Goal: Task Accomplishment & Management: Manage account settings

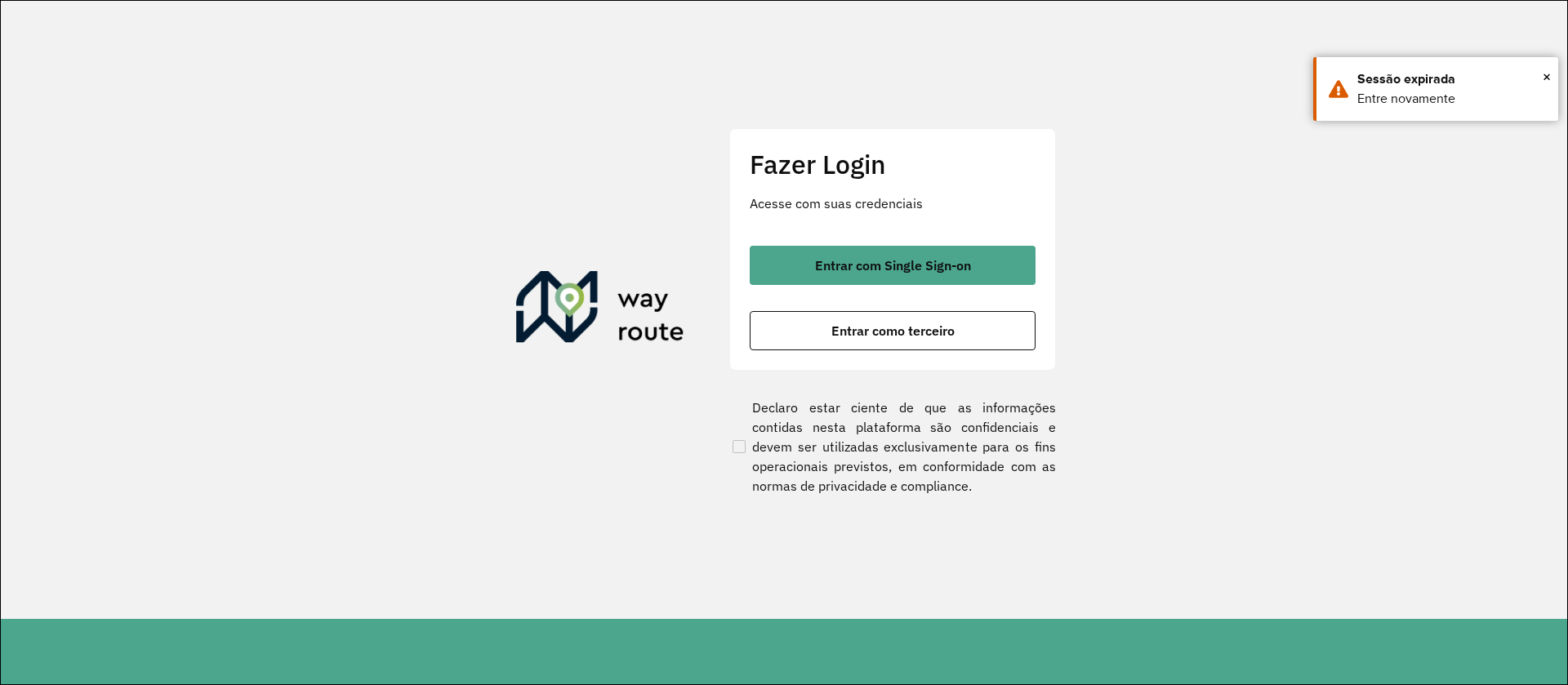
click at [837, 261] on span "Entrar com Single Sign-on" at bounding box center [892, 265] width 156 height 13
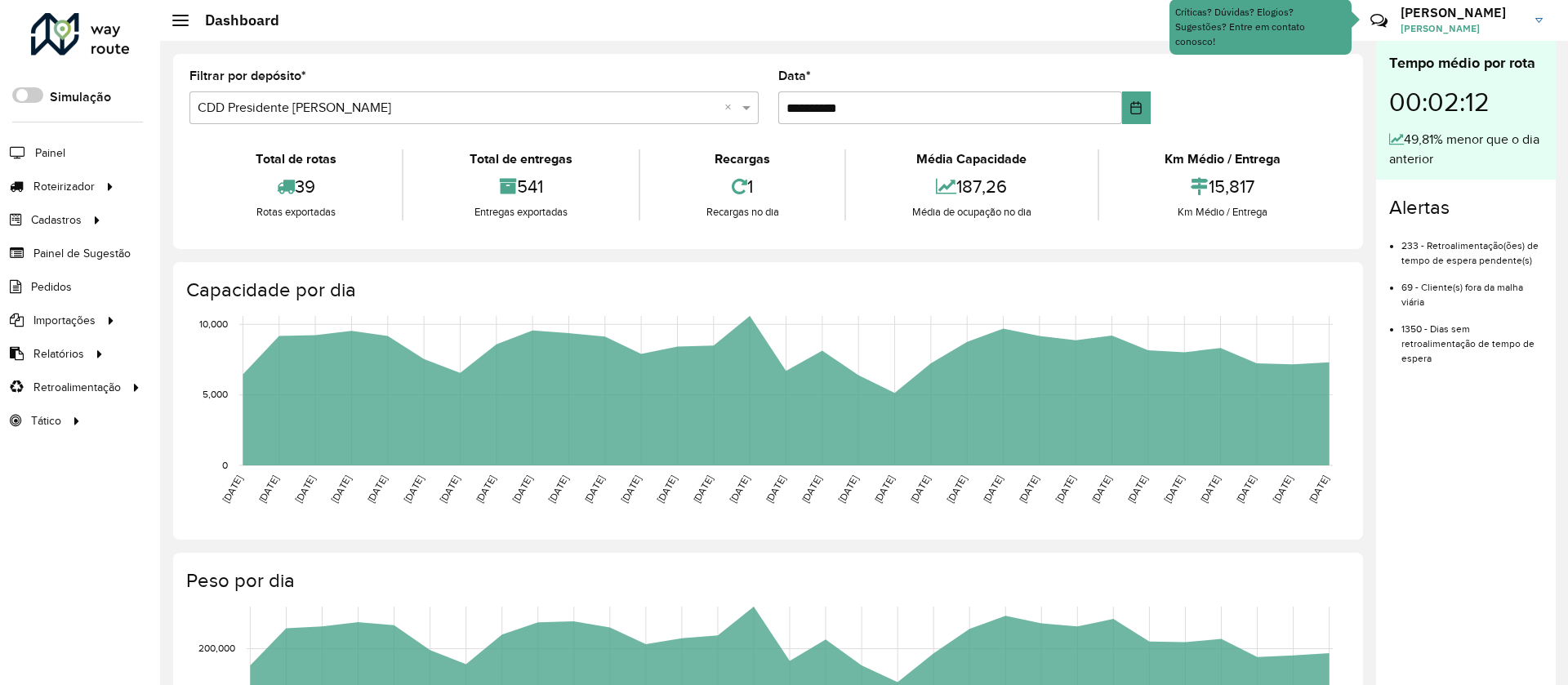
click at [58, 184] on span "Roteirizador" at bounding box center [64, 186] width 62 height 17
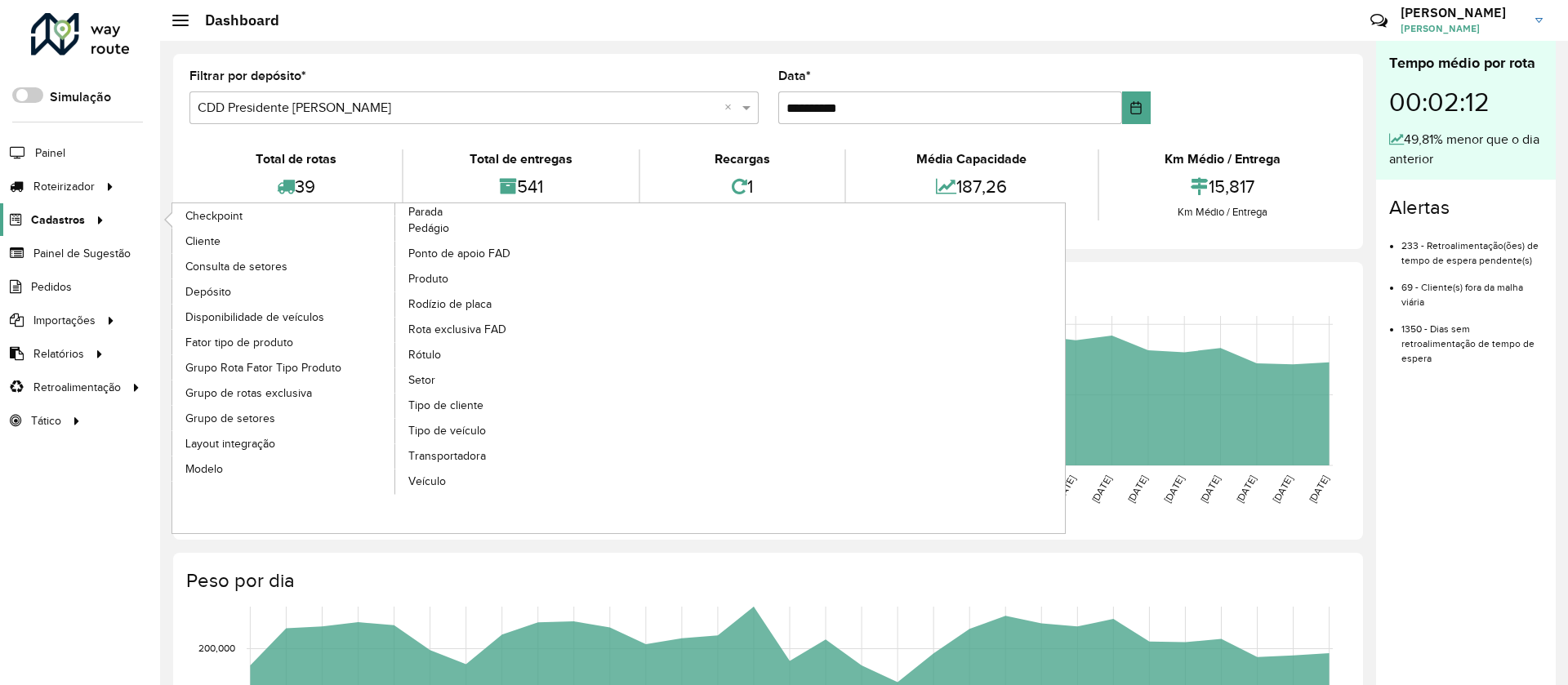
click at [73, 226] on span "Cadastros" at bounding box center [58, 220] width 54 height 17
click at [195, 241] on span "Cliente" at bounding box center [204, 241] width 39 height 17
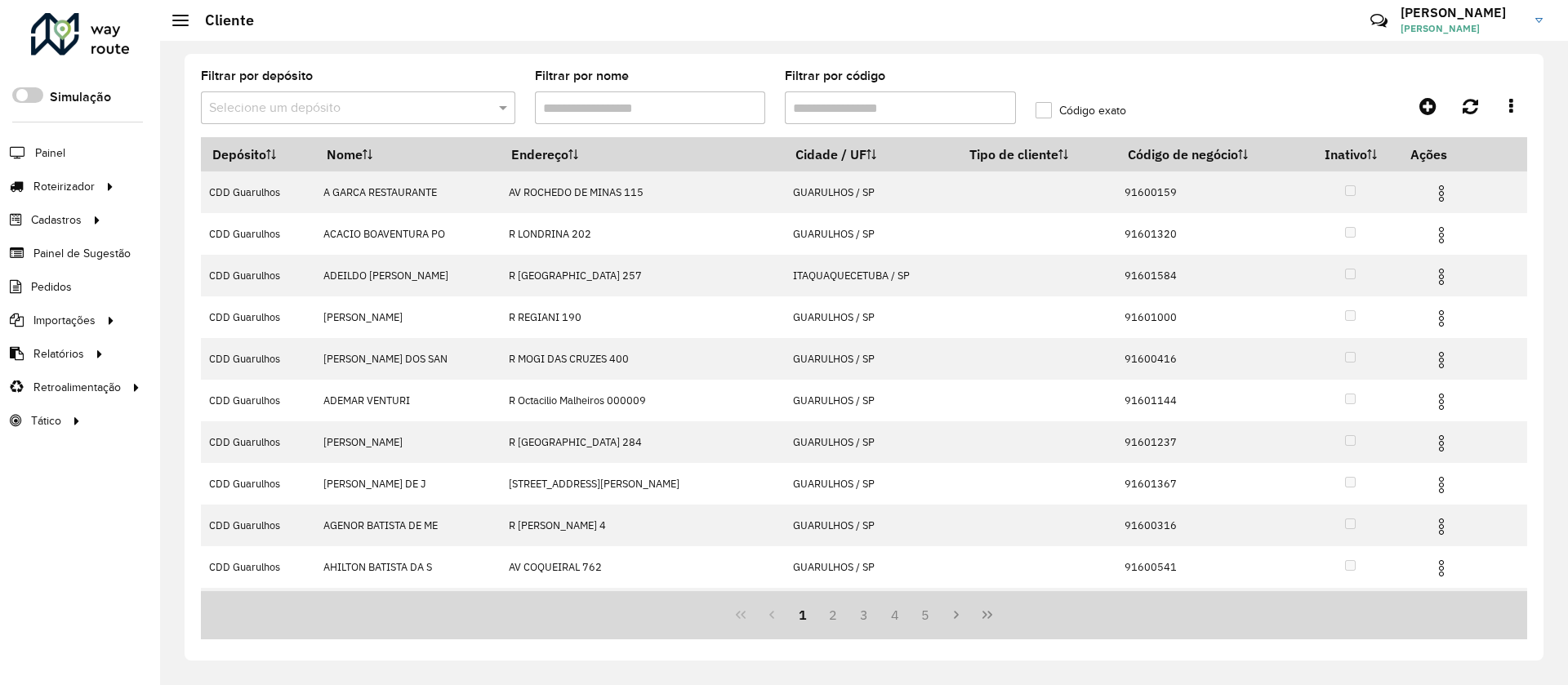
click at [264, 118] on div "Selecione um depósito" at bounding box center [357, 107] width 314 height 32
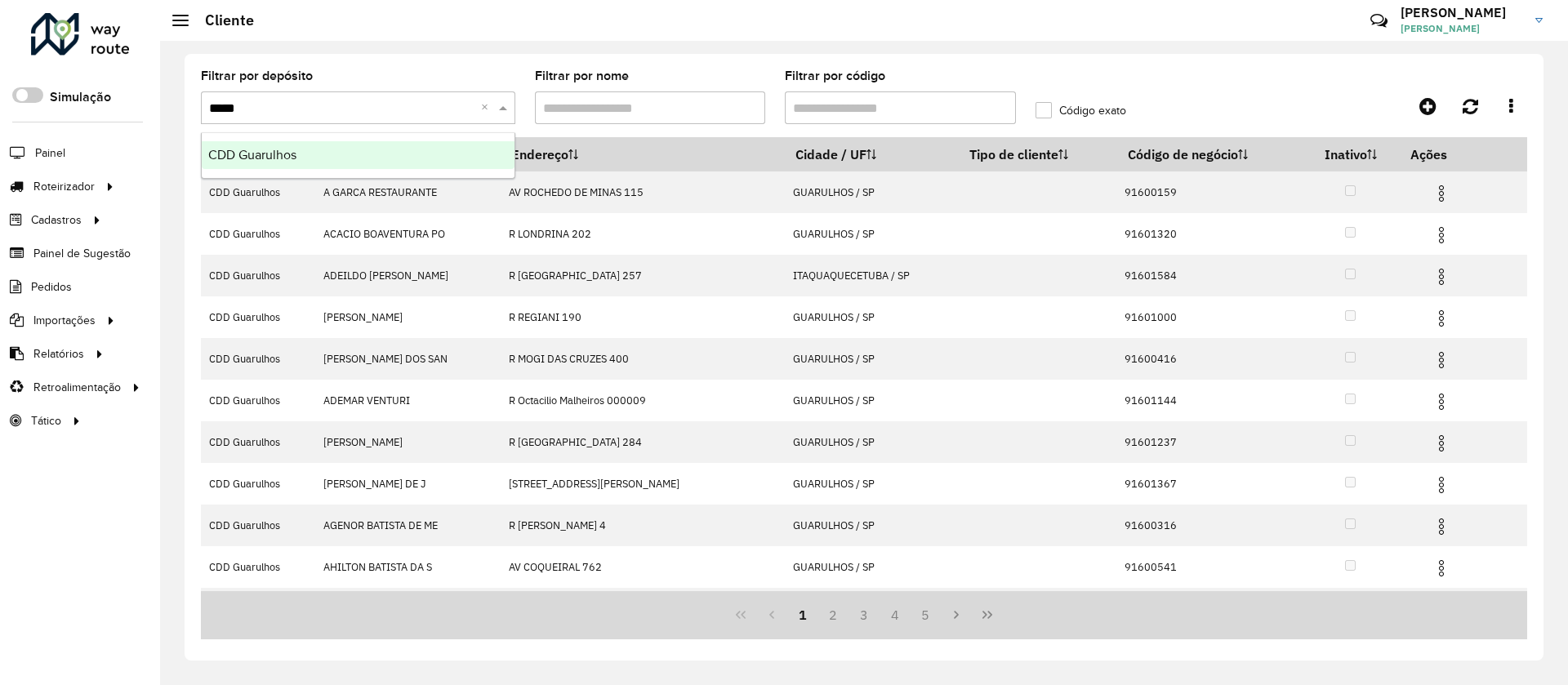
type input "******"
click at [265, 160] on span "CDD Guarulhos" at bounding box center [252, 155] width 88 height 14
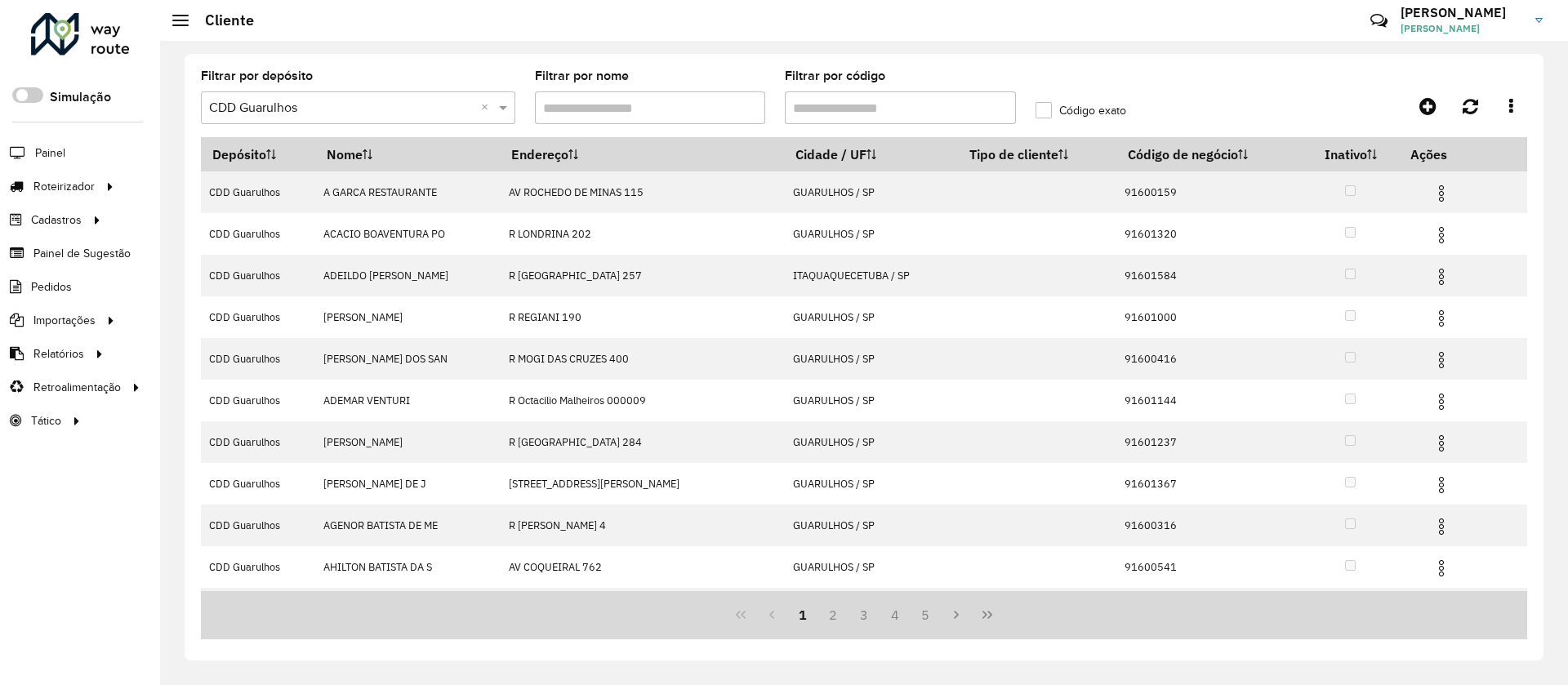
click at [856, 105] on input "Filtrar por código" at bounding box center [900, 107] width 231 height 32
paste input "*****"
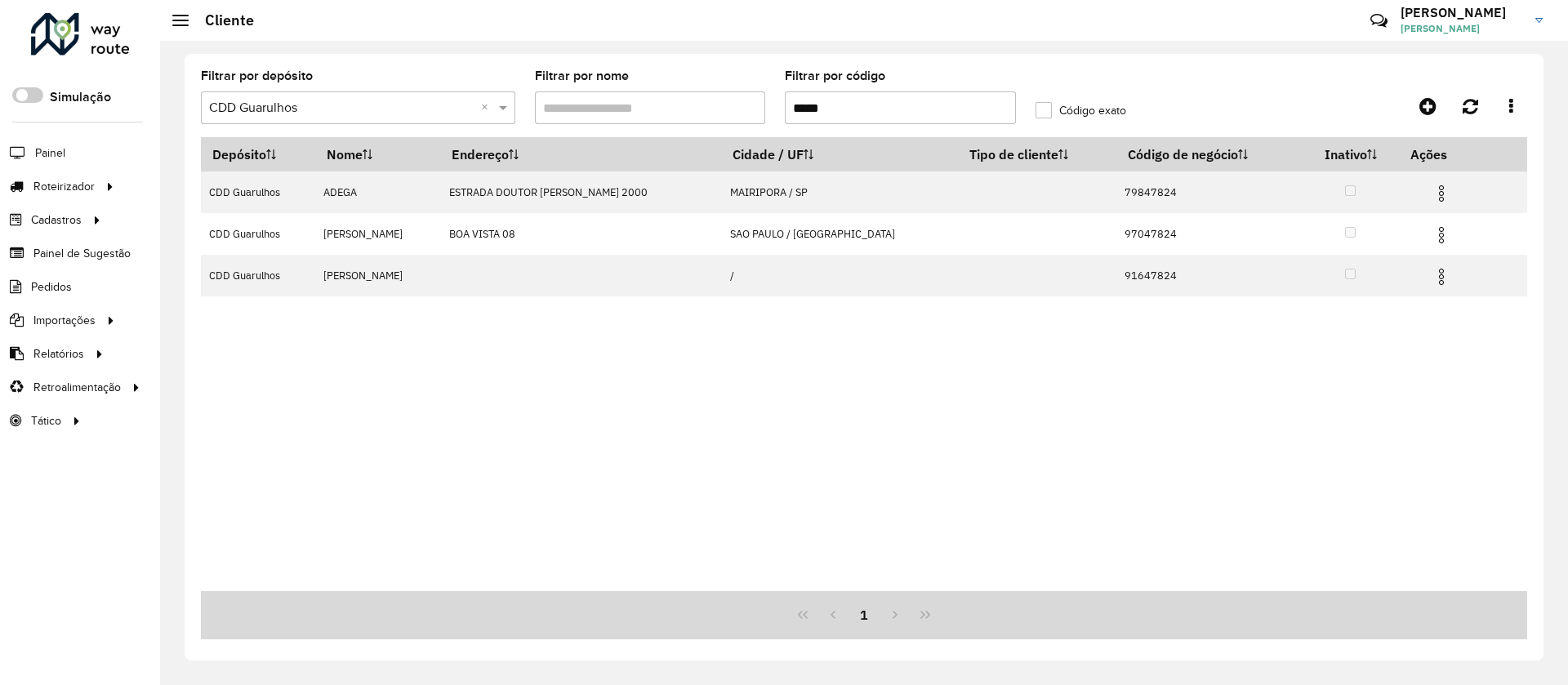
type input "*****"
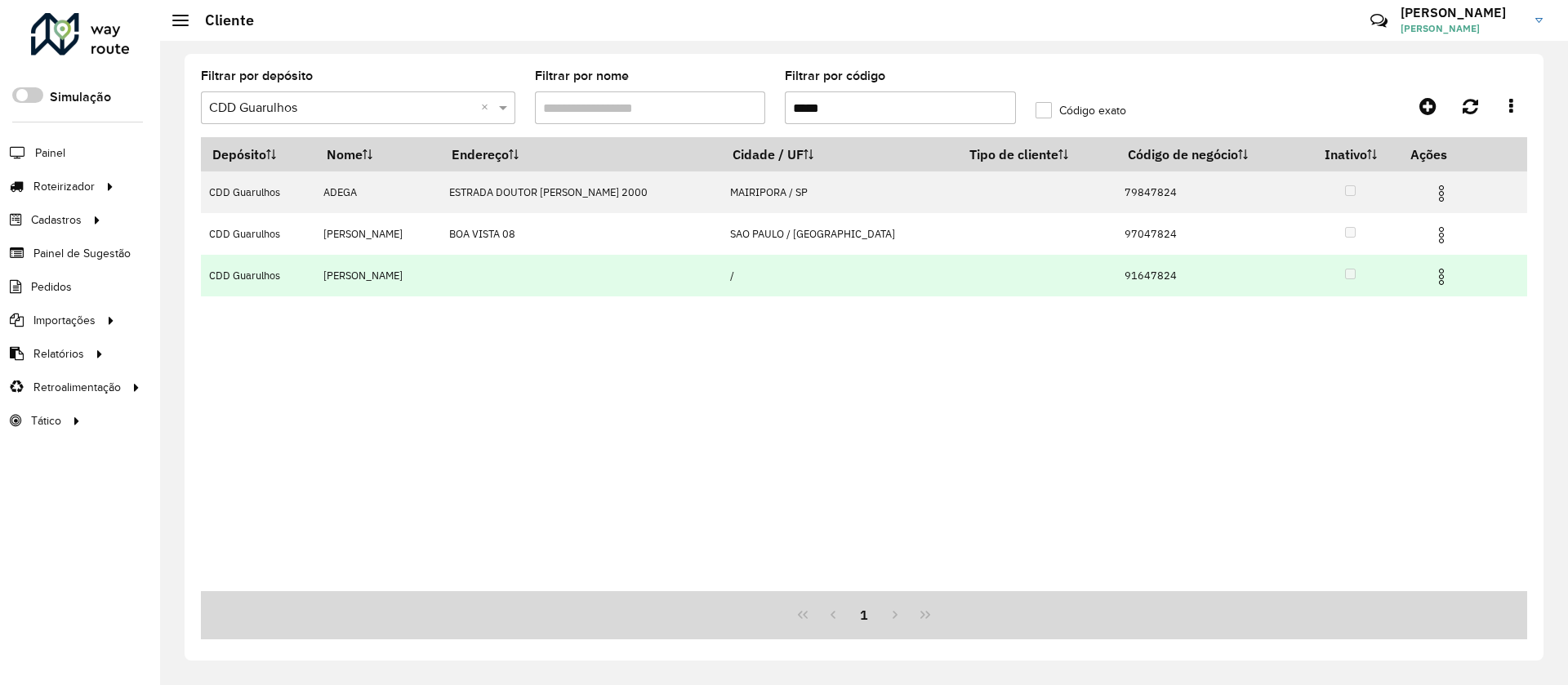
click at [1434, 274] on img at bounding box center [1441, 276] width 19 height 19
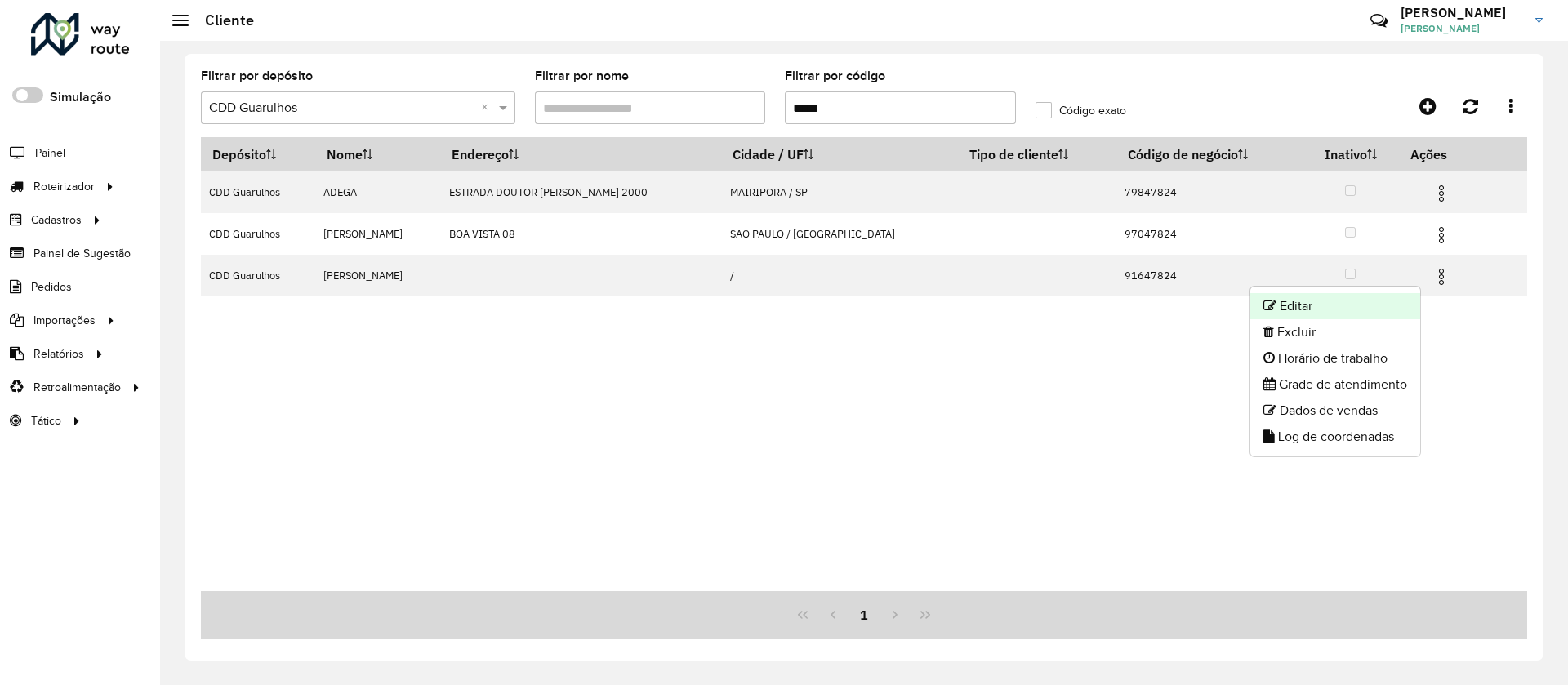
click at [1312, 314] on li "Editar" at bounding box center [1335, 306] width 169 height 26
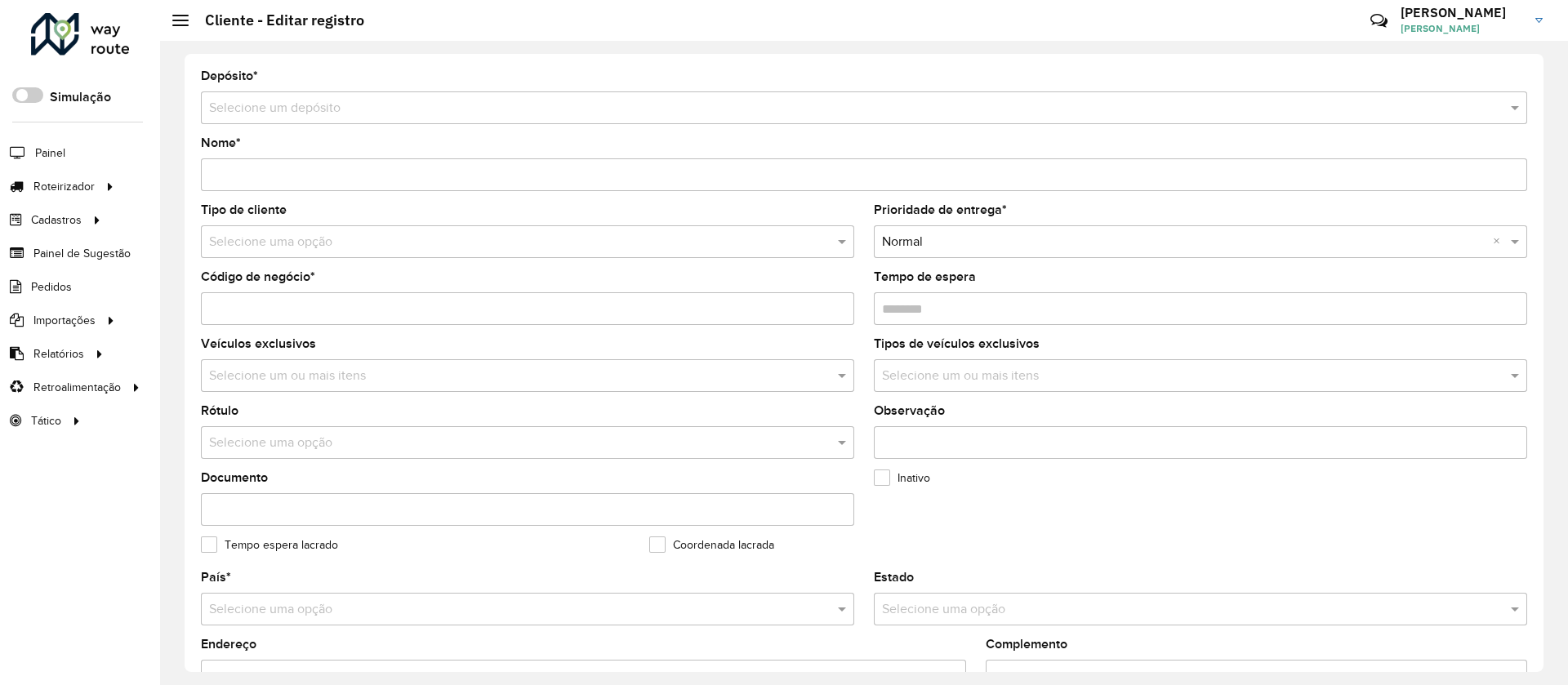
type input "**********"
type input "********"
type input "**********"
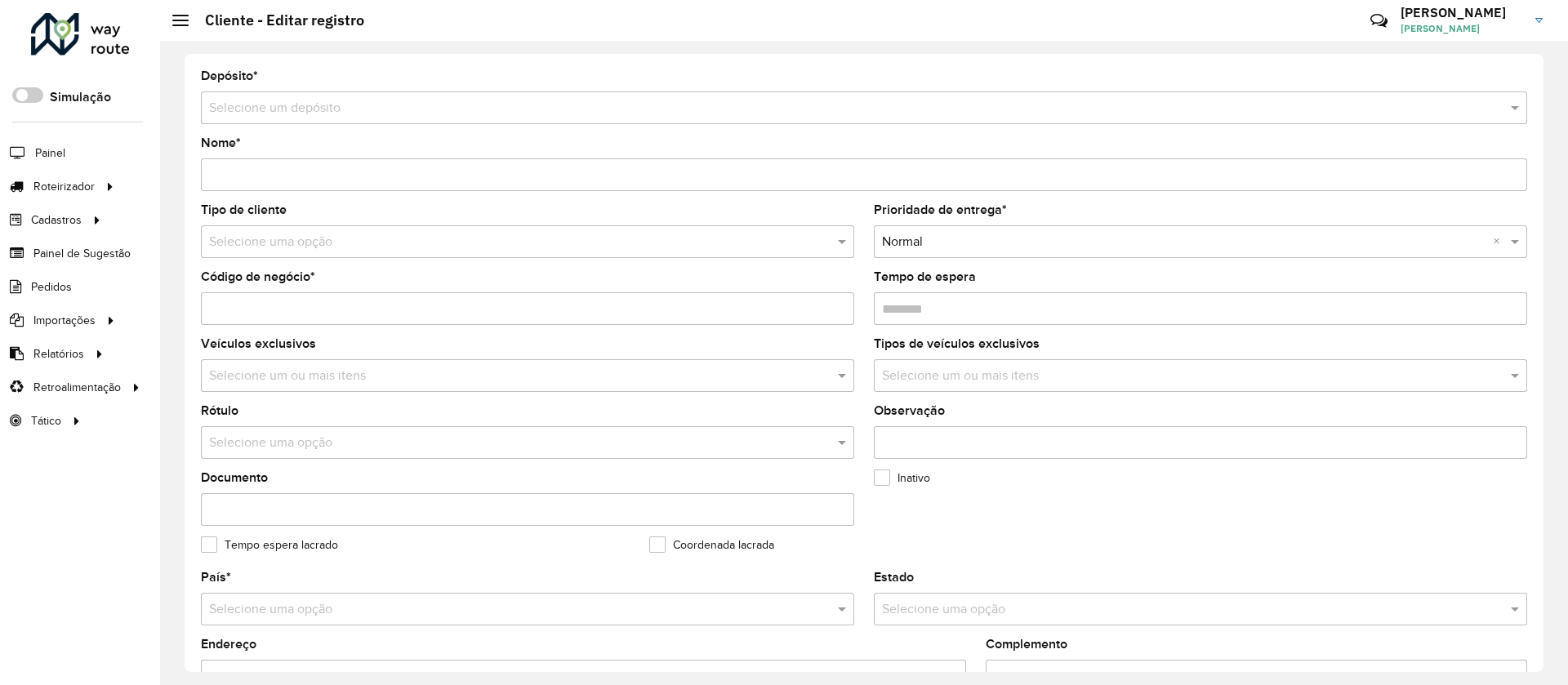
type input "**********"
click at [224, 246] on input "text" at bounding box center [511, 242] width 604 height 19
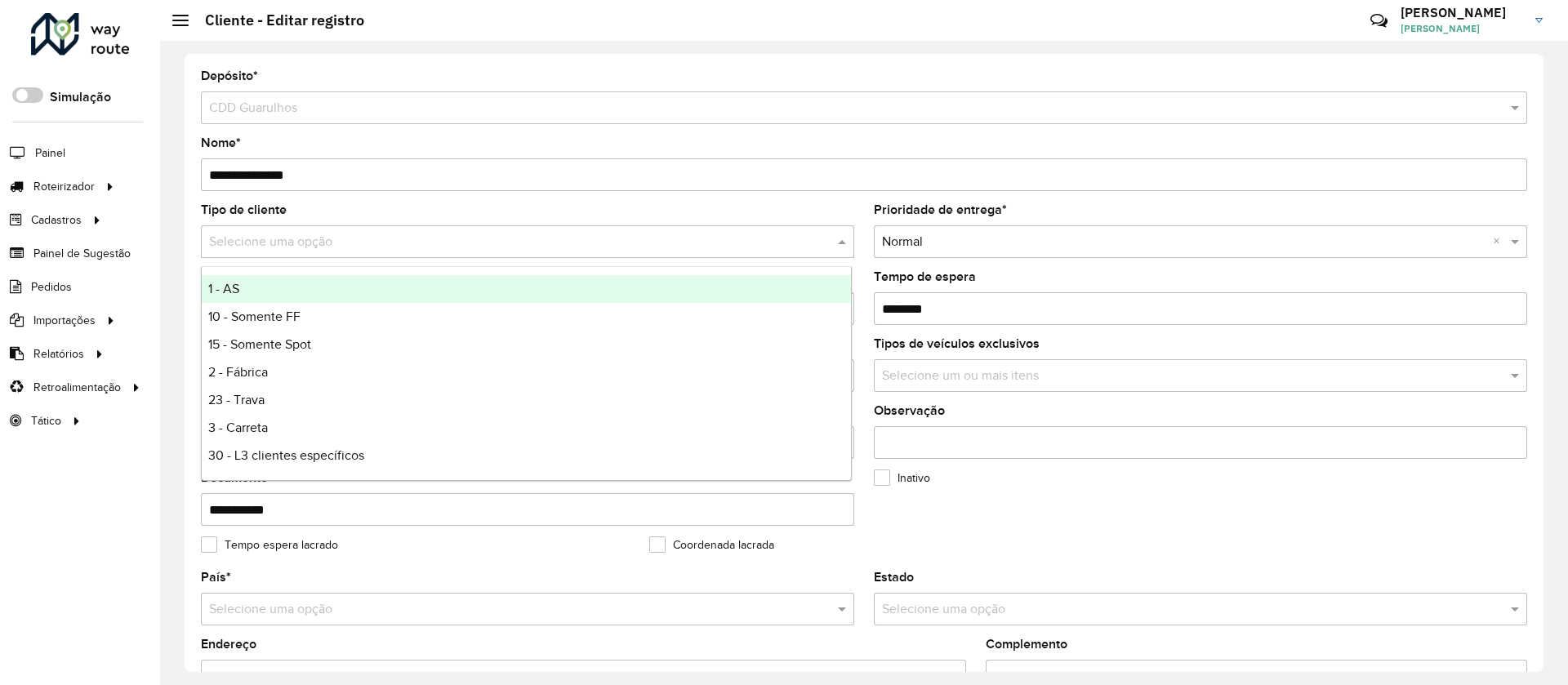
type input "*"
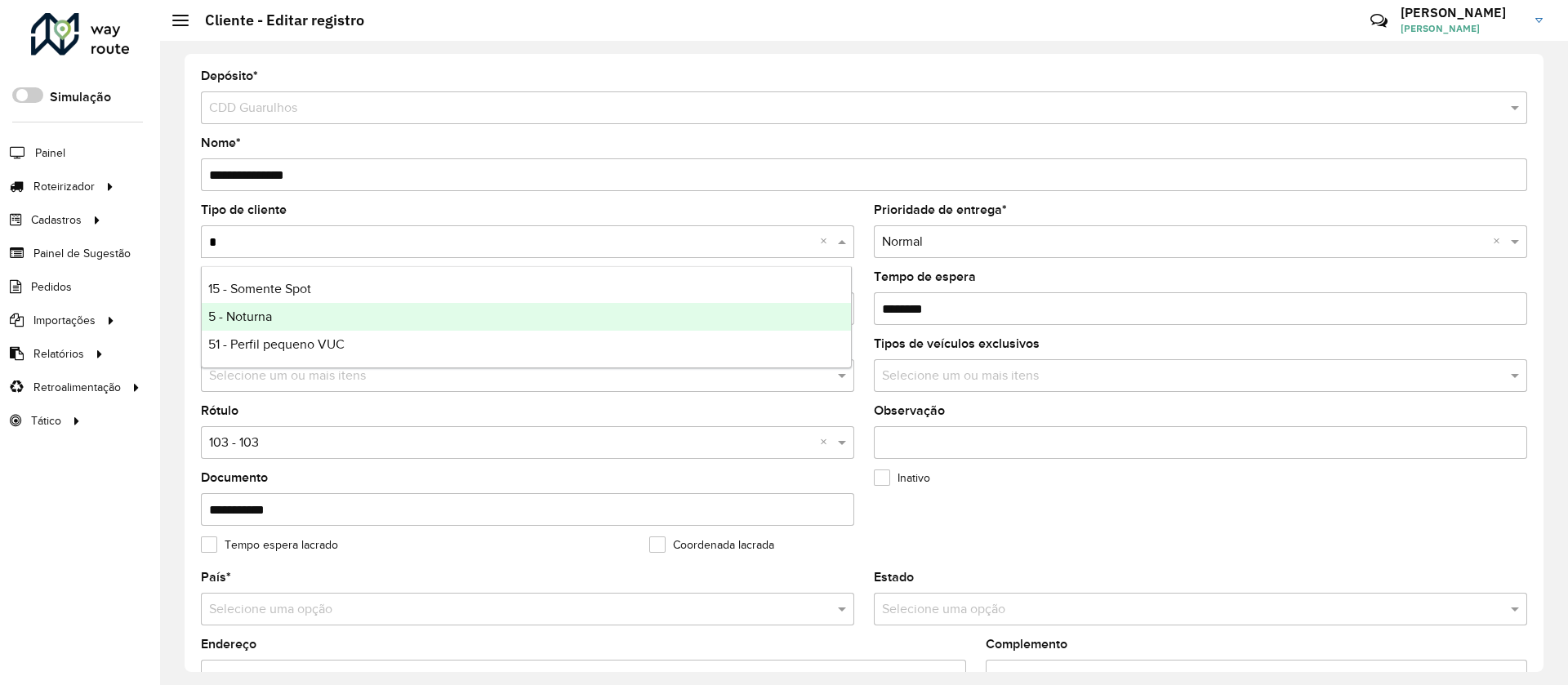
click at [242, 314] on span "5 - Noturna" at bounding box center [239, 316] width 64 height 14
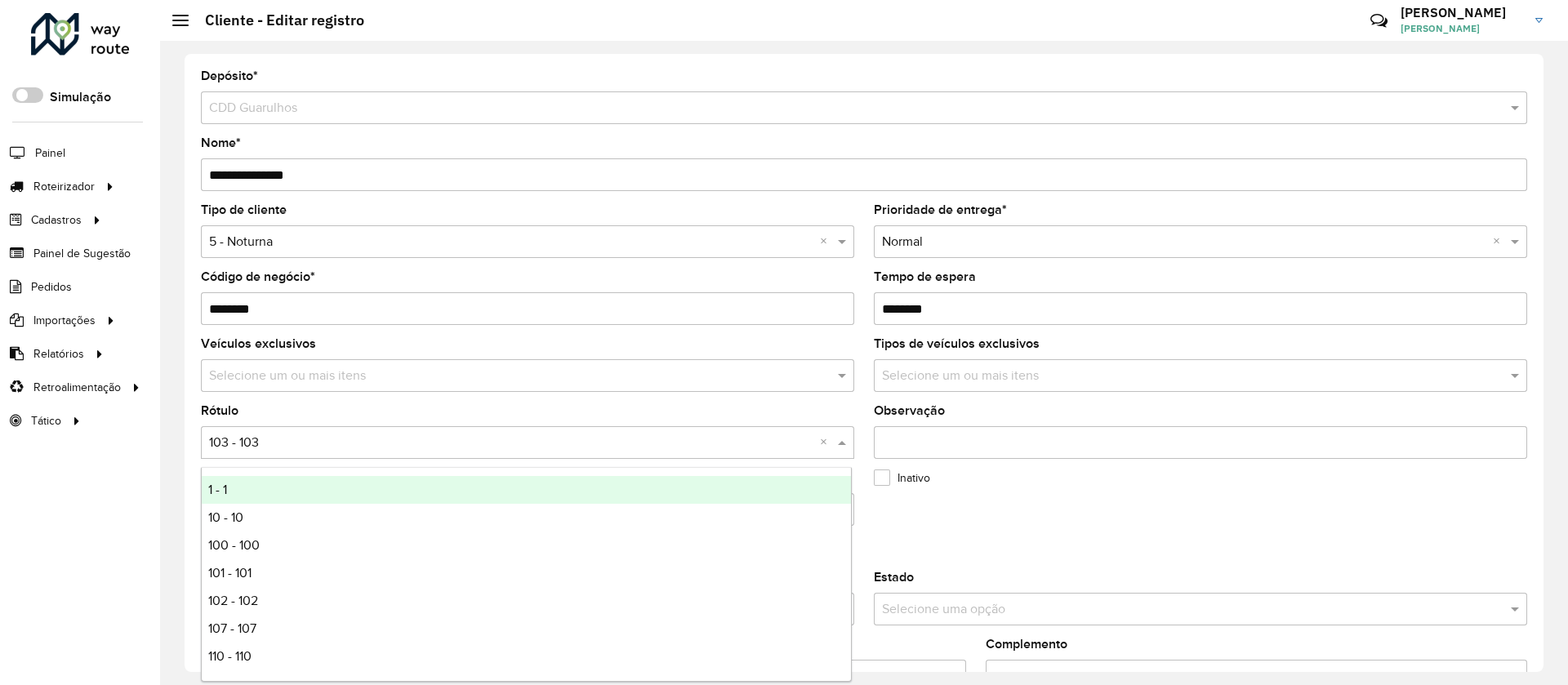
click at [256, 447] on input "text" at bounding box center [511, 443] width 604 height 19
type input "*"
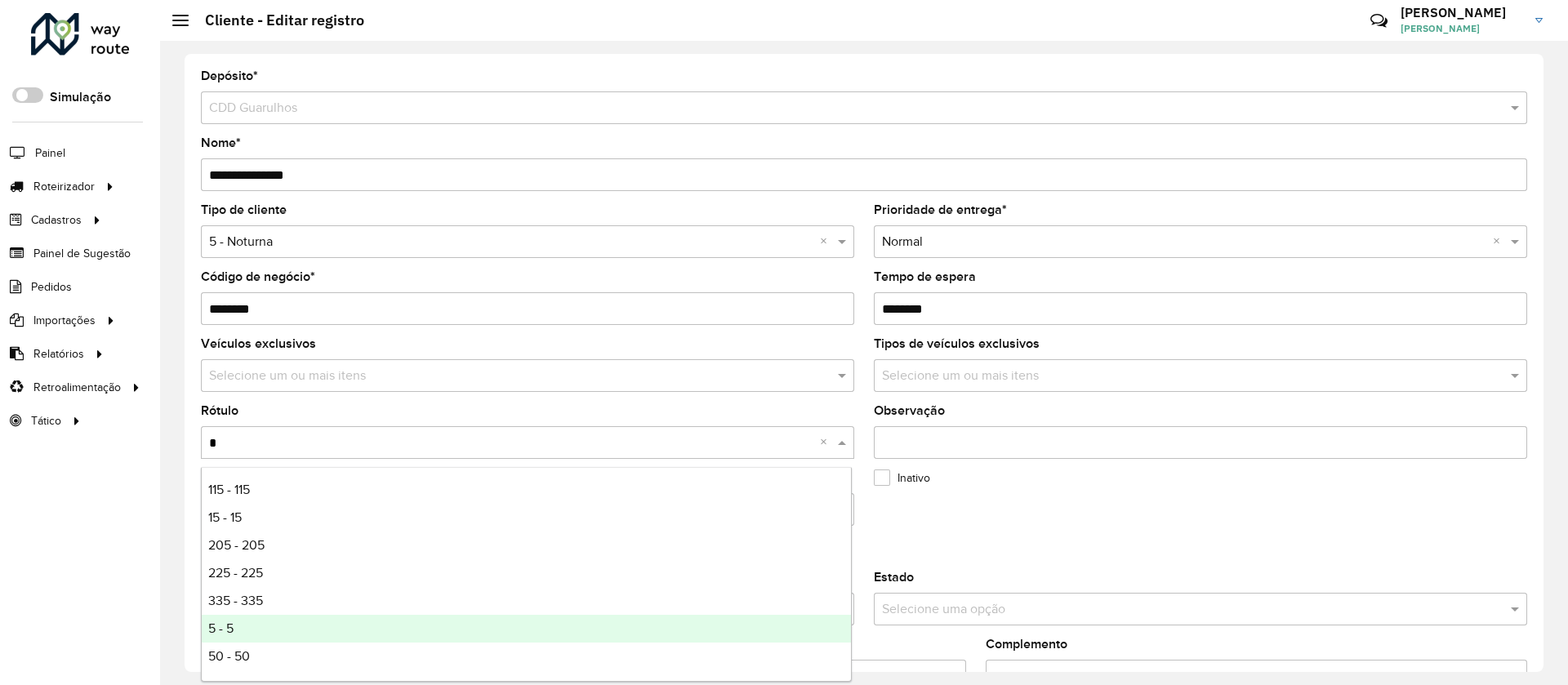
click at [220, 623] on span "5 - 5" at bounding box center [220, 628] width 25 height 14
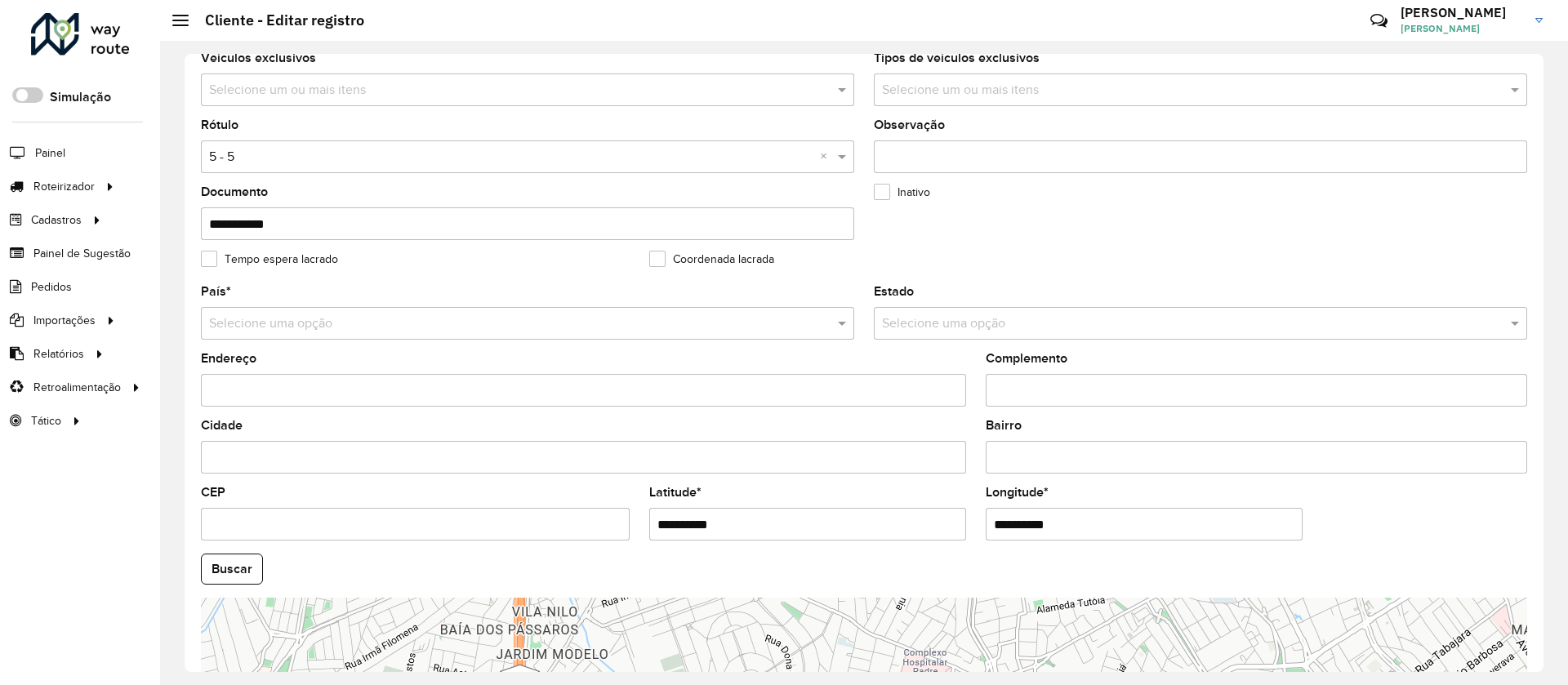
scroll to position [285, 0]
click at [302, 329] on input "text" at bounding box center [511, 324] width 604 height 19
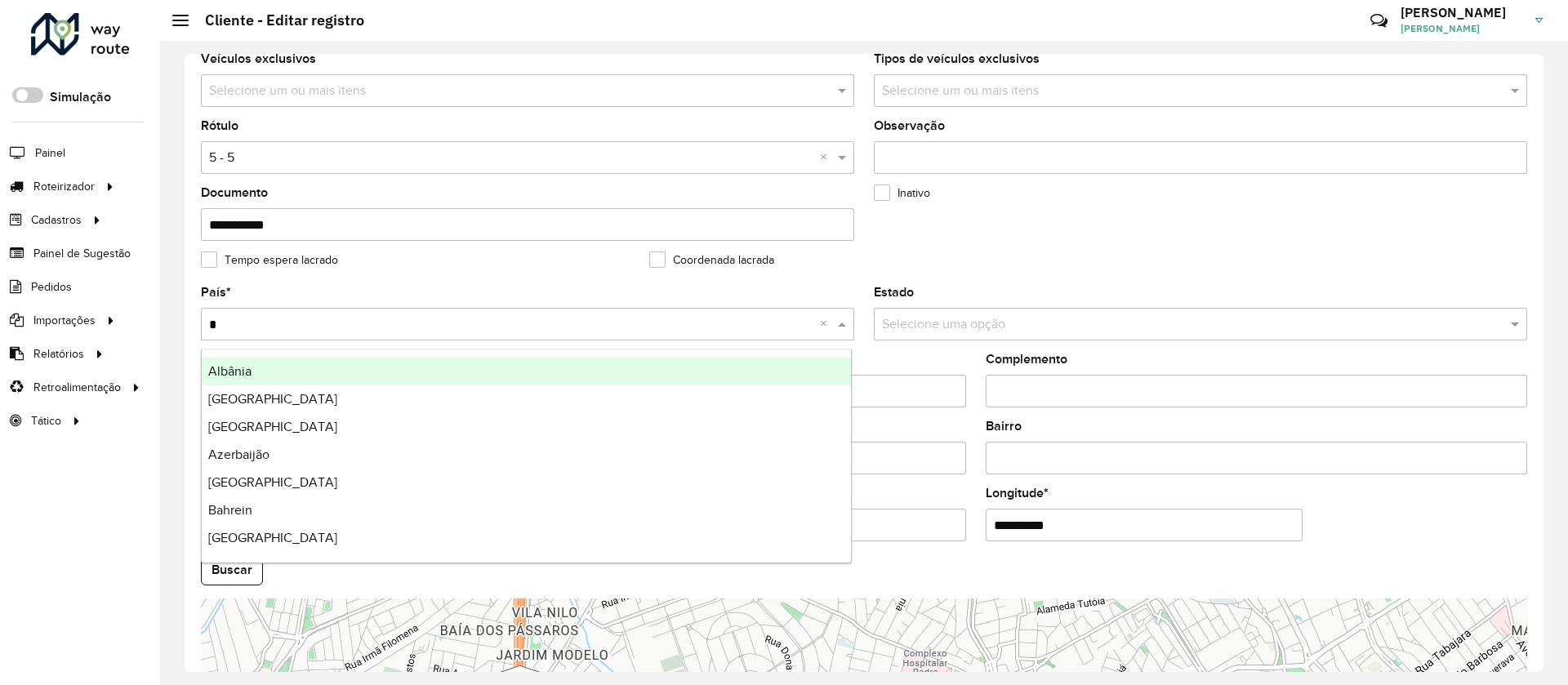
type input "**"
click at [272, 373] on div "[GEOGRAPHIC_DATA]" at bounding box center [526, 371] width 649 height 28
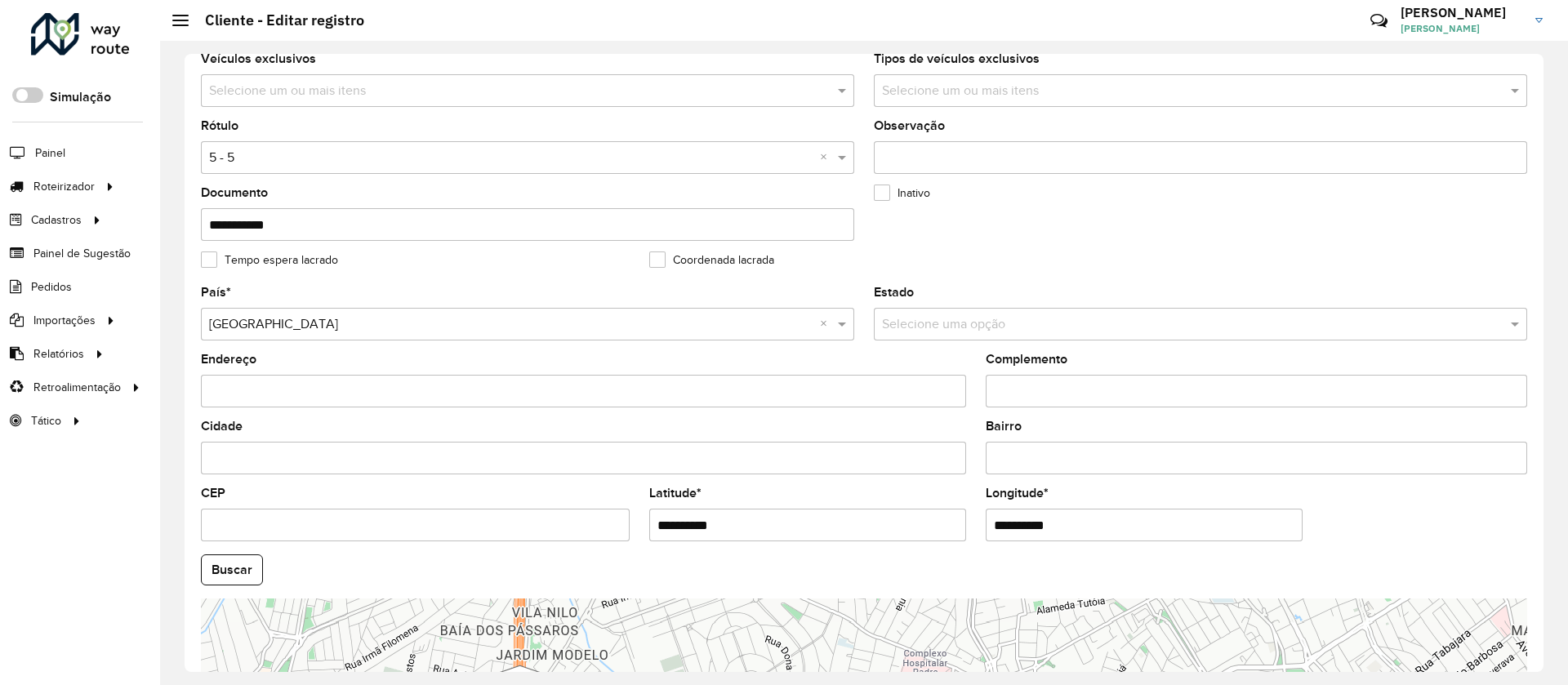
click at [971, 325] on input "text" at bounding box center [1184, 324] width 604 height 19
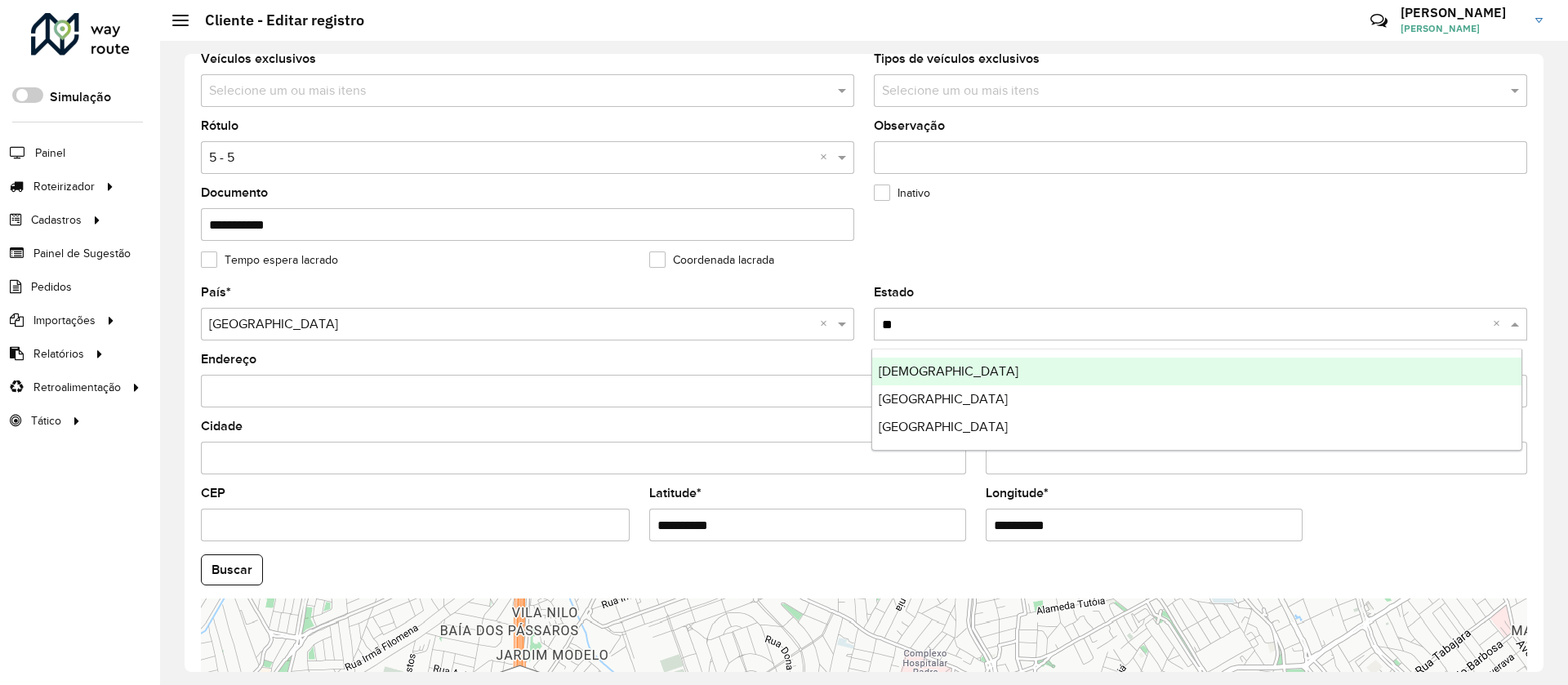
type input "***"
click at [943, 372] on div "[GEOGRAPHIC_DATA]" at bounding box center [1196, 371] width 649 height 28
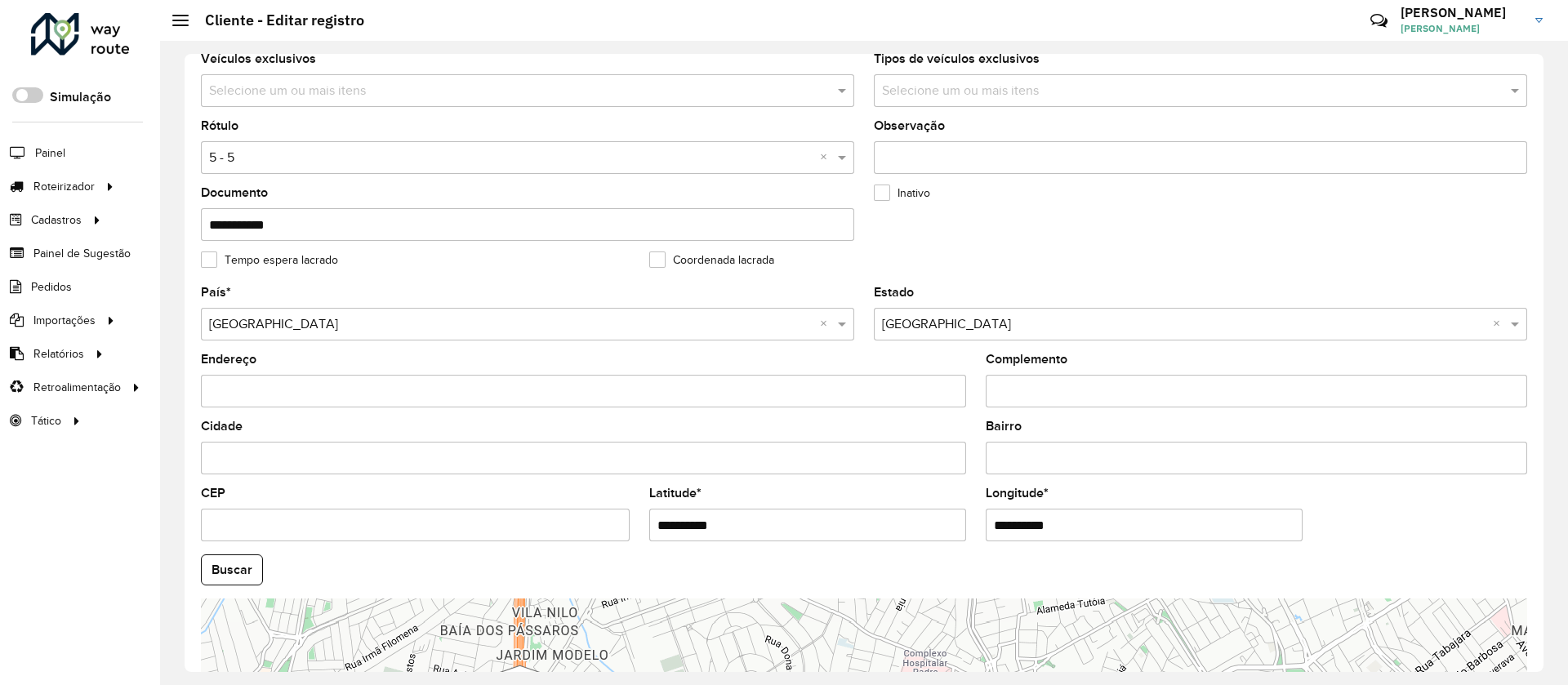
scroll to position [530, 0]
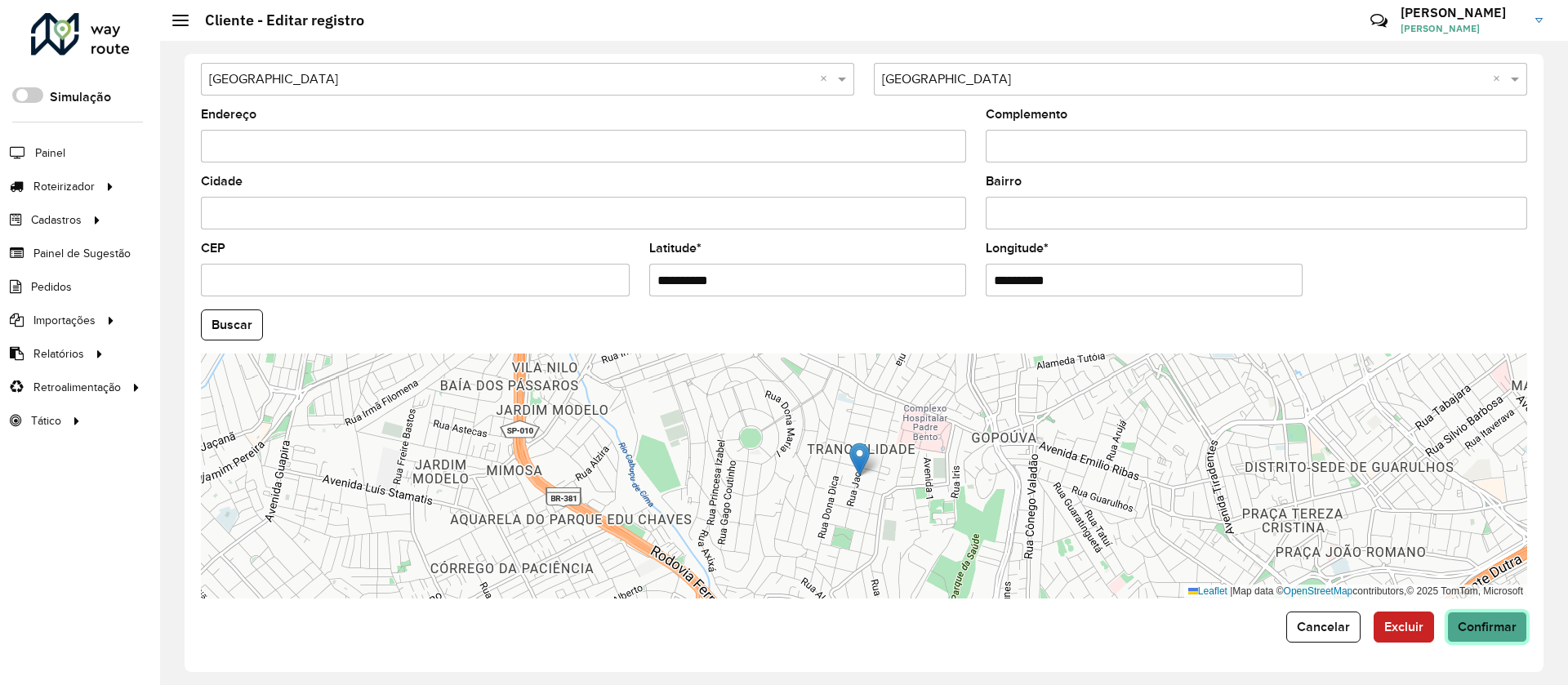
click at [1475, 632] on span "Confirmar" at bounding box center [1487, 626] width 59 height 14
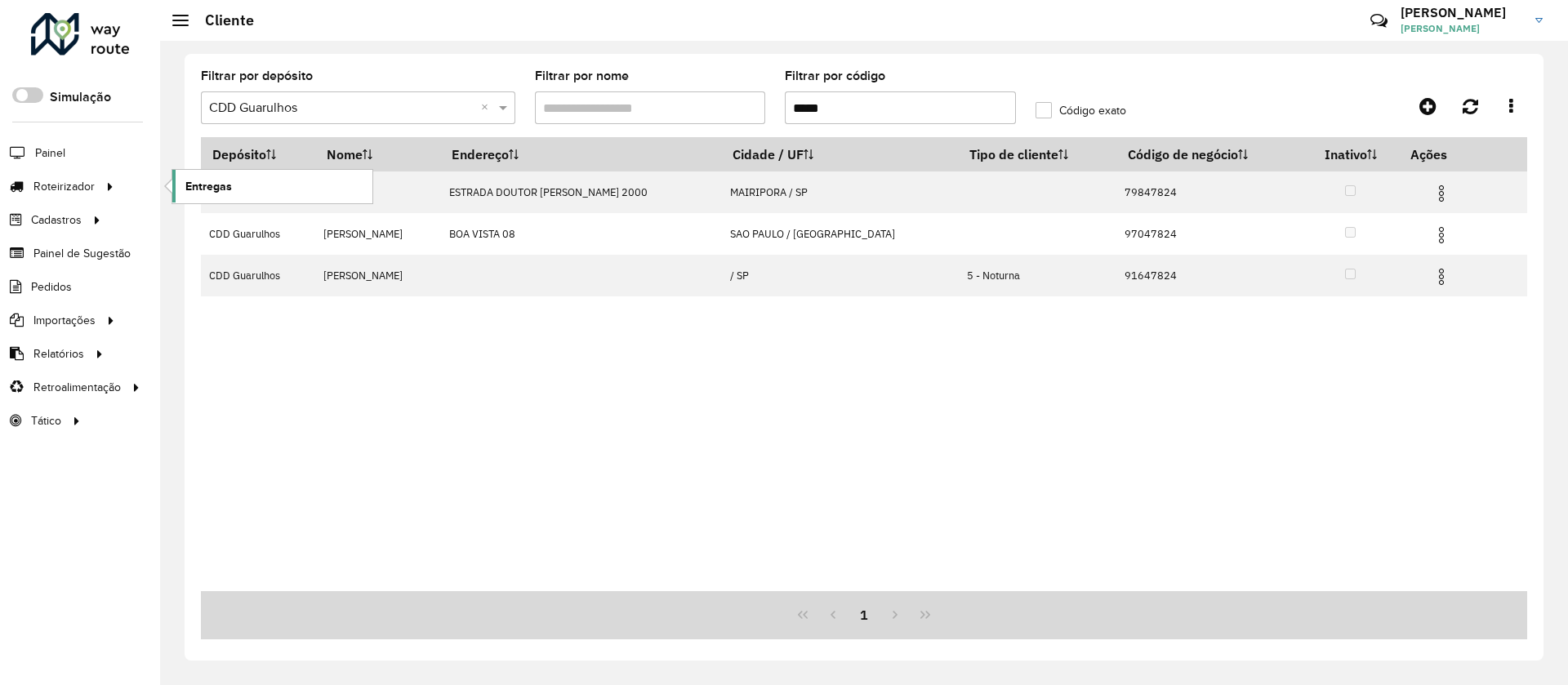
click at [222, 186] on span "Entregas" at bounding box center [208, 186] width 47 height 17
click at [851, 106] on input "*****" at bounding box center [900, 107] width 231 height 32
drag, startPoint x: 874, startPoint y: 108, endPoint x: 750, endPoint y: 106, distance: 124.0
click at [759, 106] on formly-group "Filtrar por depósito Selecione um depósito × CDD Guarulhos × Filtrar por nome F…" at bounding box center [691, 103] width 1001 height 67
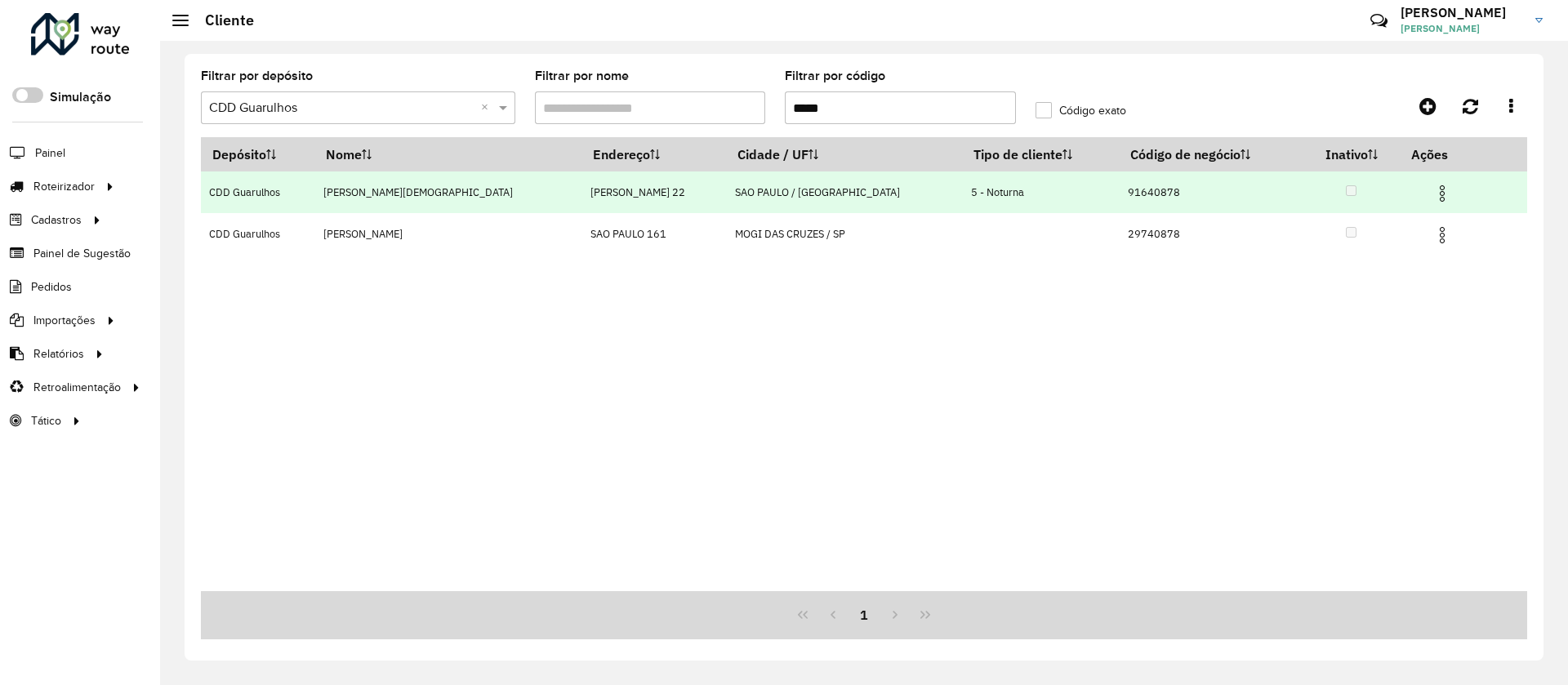
type input "*****"
click at [1433, 187] on img at bounding box center [1442, 193] width 19 height 19
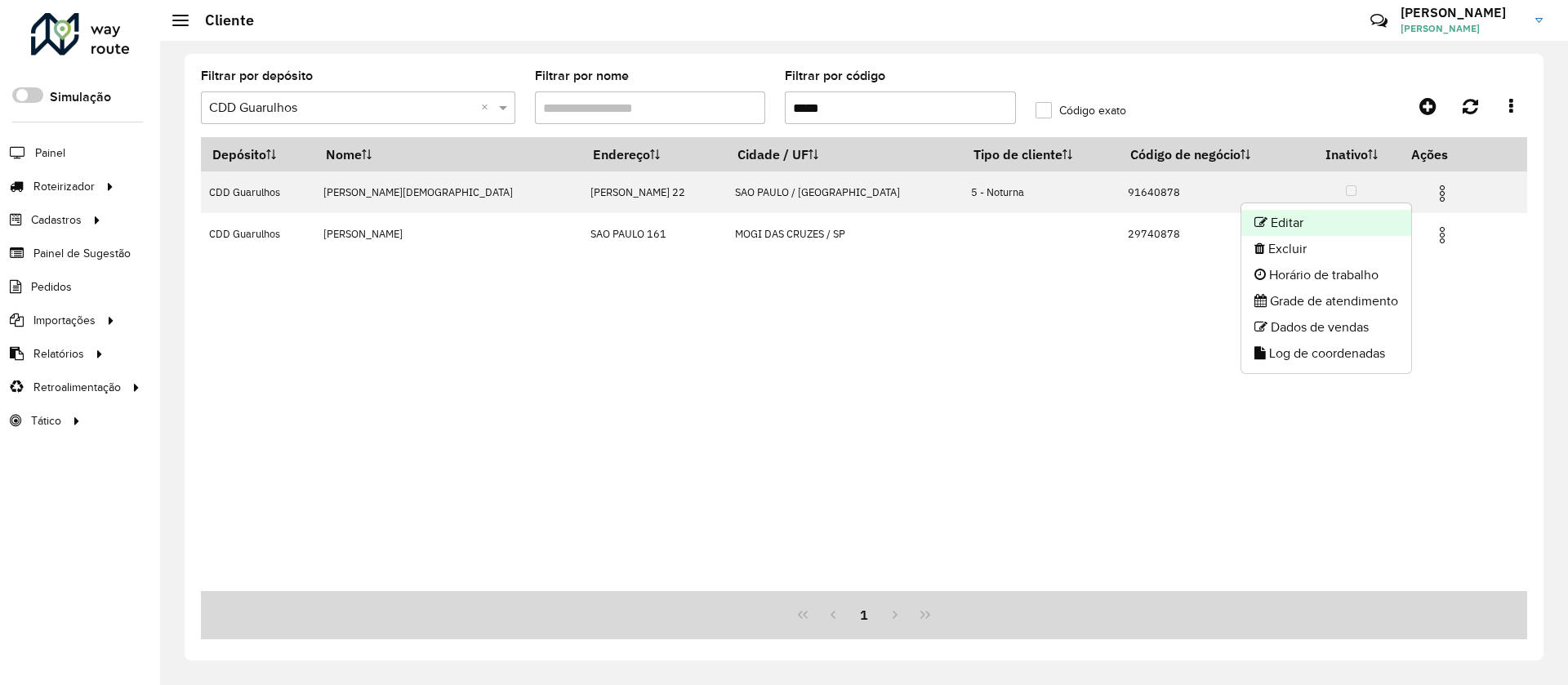
click at [1295, 215] on li "Editar" at bounding box center [1326, 223] width 169 height 26
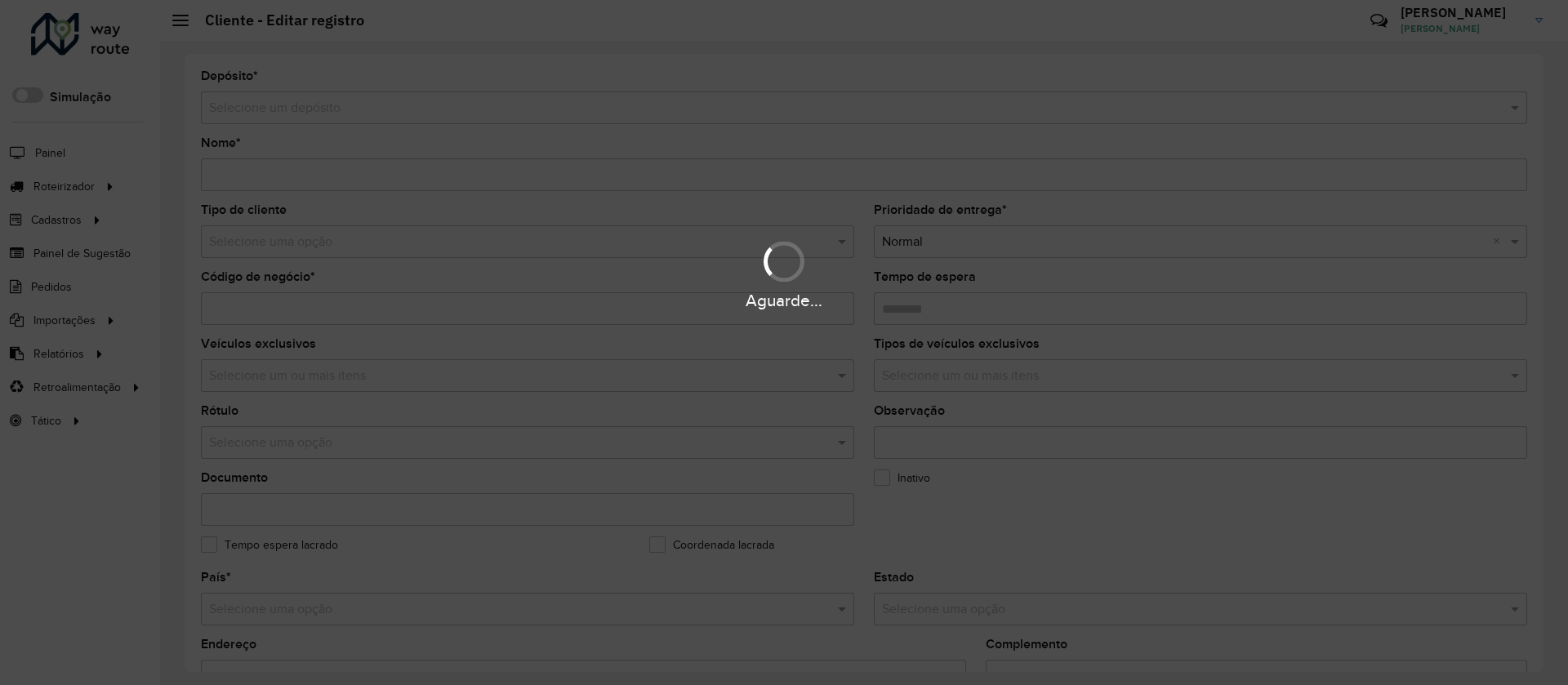
type input "**********"
type input "********"
type input "**********"
type input "*********"
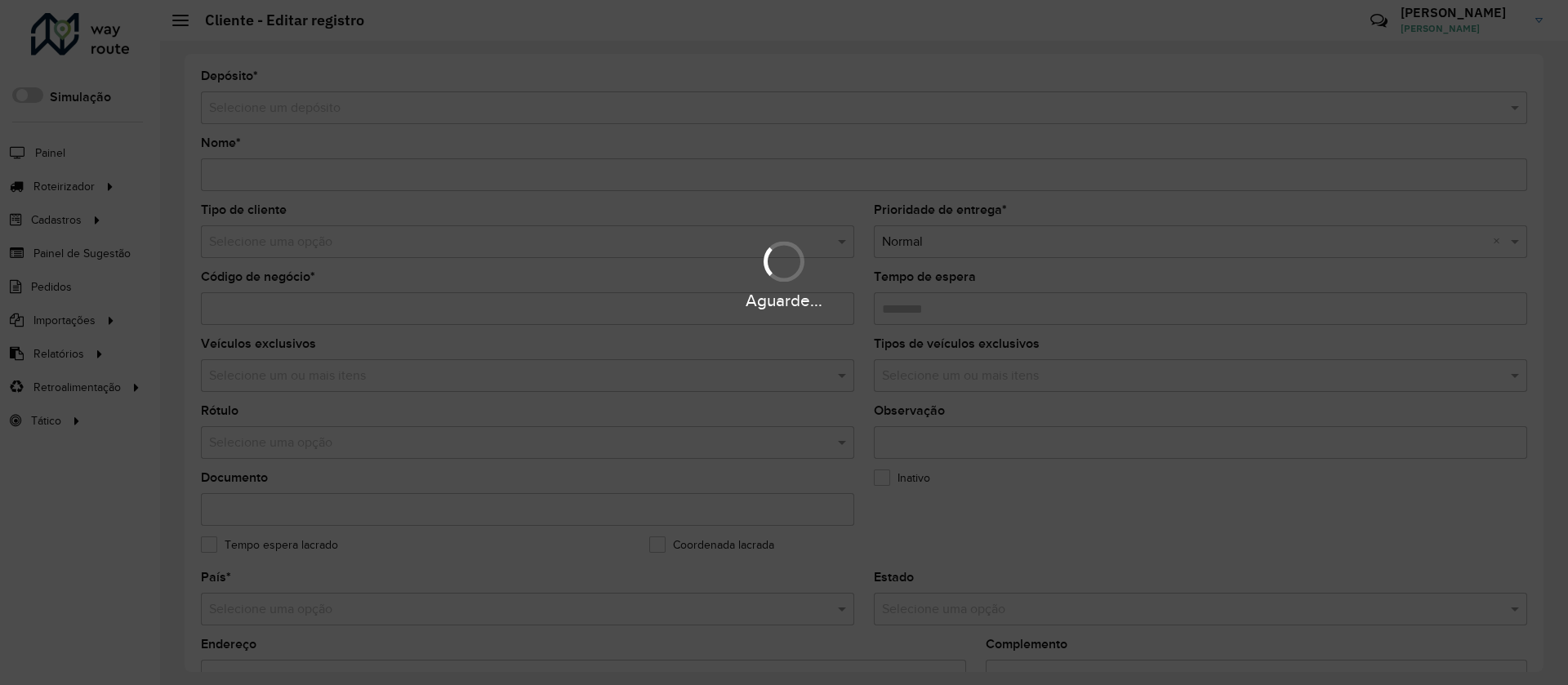
type input "**********"
type input "********"
type input "*********"
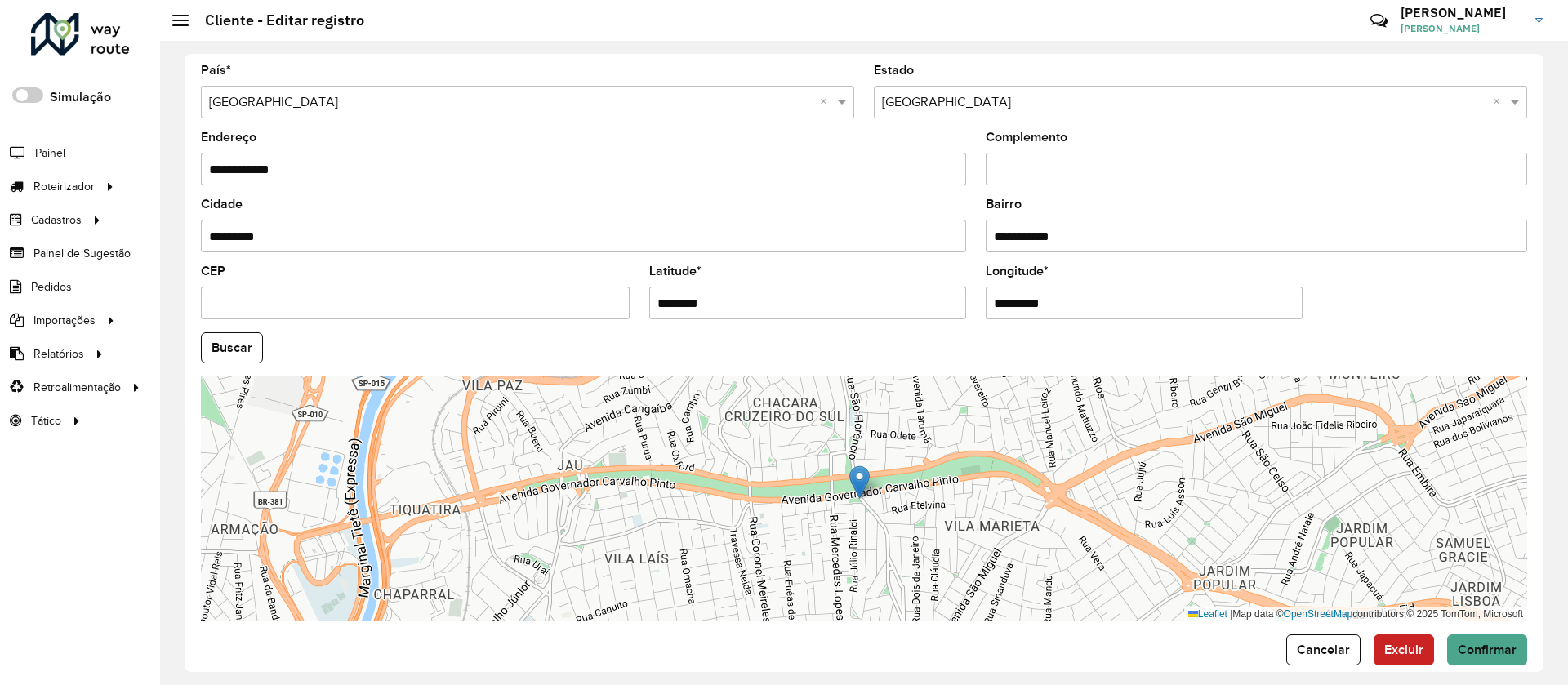
scroll to position [530, 0]
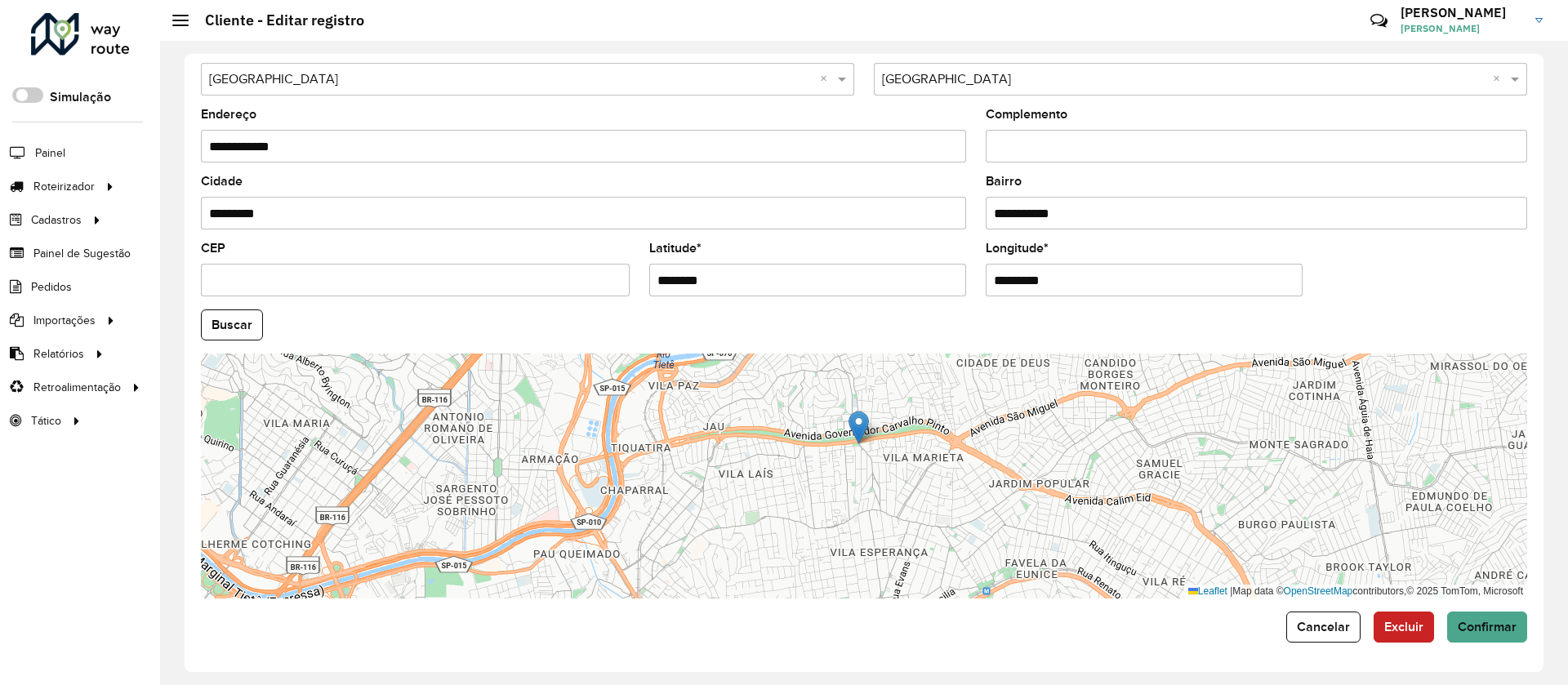
drag, startPoint x: 870, startPoint y: 493, endPoint x: 861, endPoint y: 435, distance: 58.7
click at [870, 461] on div "Leaflet | Map data © OpenStreetMap contributors,© 2025 TomTom, Microsoft" at bounding box center [864, 476] width 1326 height 245
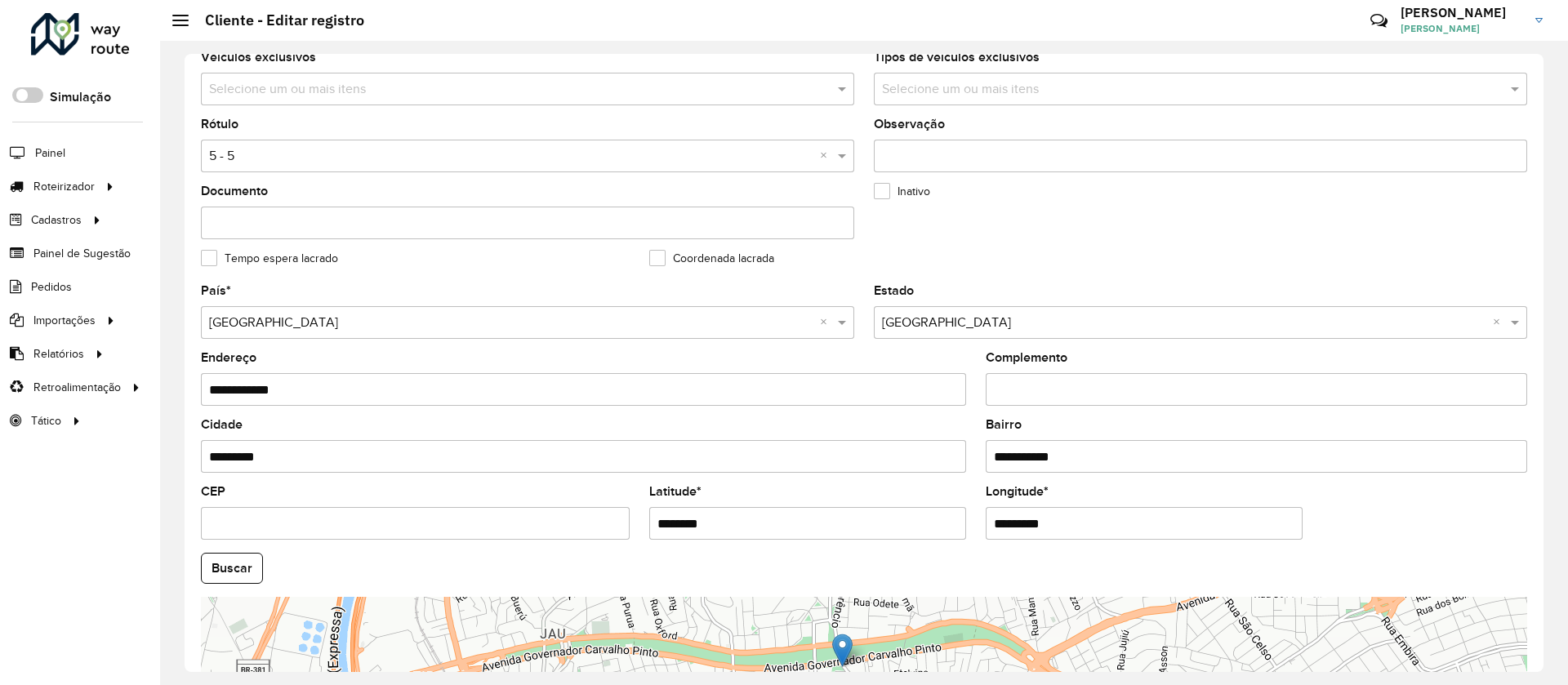
scroll to position [285, 0]
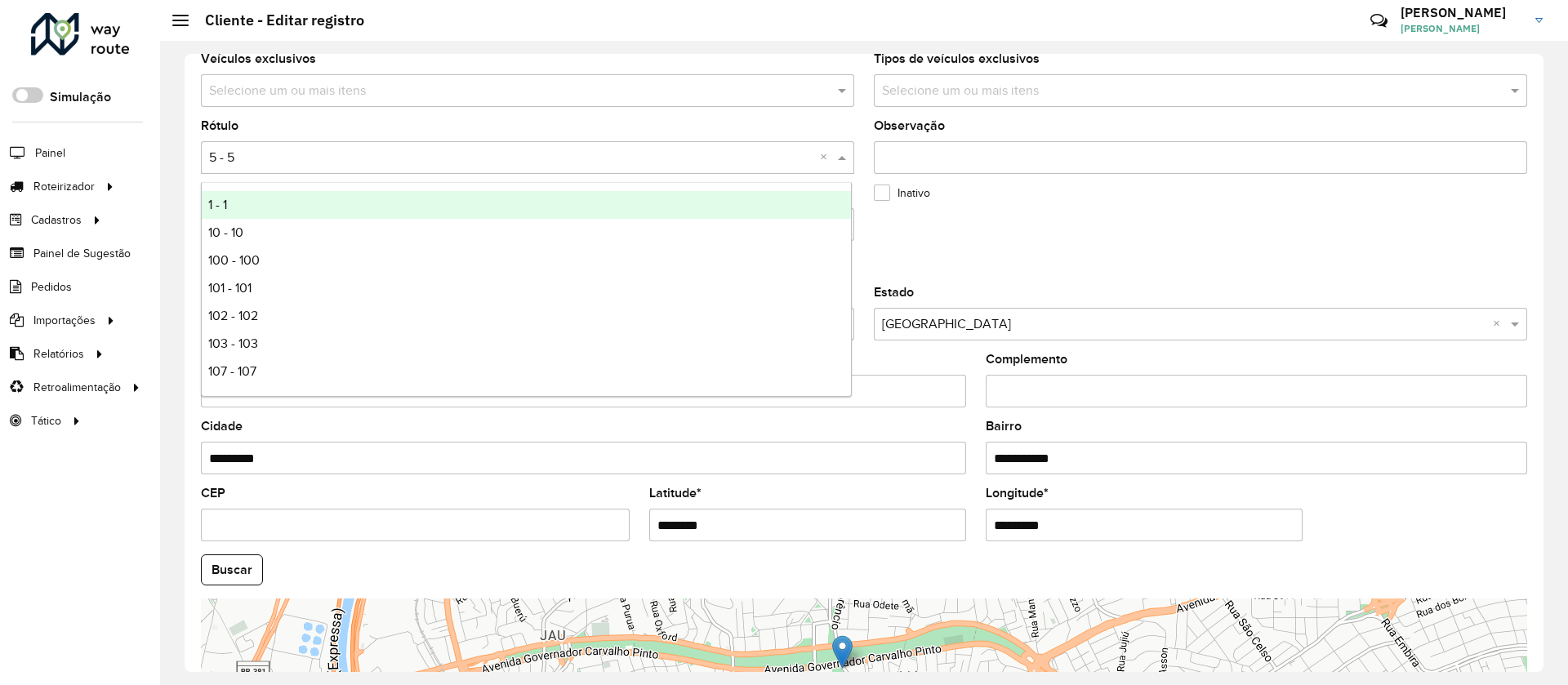
click at [262, 168] on div "Selecione uma opção × 5 - 5 ×" at bounding box center [528, 157] width 654 height 32
type input "***"
click at [224, 203] on span "334 - 334" at bounding box center [235, 204] width 54 height 14
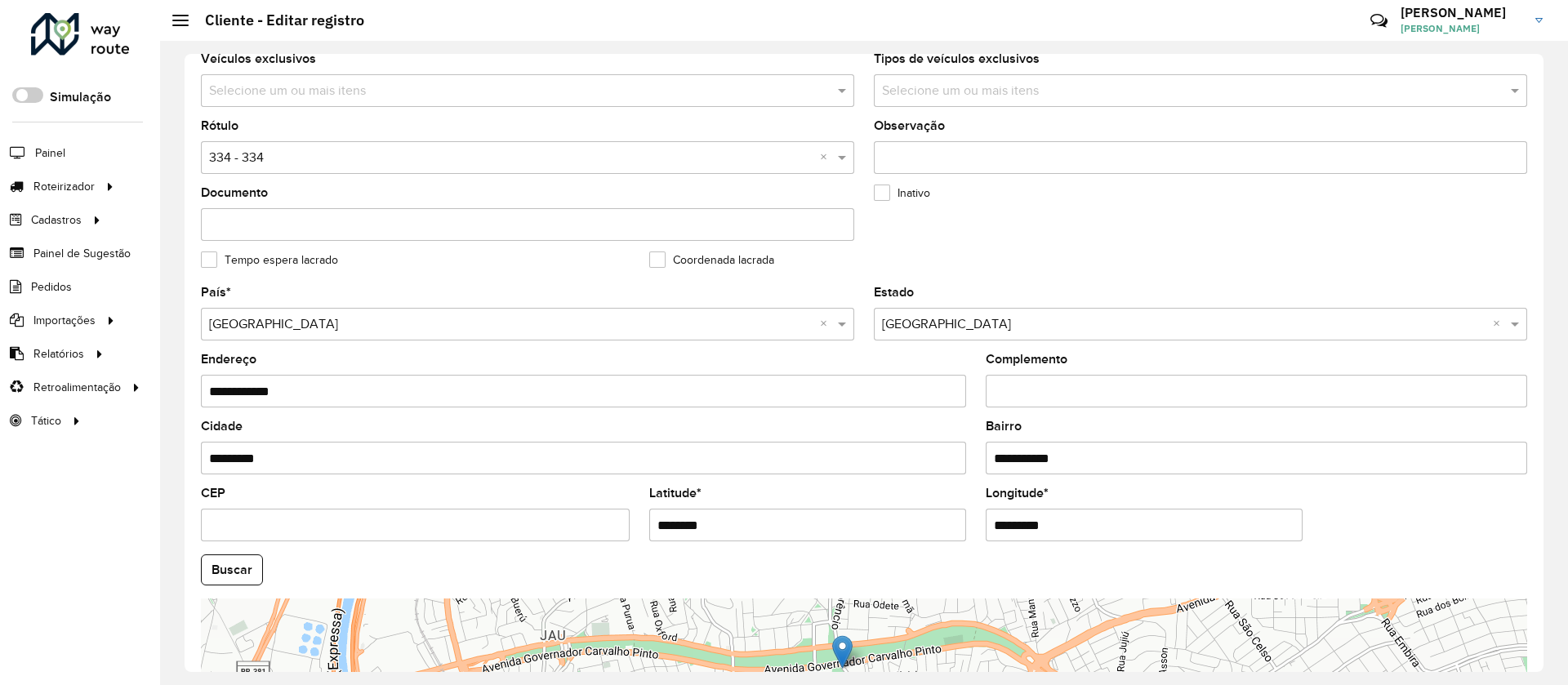
scroll to position [530, 0]
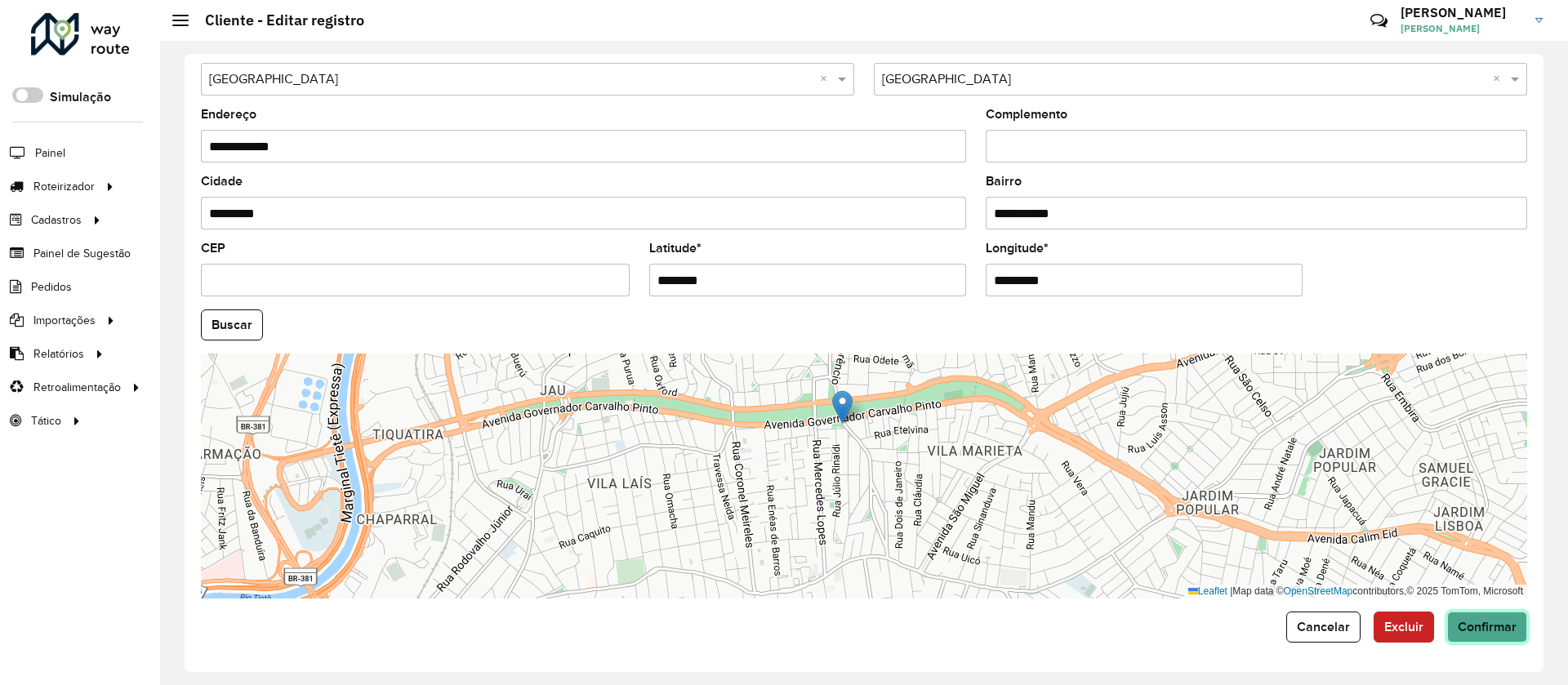
click at [1486, 626] on span "Confirmar" at bounding box center [1487, 626] width 59 height 14
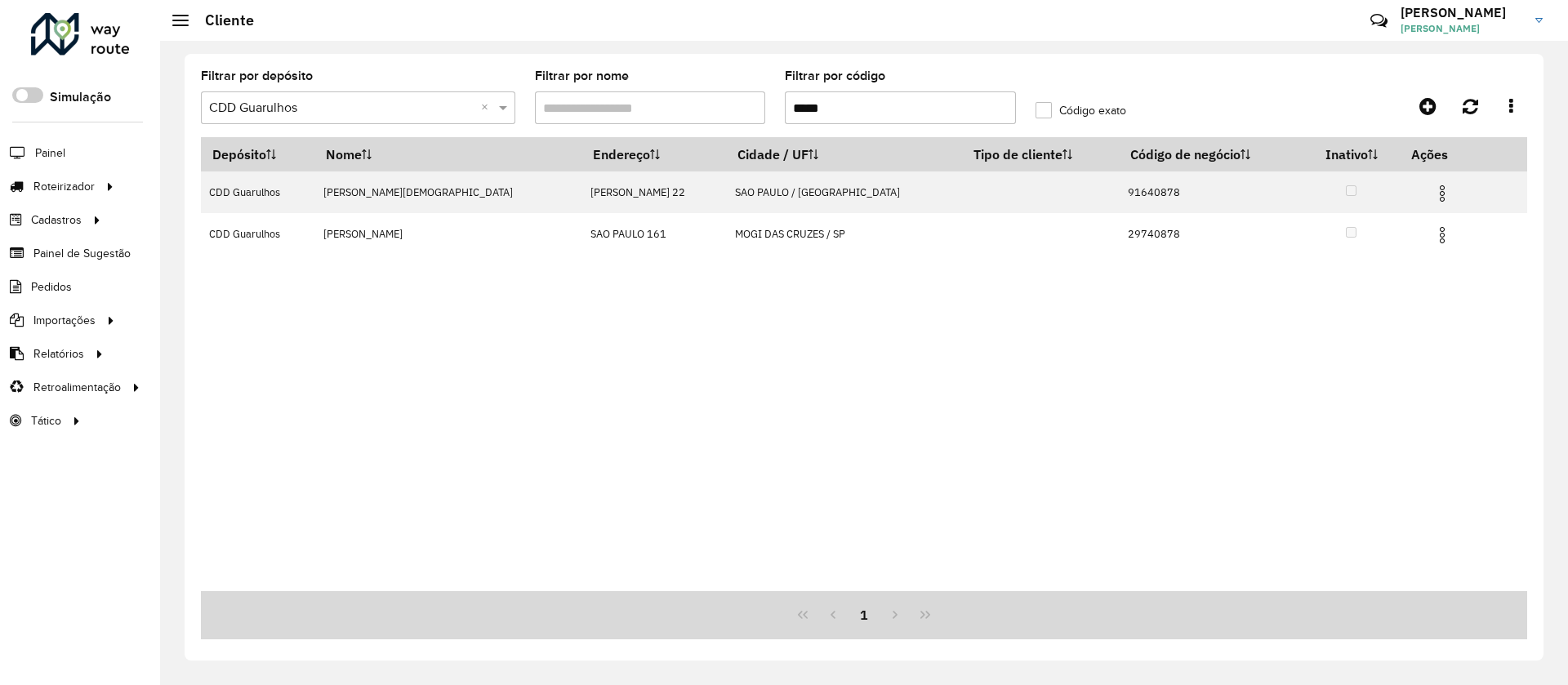
drag, startPoint x: 863, startPoint y: 110, endPoint x: 753, endPoint y: 119, distance: 110.4
click at [753, 119] on formly-group "Filtrar por depósito Selecione um depósito × CDD Guarulhos × Filtrar por nome F…" at bounding box center [691, 103] width 1001 height 67
paste input "text"
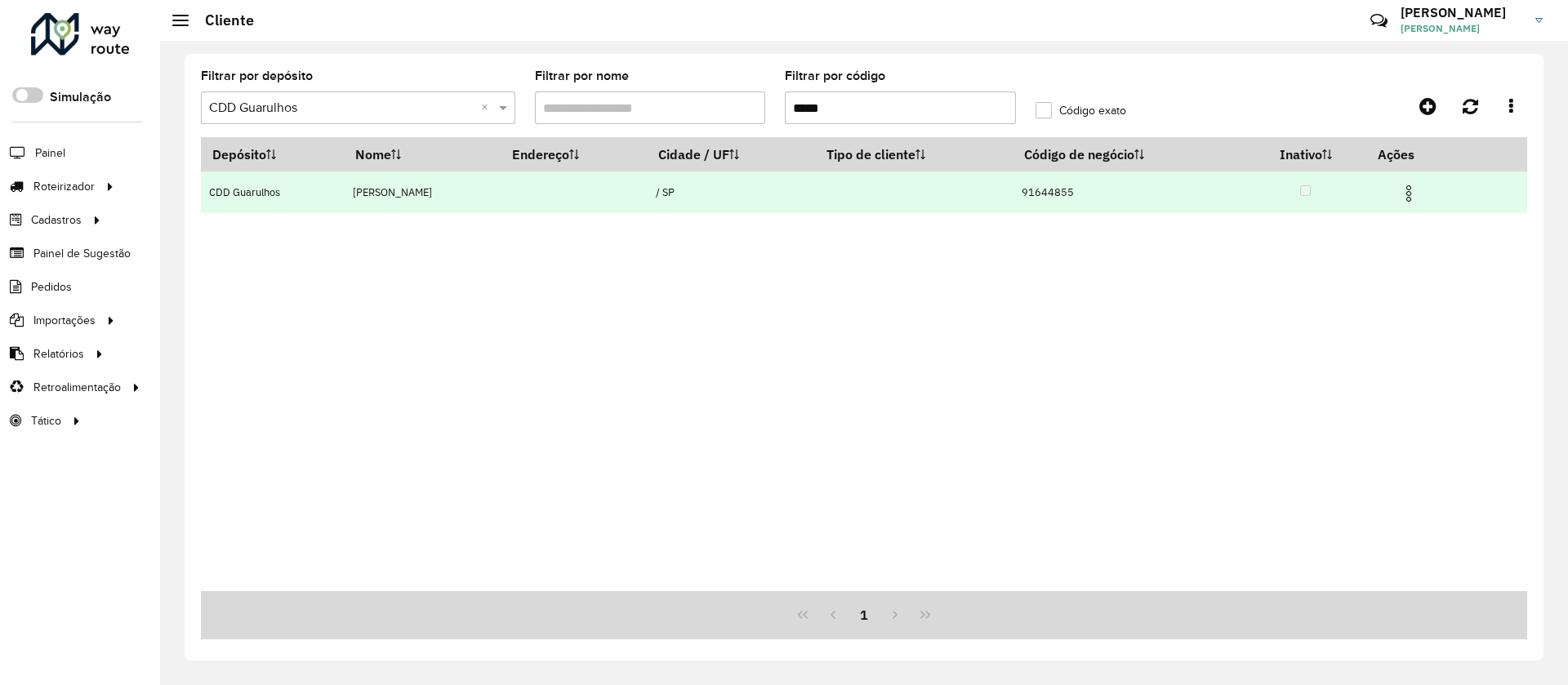
type input "*****"
click at [1419, 193] on img at bounding box center [1408, 193] width 19 height 19
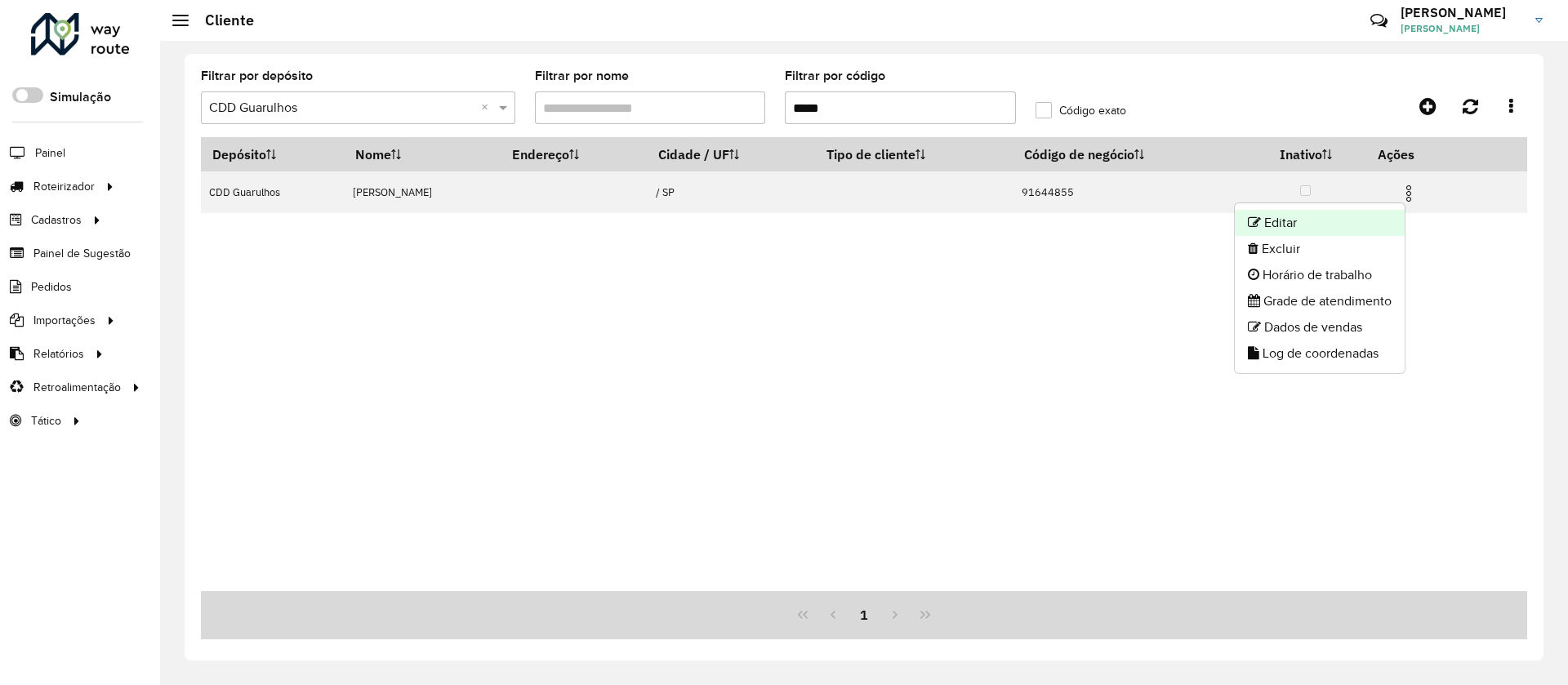
click at [1302, 220] on li "Editar" at bounding box center [1319, 223] width 169 height 26
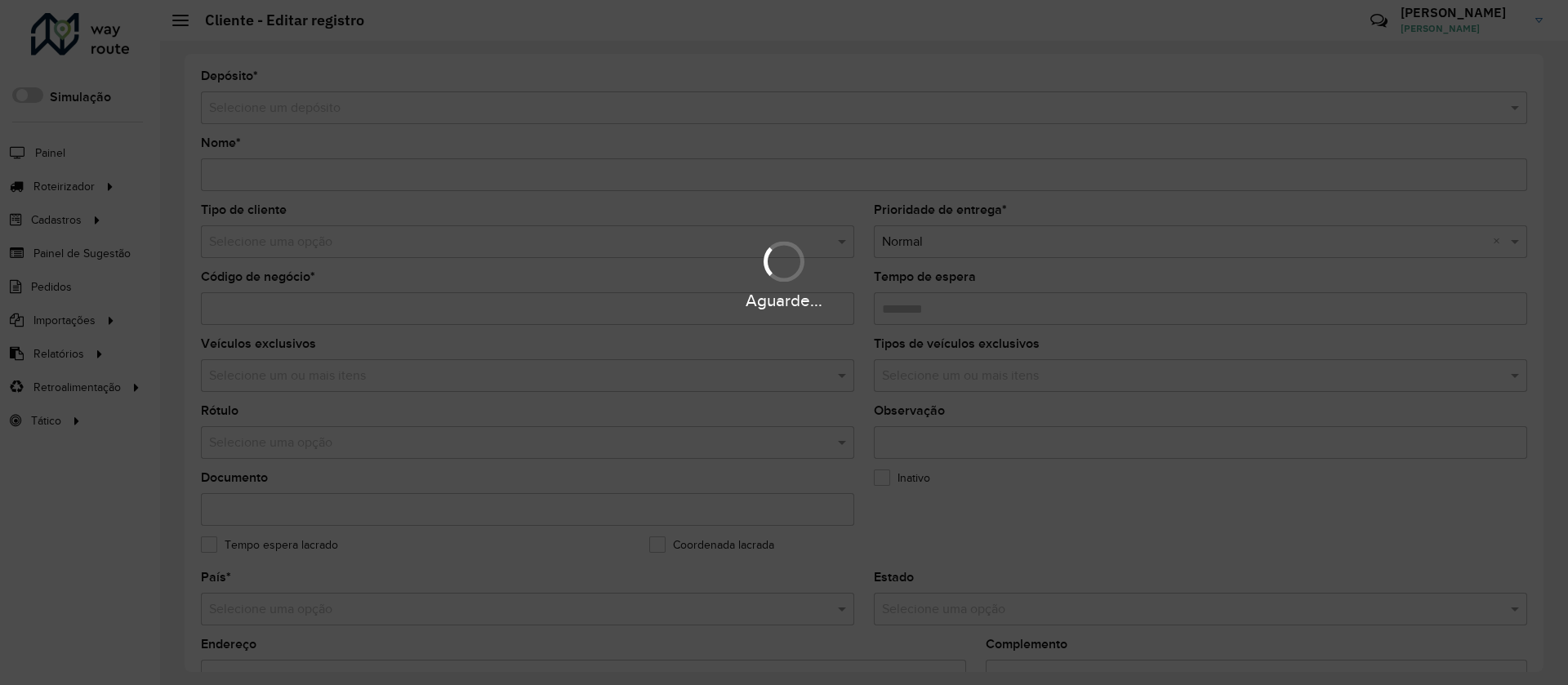
type input "**********"
type input "********"
type input "**********"
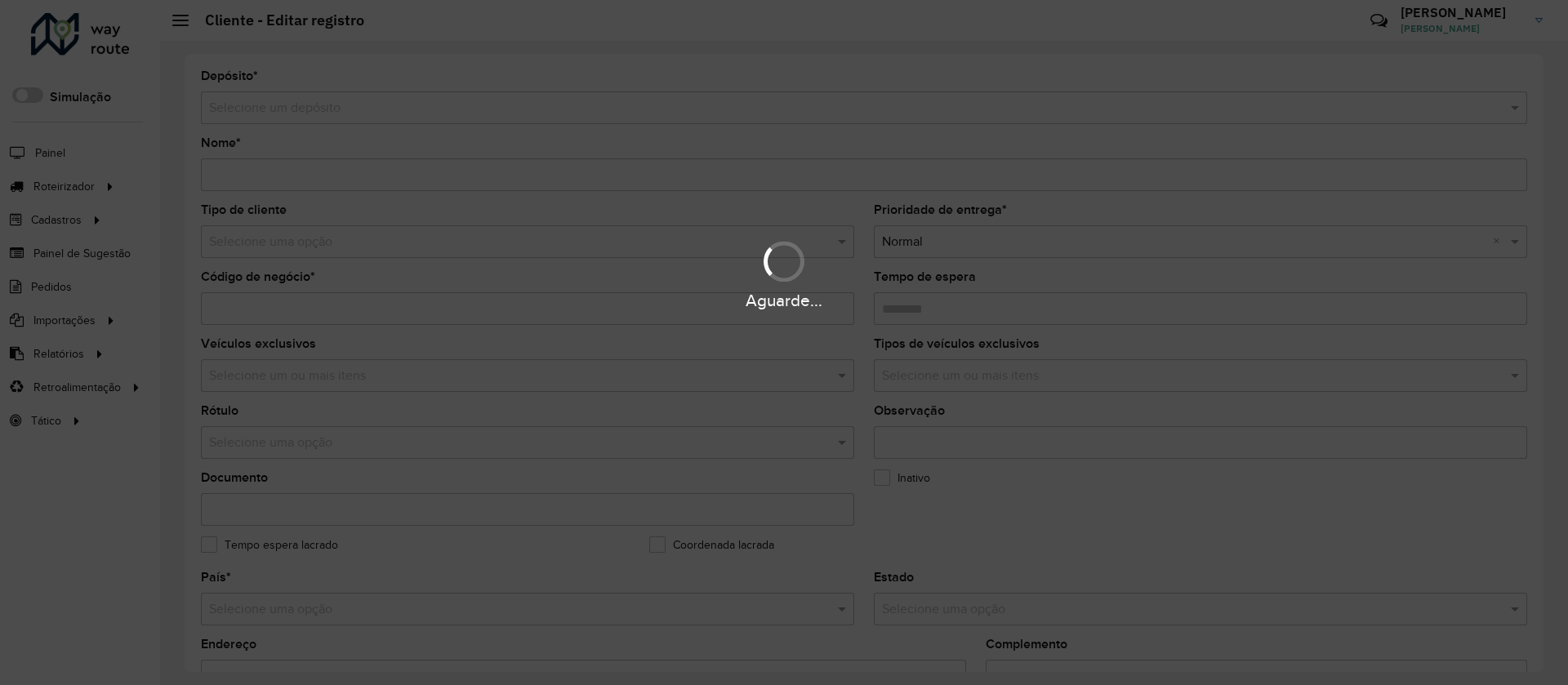
type input "**********"
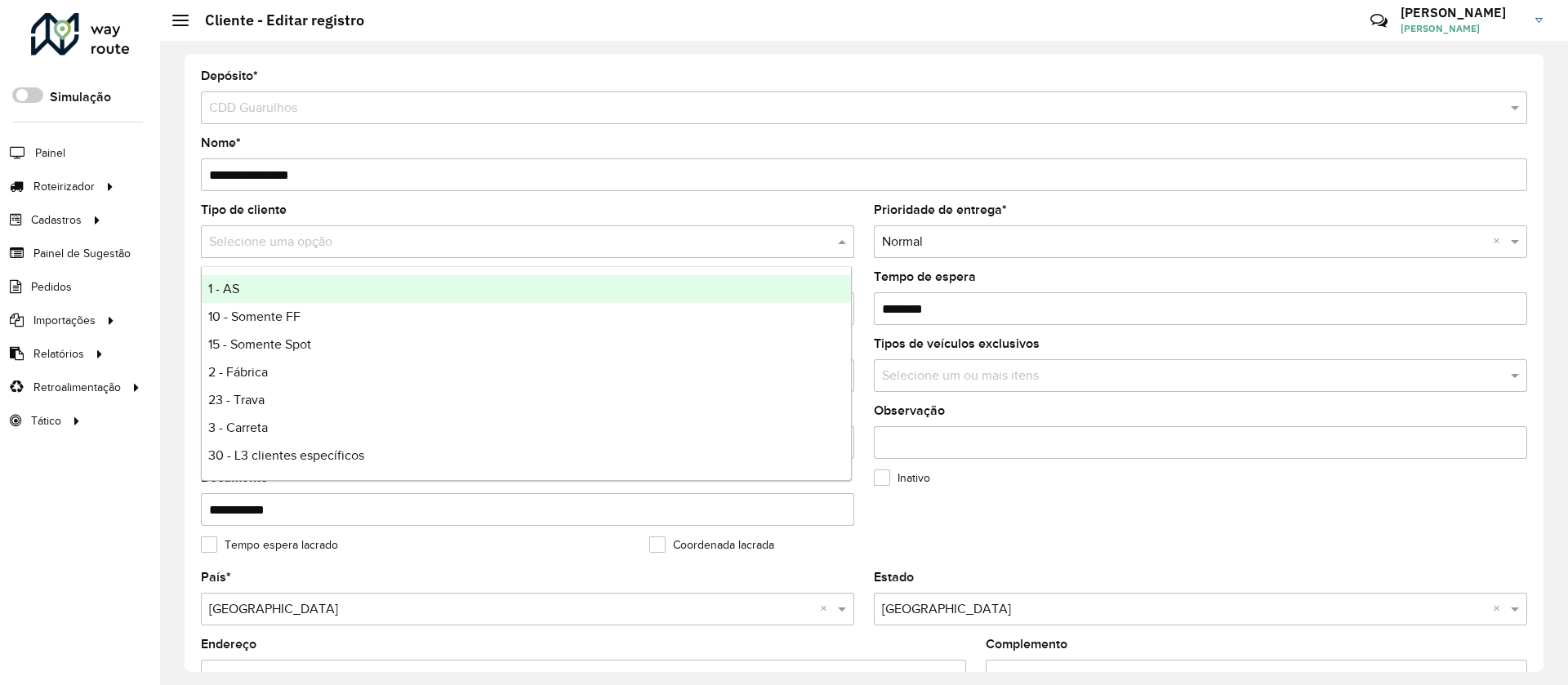
click at [248, 244] on input "text" at bounding box center [511, 242] width 604 height 19
type input "*"
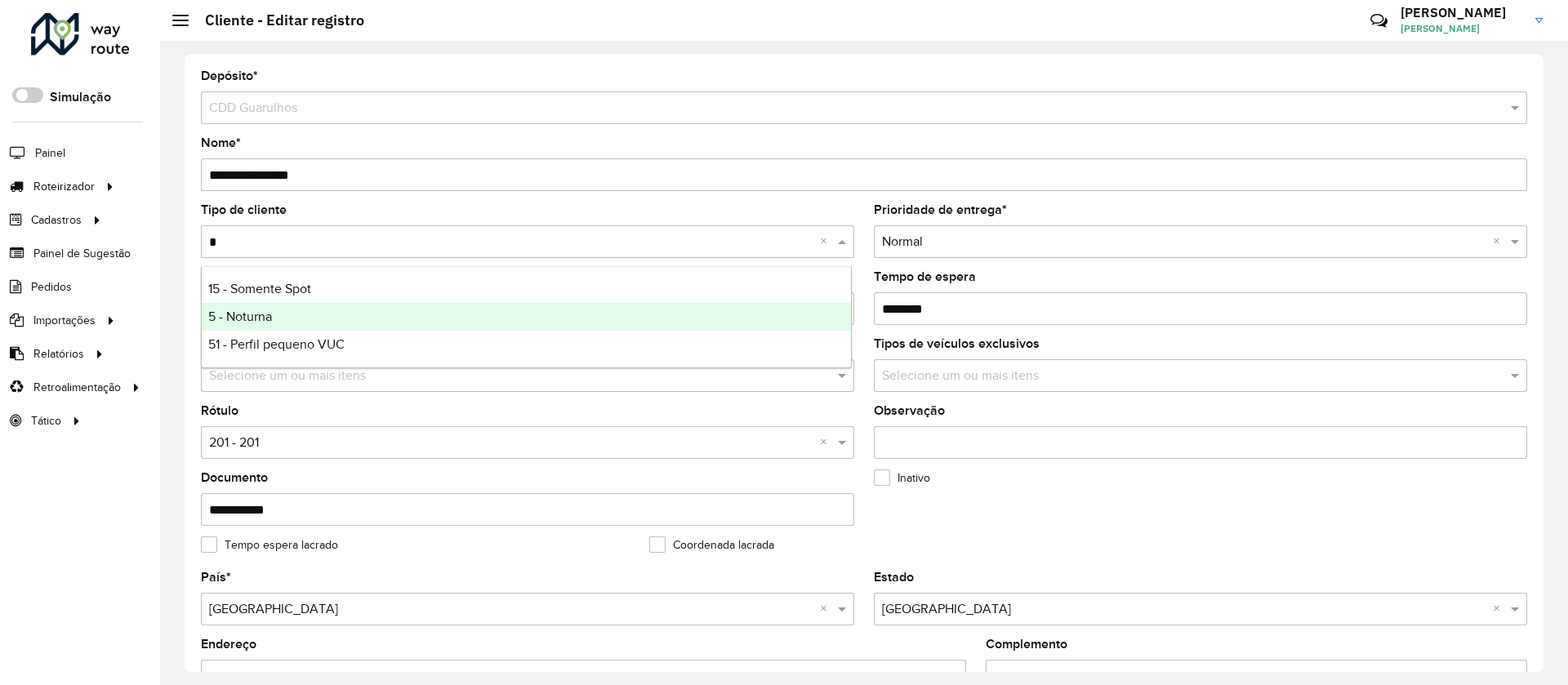
click at [242, 310] on span "5 - Noturna" at bounding box center [239, 316] width 64 height 14
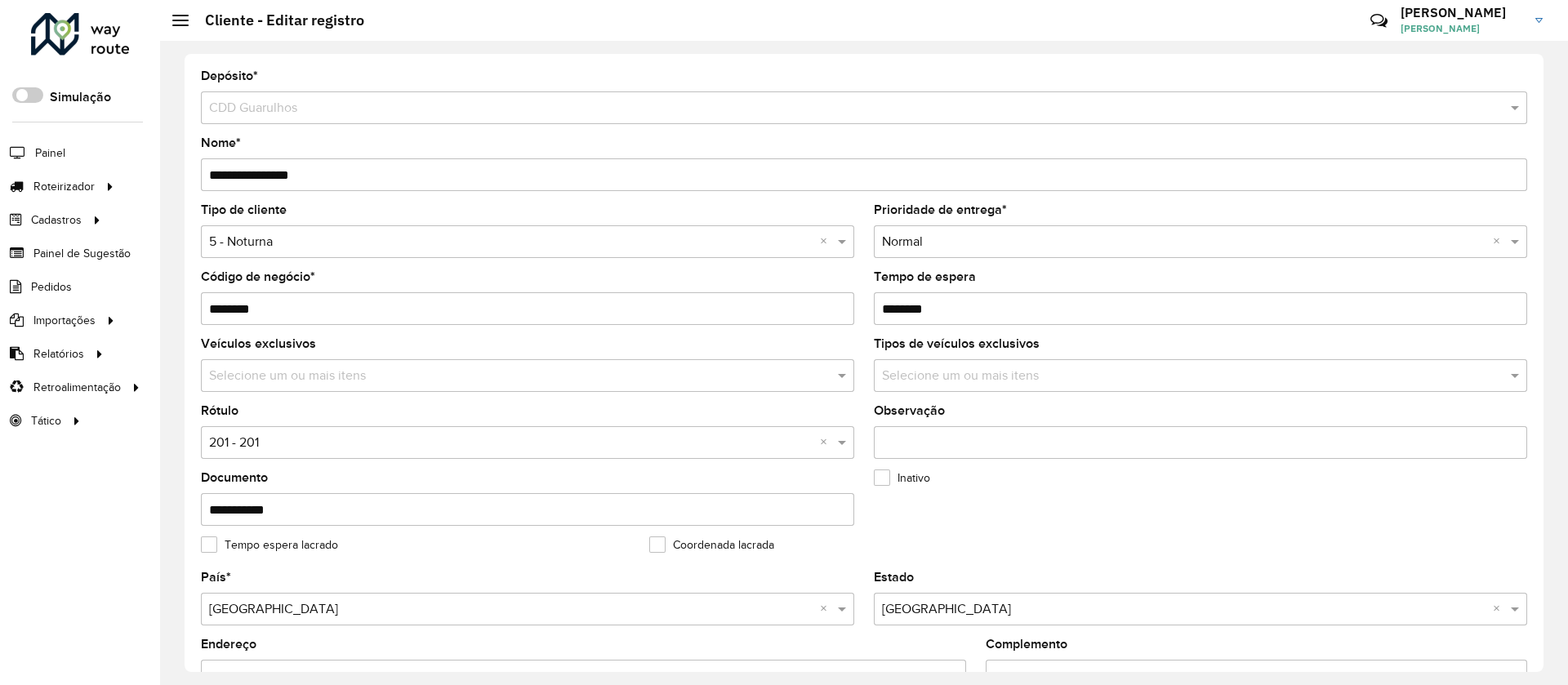
click at [269, 443] on input "text" at bounding box center [511, 443] width 604 height 19
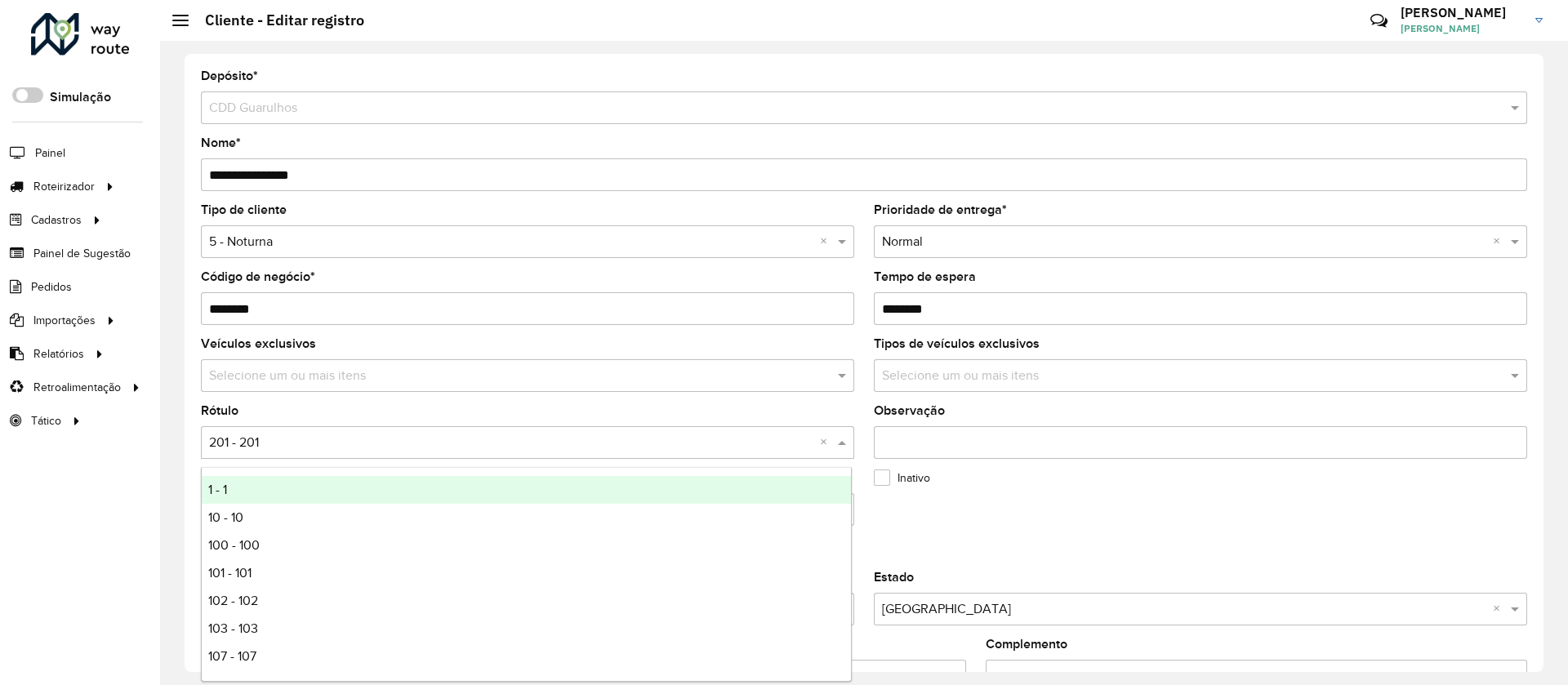
type input "*"
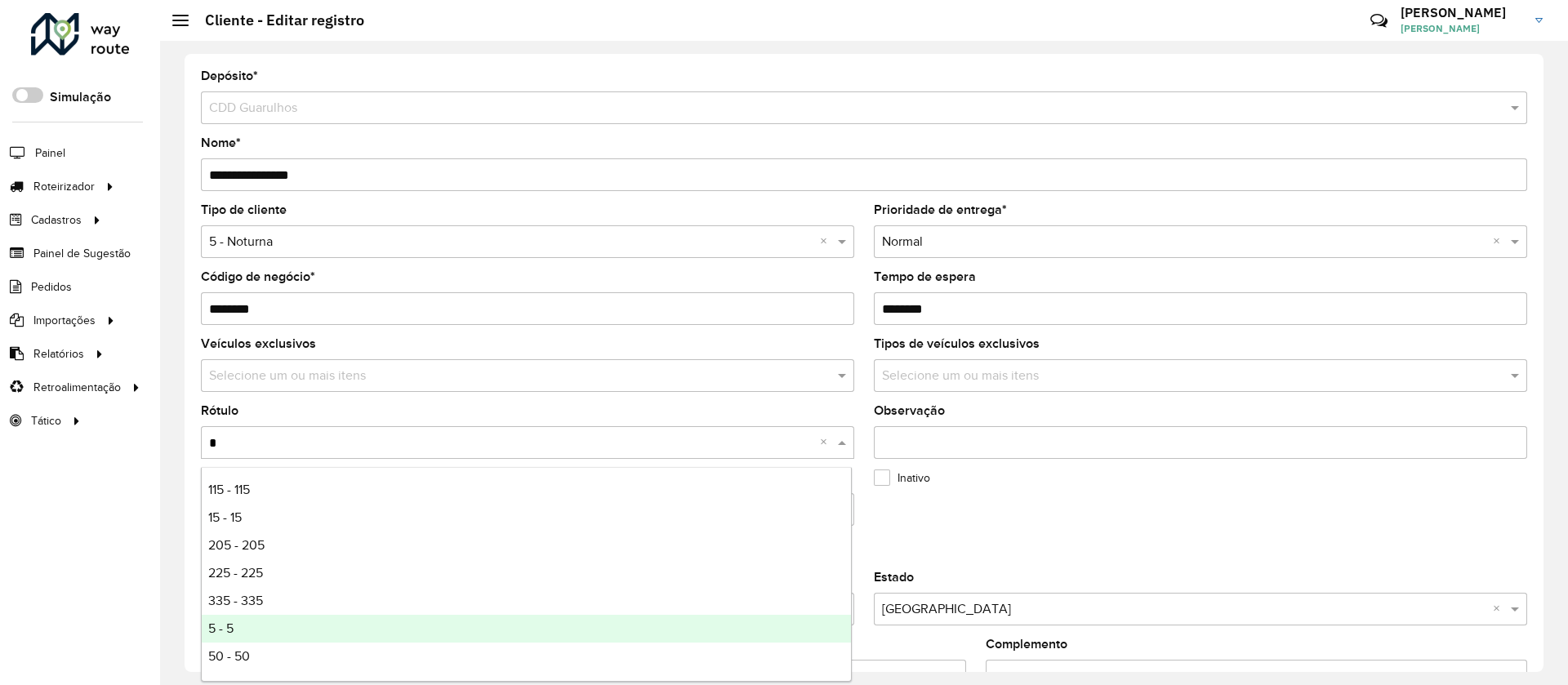
click at [221, 628] on span "5 - 5" at bounding box center [220, 628] width 25 height 14
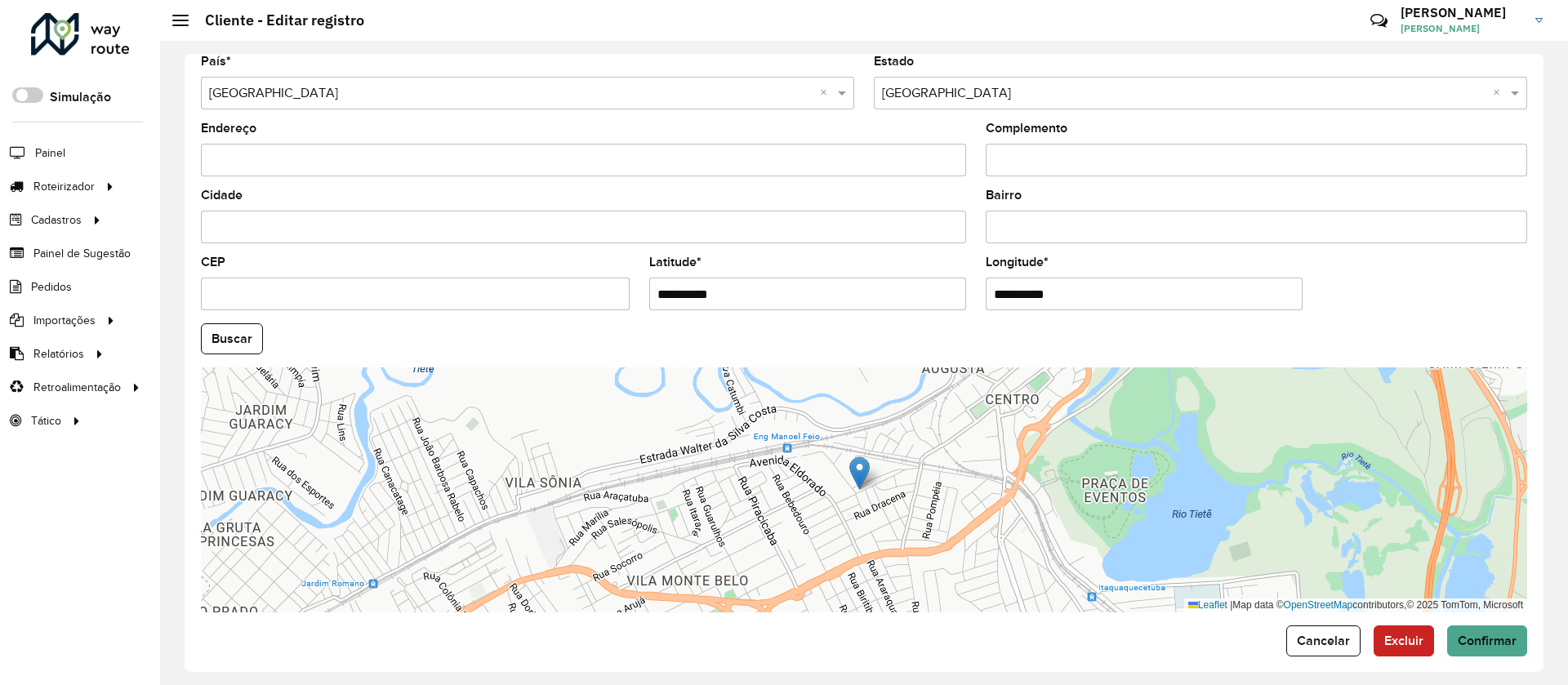
scroll to position [530, 0]
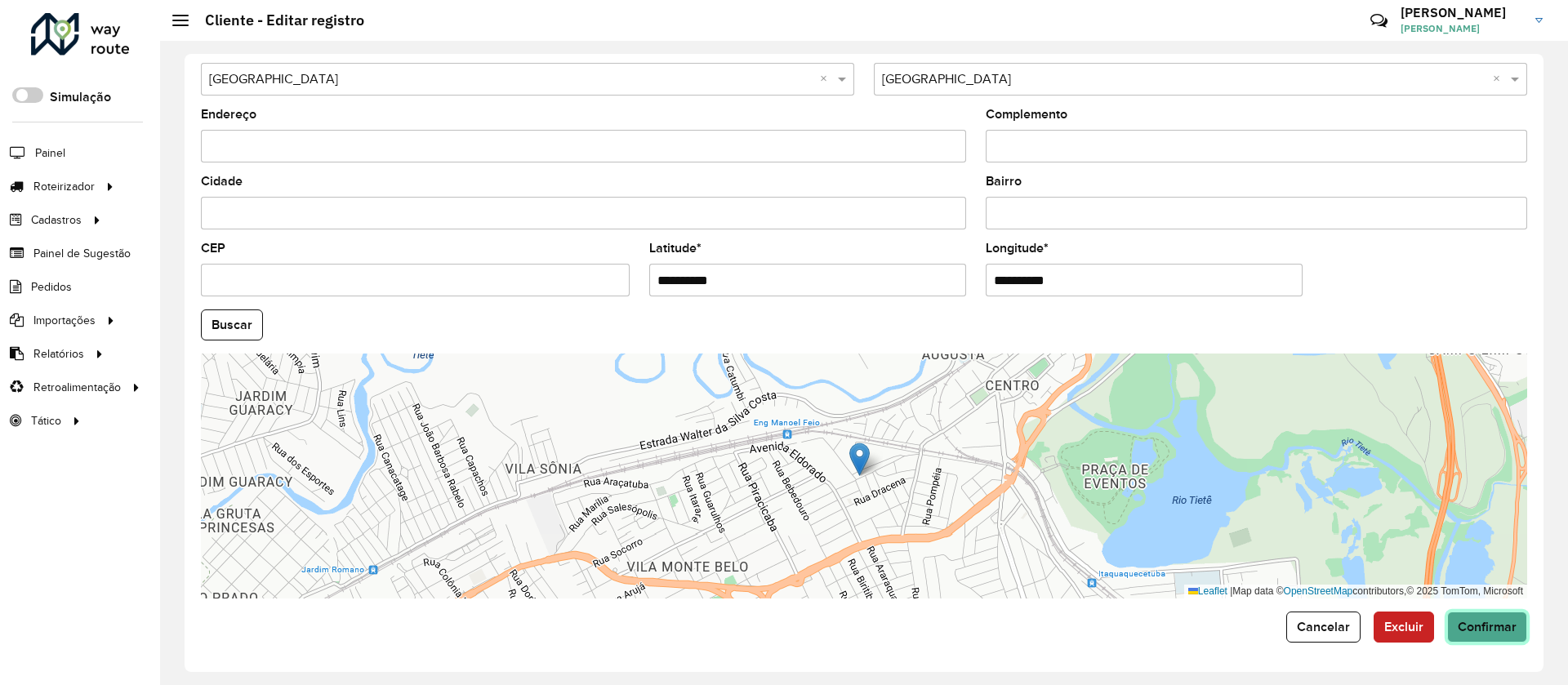
click at [1481, 615] on button "Confirmar" at bounding box center [1487, 627] width 80 height 31
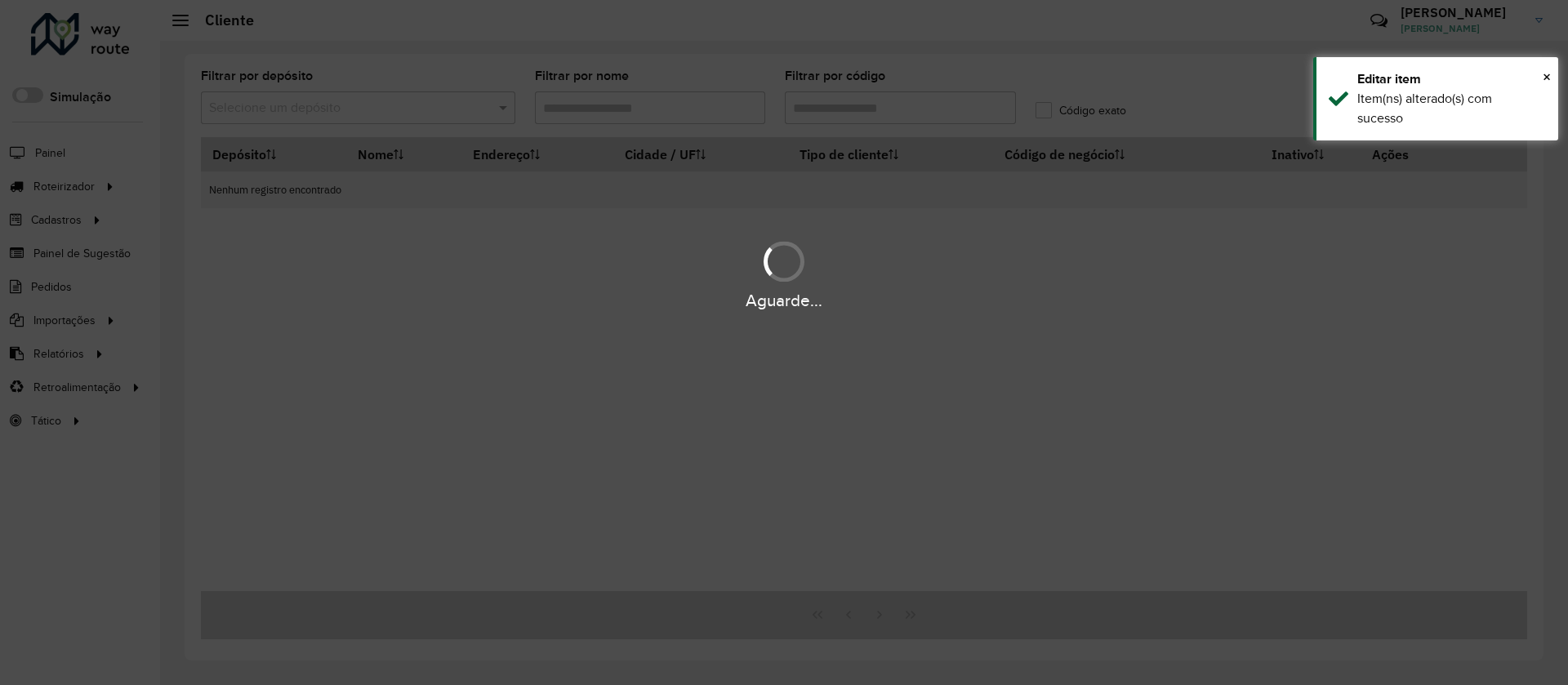
type input "*****"
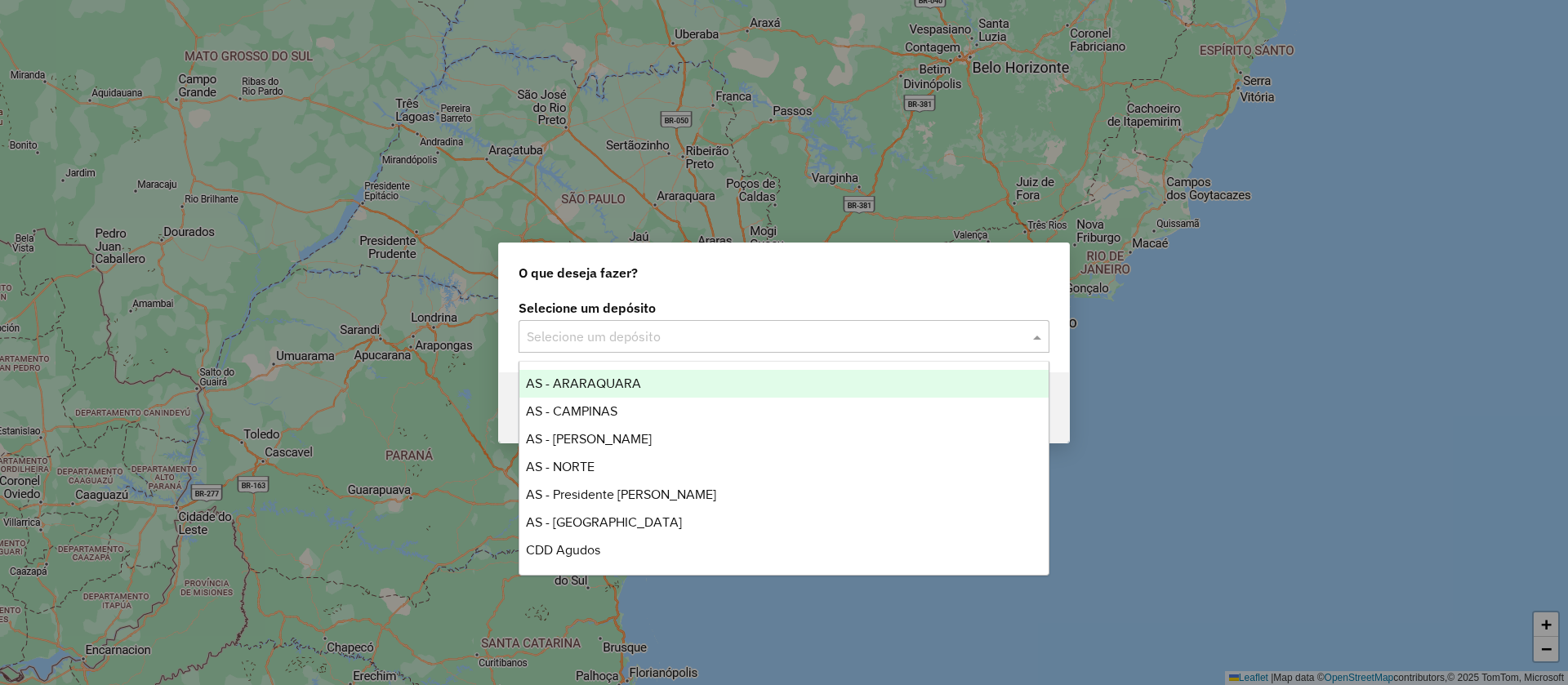
click at [618, 340] on input "text" at bounding box center [767, 337] width 482 height 19
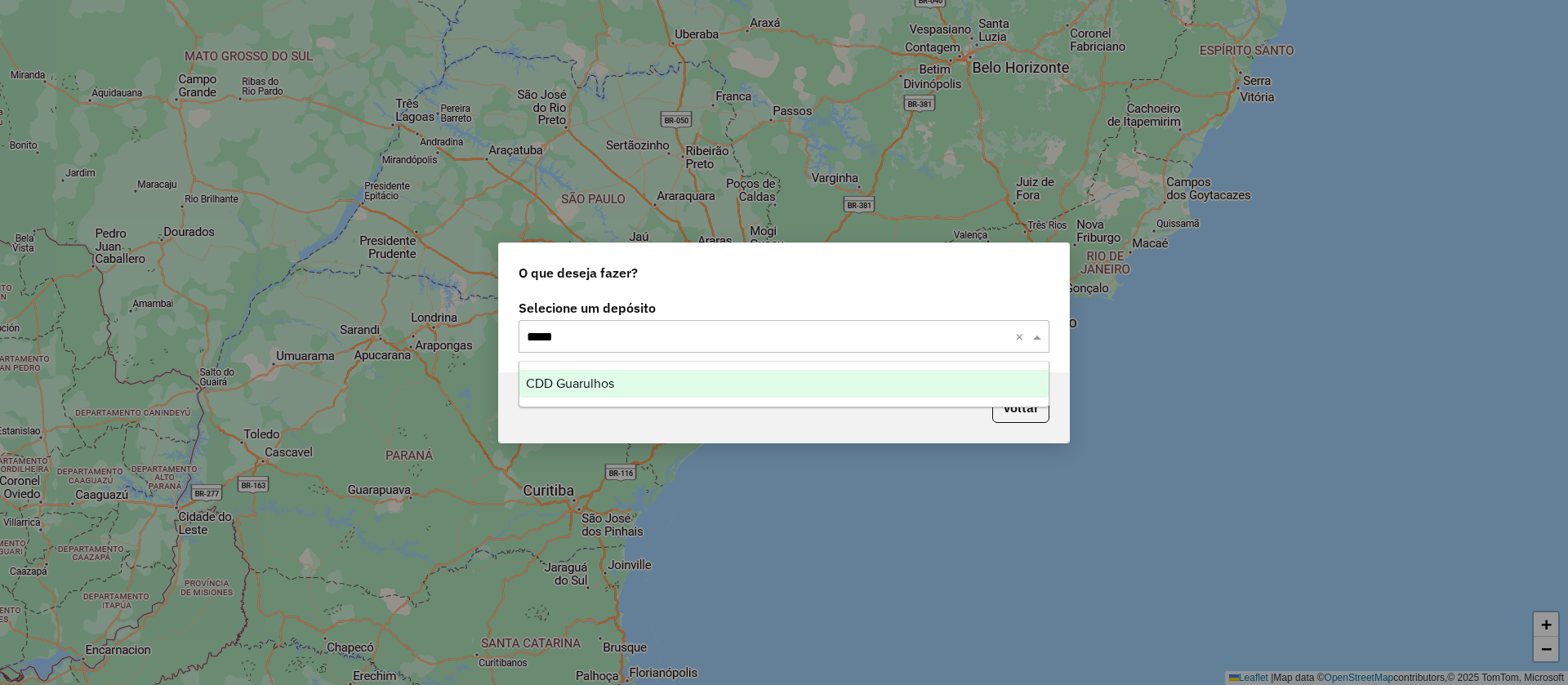
type input "******"
click at [596, 377] on span "CDD Guarulhos" at bounding box center [570, 383] width 88 height 14
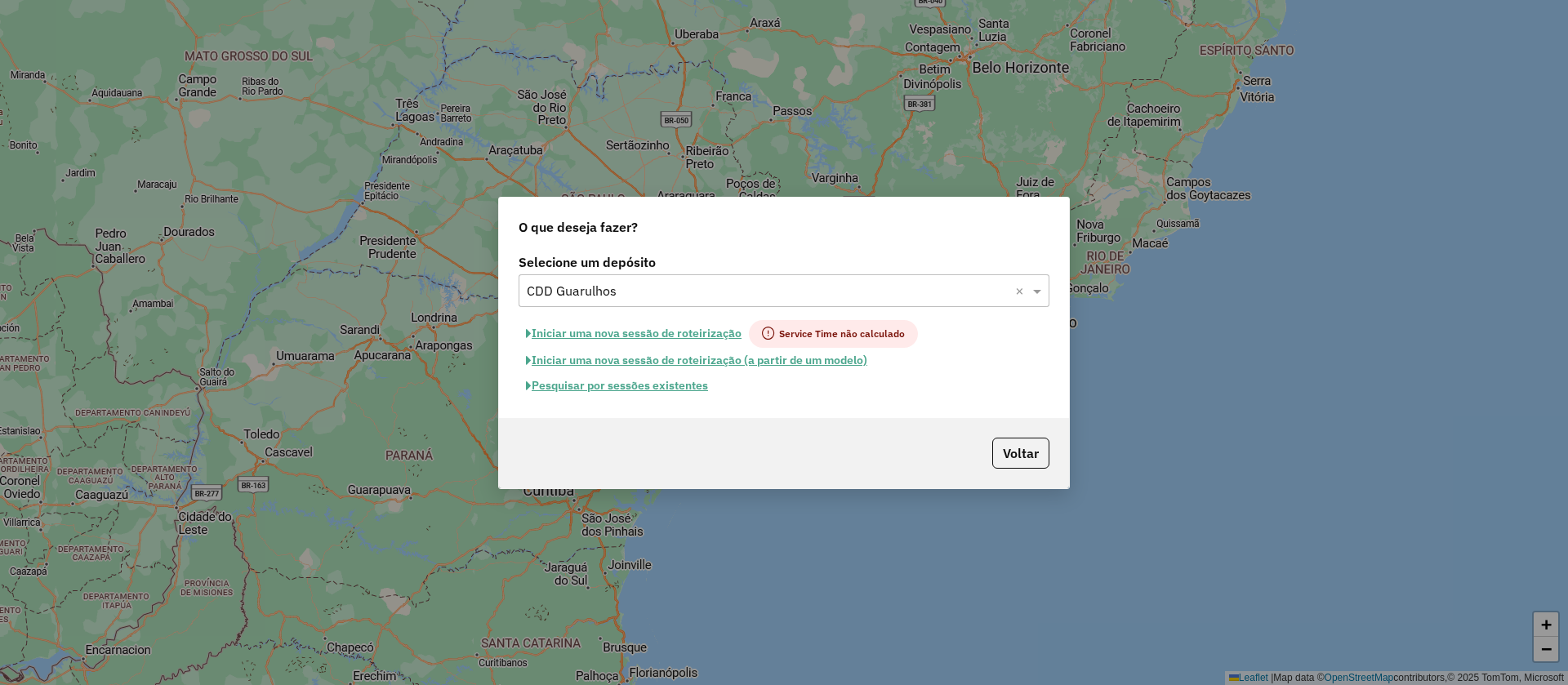
click at [609, 390] on button "Pesquisar por sessões existentes" at bounding box center [617, 385] width 197 height 25
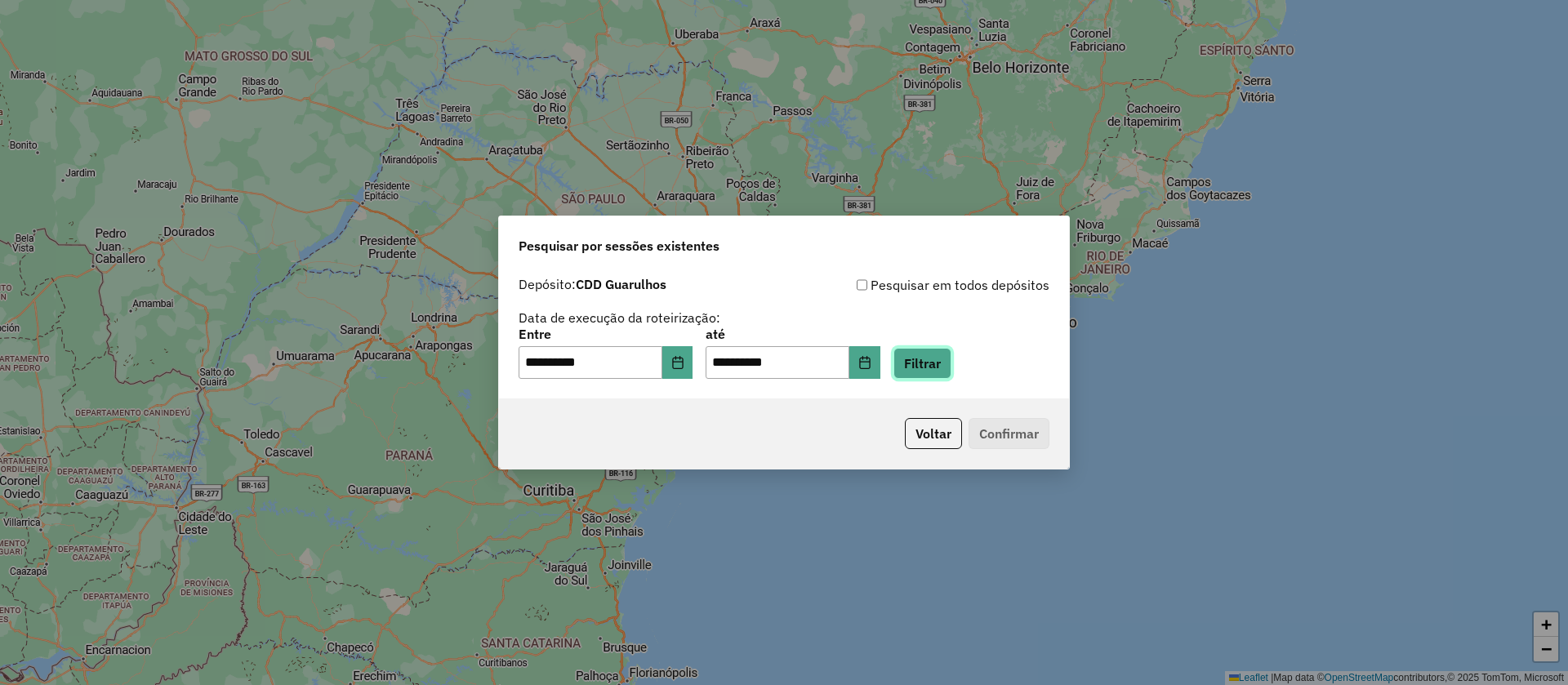
click at [937, 366] on button "Filtrar" at bounding box center [922, 364] width 58 height 31
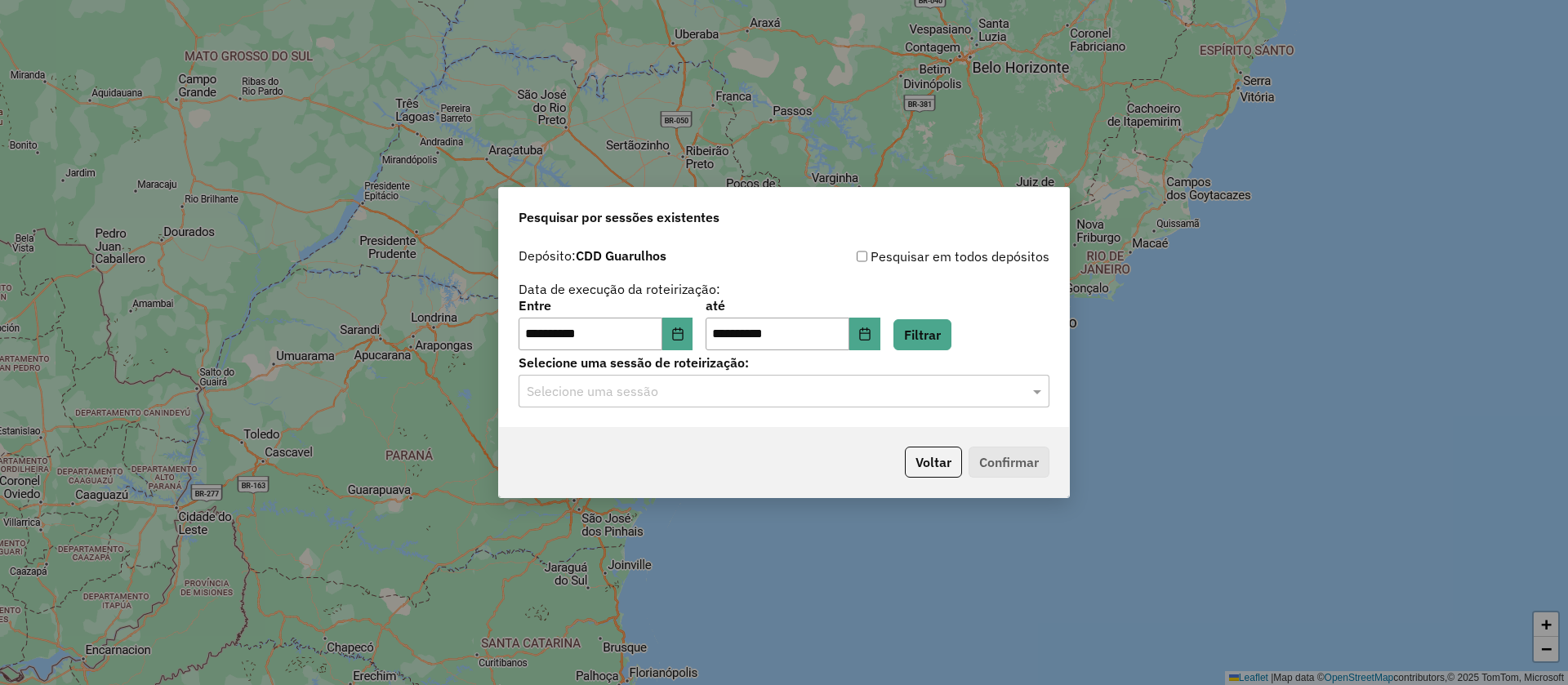
click at [635, 399] on input "text" at bounding box center [767, 391] width 482 height 19
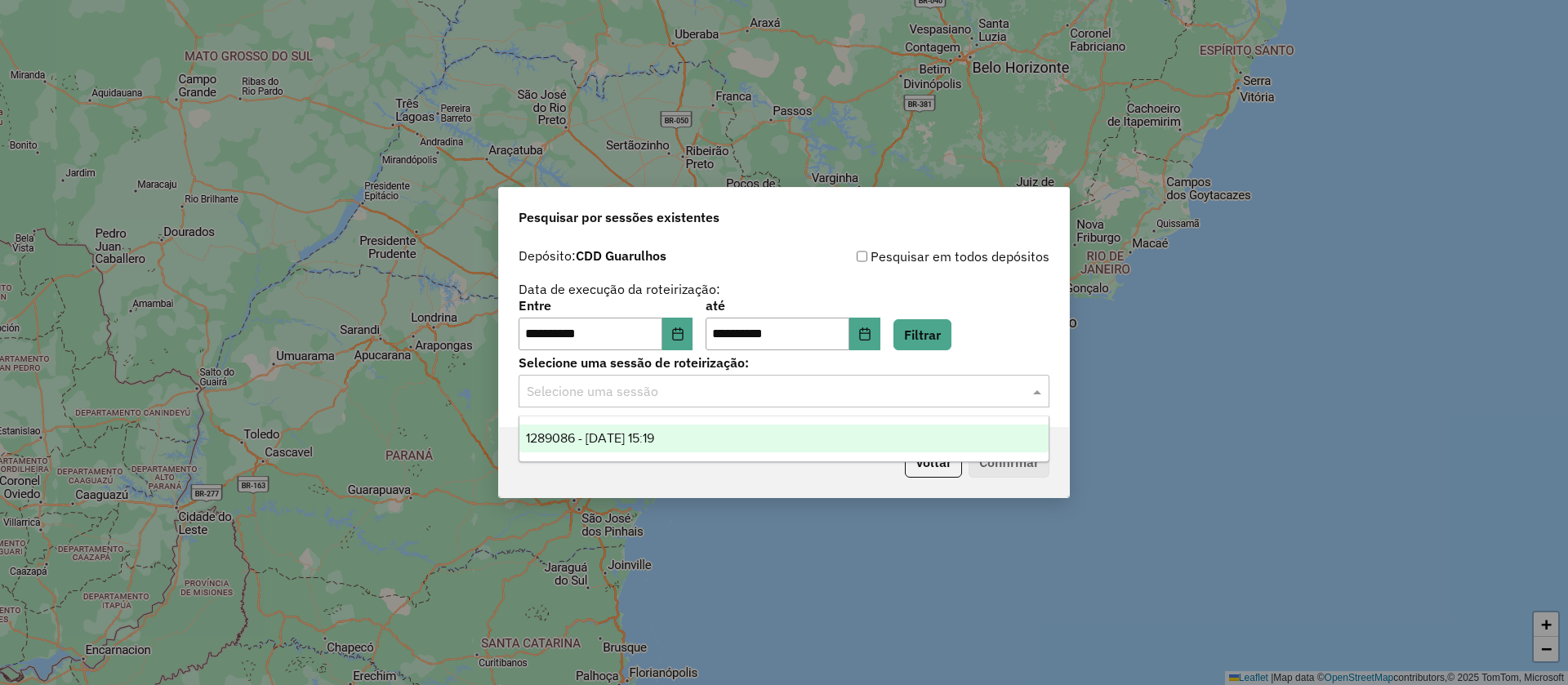
click at [631, 437] on span "1289086 - 06/10/2025 15:19" at bounding box center [589, 437] width 128 height 14
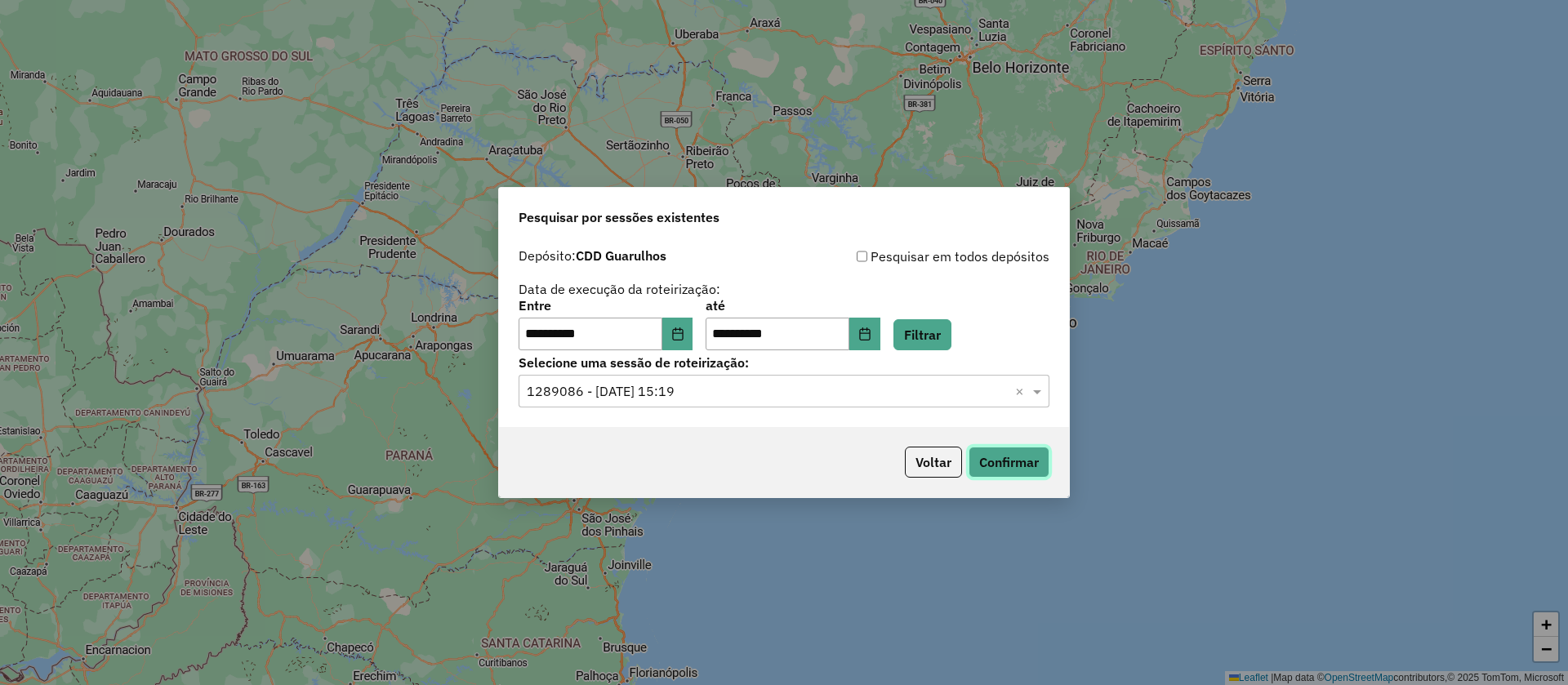
click at [995, 447] on button "Confirmar" at bounding box center [1009, 462] width 81 height 31
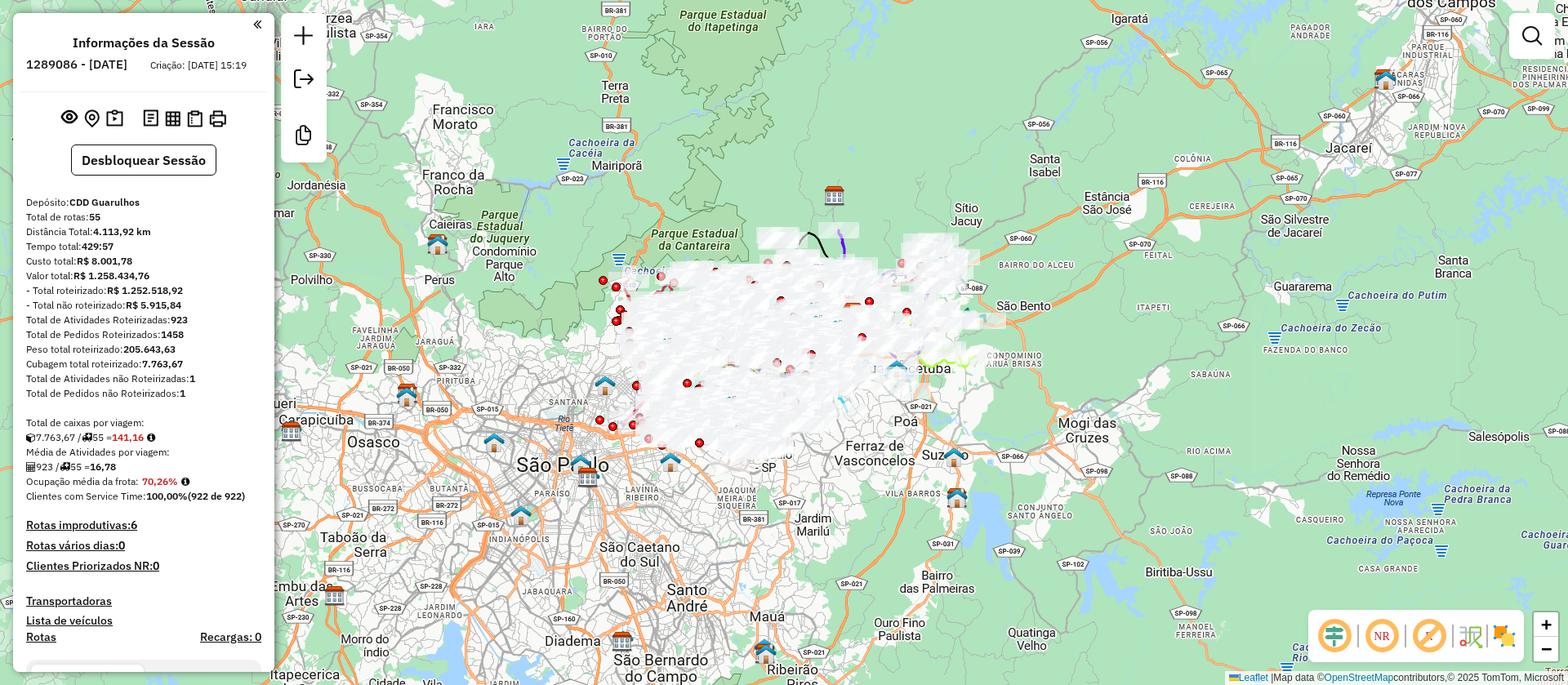
click at [1434, 630] on em at bounding box center [1429, 636] width 40 height 40
click at [921, 519] on div "Janela de atendimento Grade de atendimento Capacidade Transportadoras Veículos …" at bounding box center [784, 342] width 1568 height 685
click at [1535, 40] on em at bounding box center [1531, 35] width 19 height 19
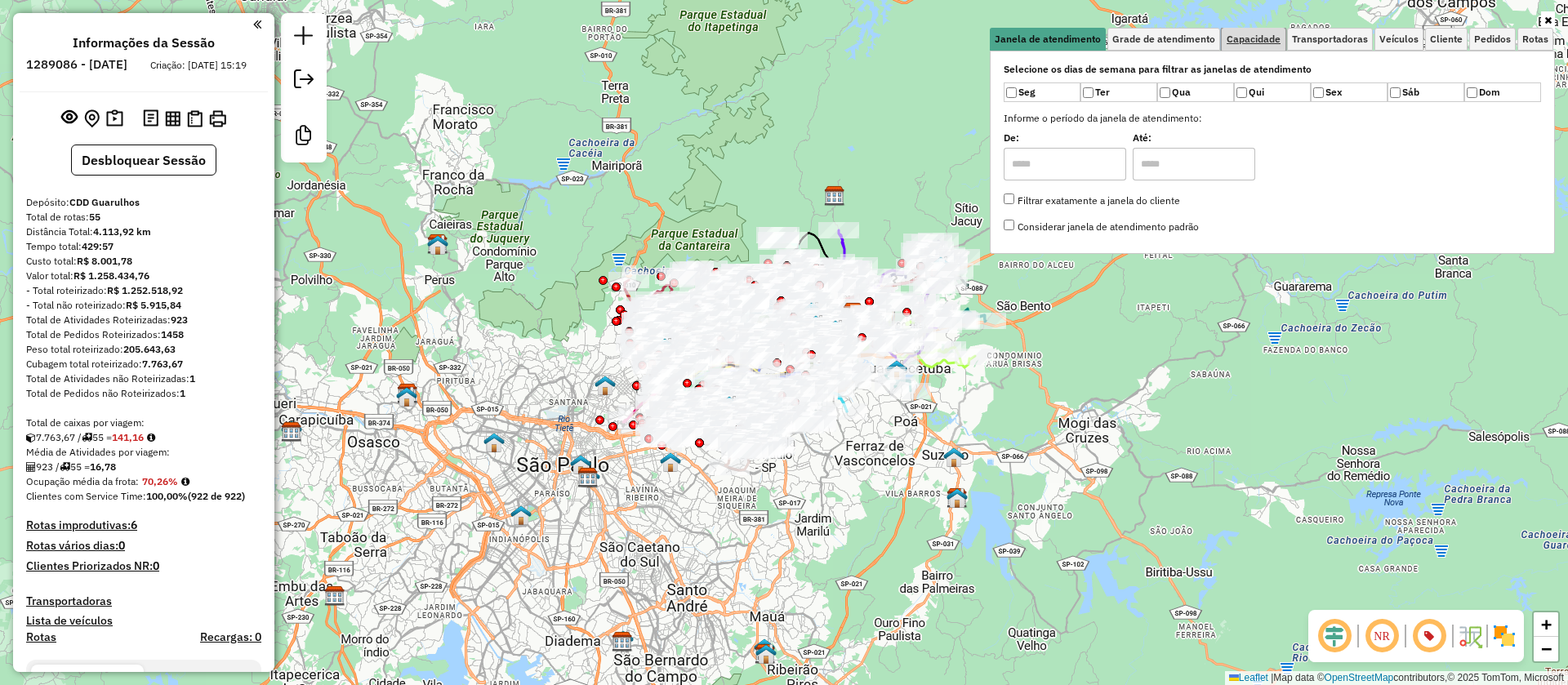
click at [1254, 35] on span "Capacidade" at bounding box center [1253, 39] width 54 height 10
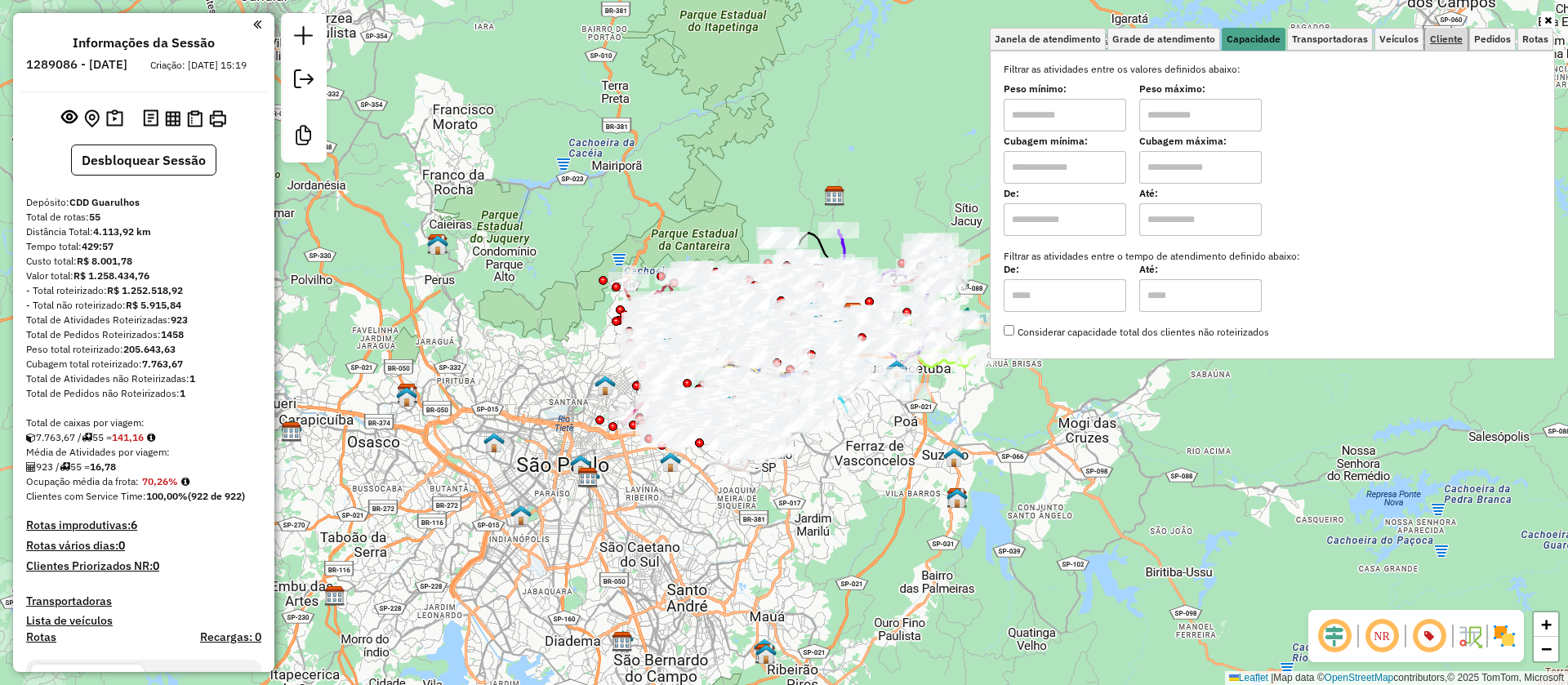
click at [1444, 42] on span "Cliente" at bounding box center [1446, 39] width 32 height 10
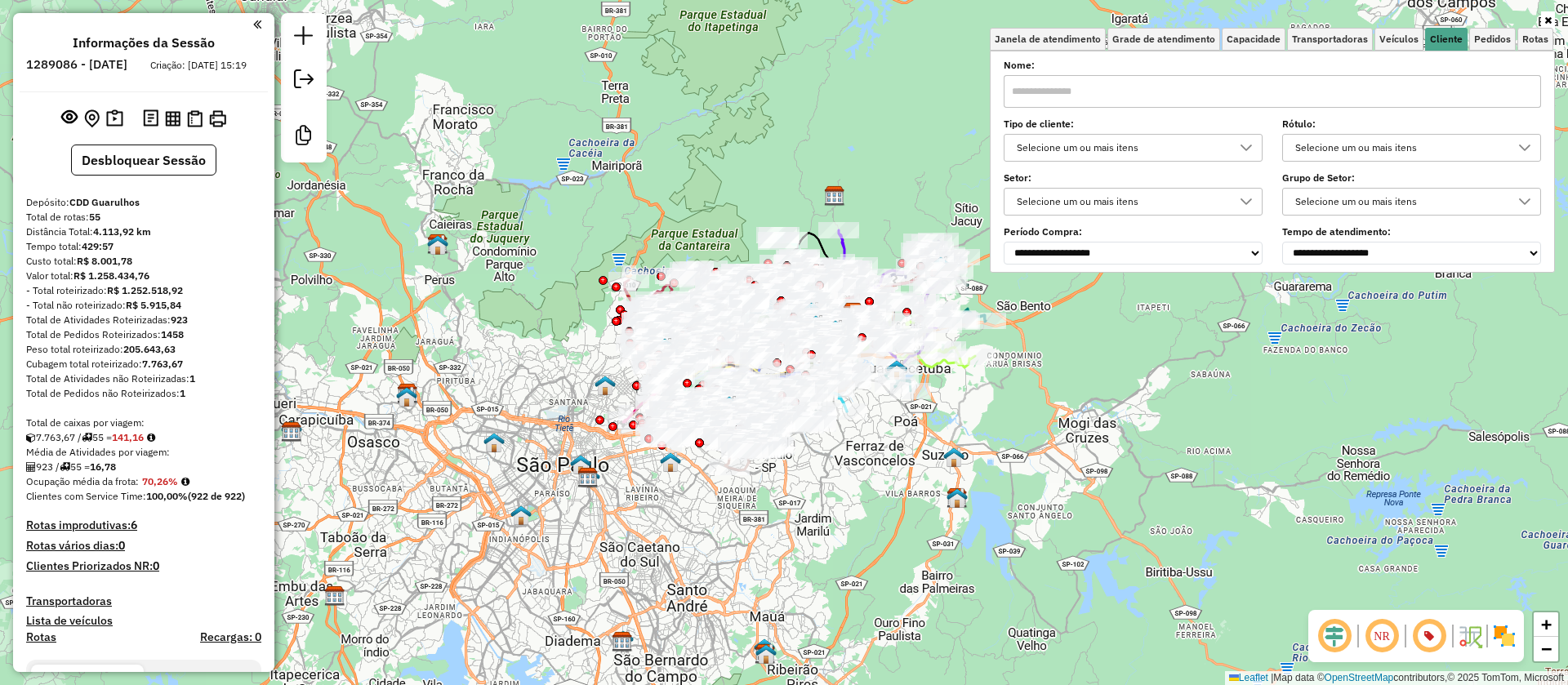
click at [1074, 146] on div "Selecione um ou mais itens" at bounding box center [1121, 147] width 220 height 26
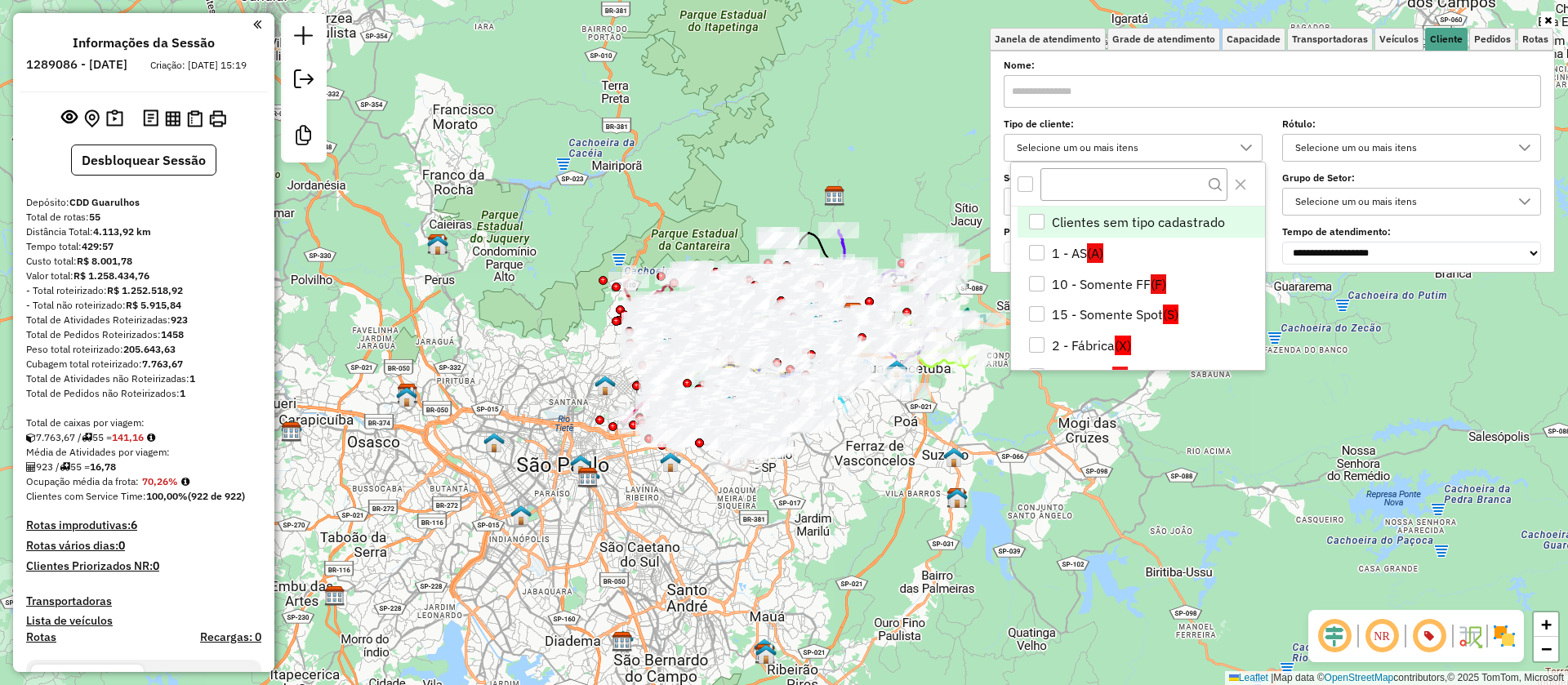
scroll to position [10, 56]
click at [1040, 253] on div "1 - AS" at bounding box center [1037, 252] width 16 height 16
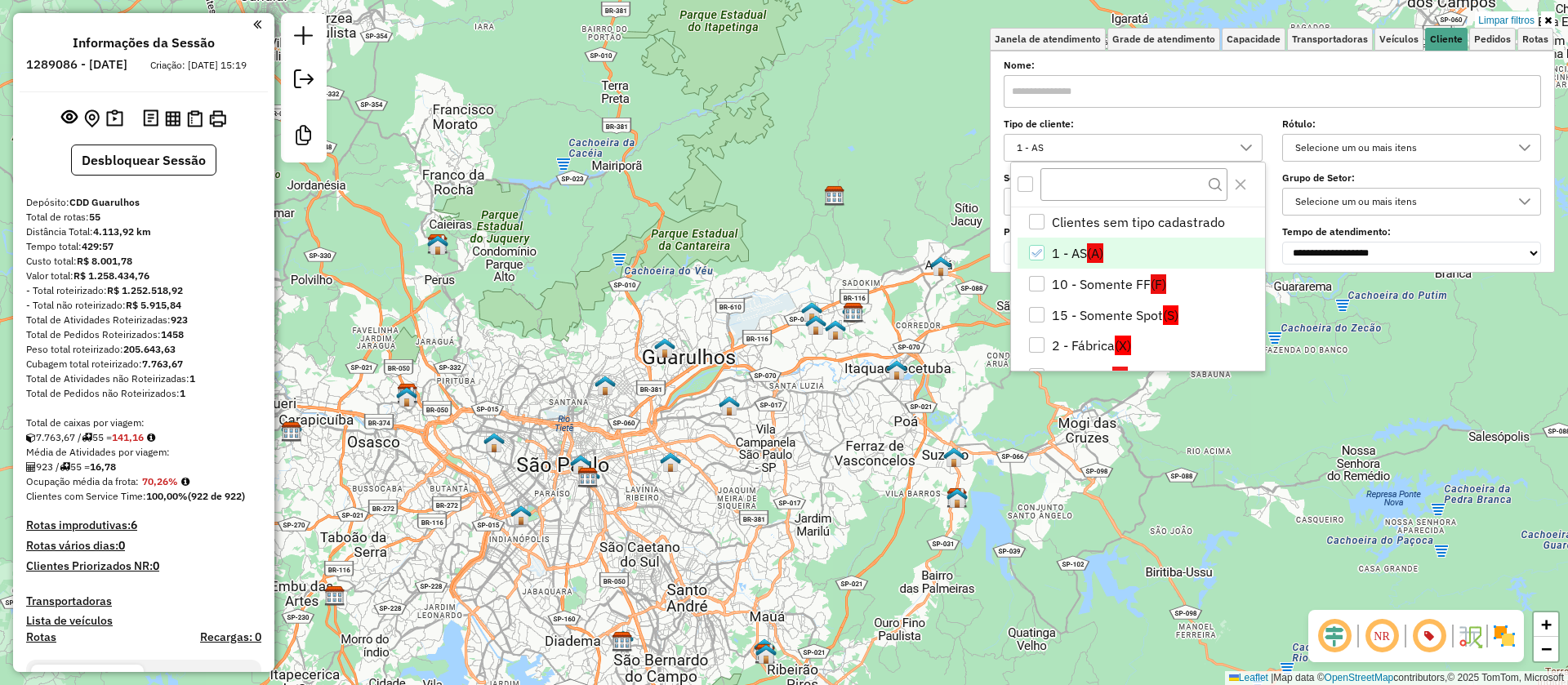
click at [819, 433] on div "Limpar filtros Janela de atendimento Grade de atendimento Capacidade Transporta…" at bounding box center [784, 342] width 1568 height 685
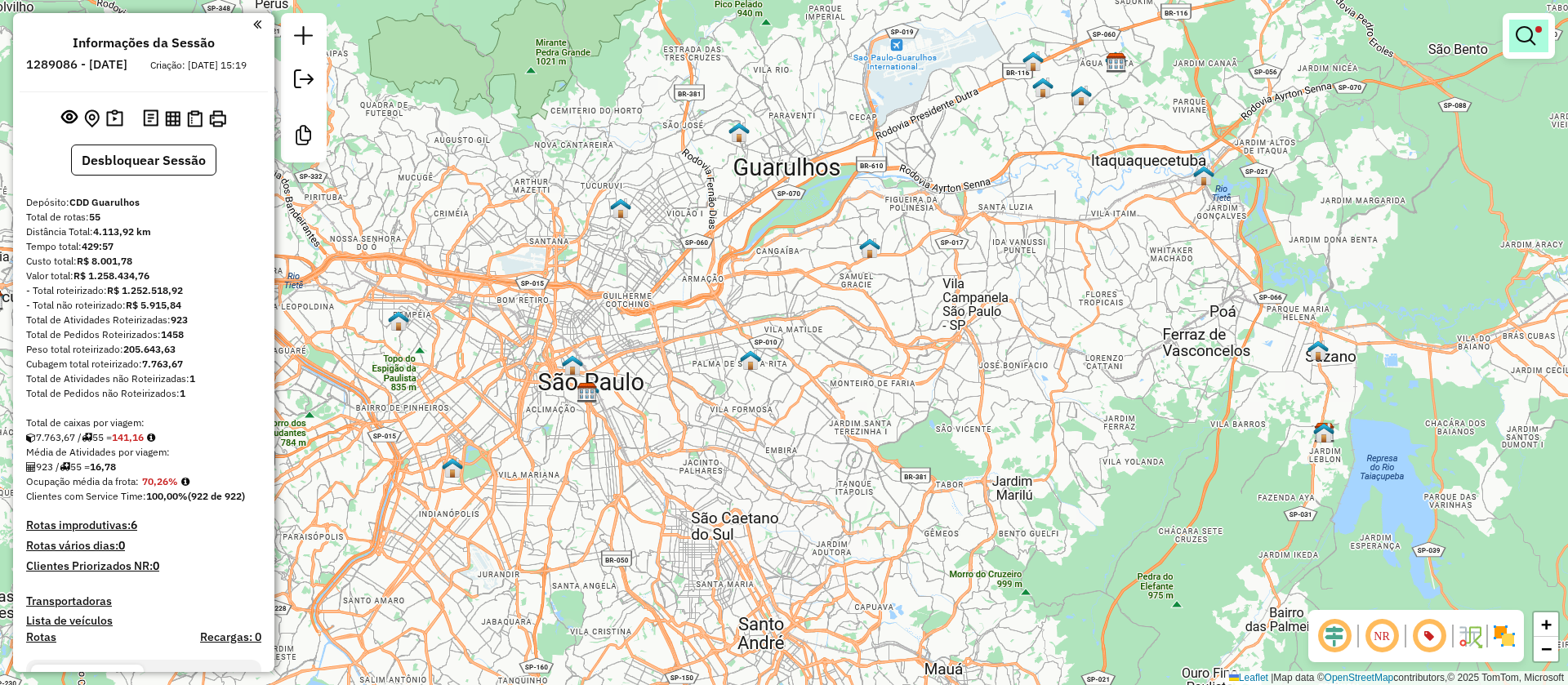
click at [1531, 33] on em at bounding box center [1525, 35] width 19 height 19
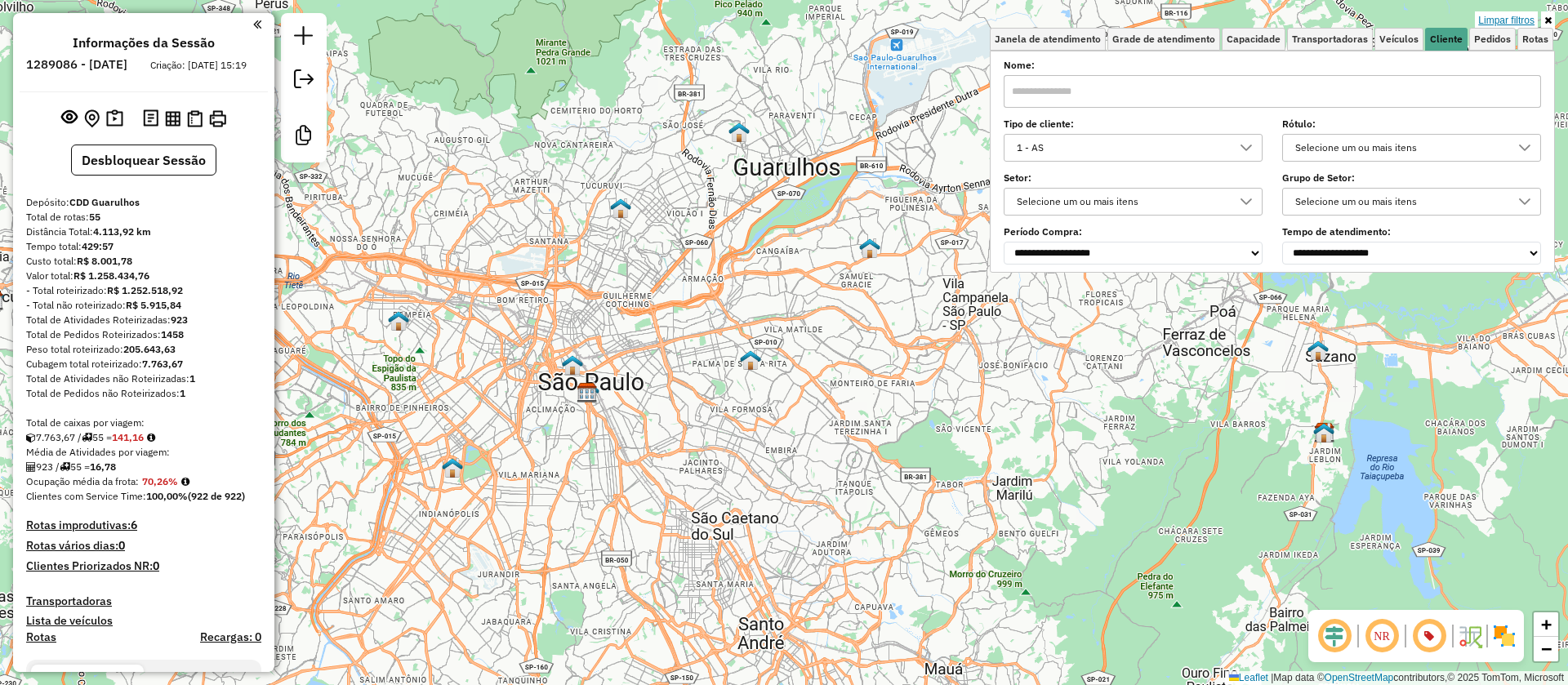
click at [1500, 19] on link "Limpar filtros" at bounding box center [1506, 20] width 63 height 18
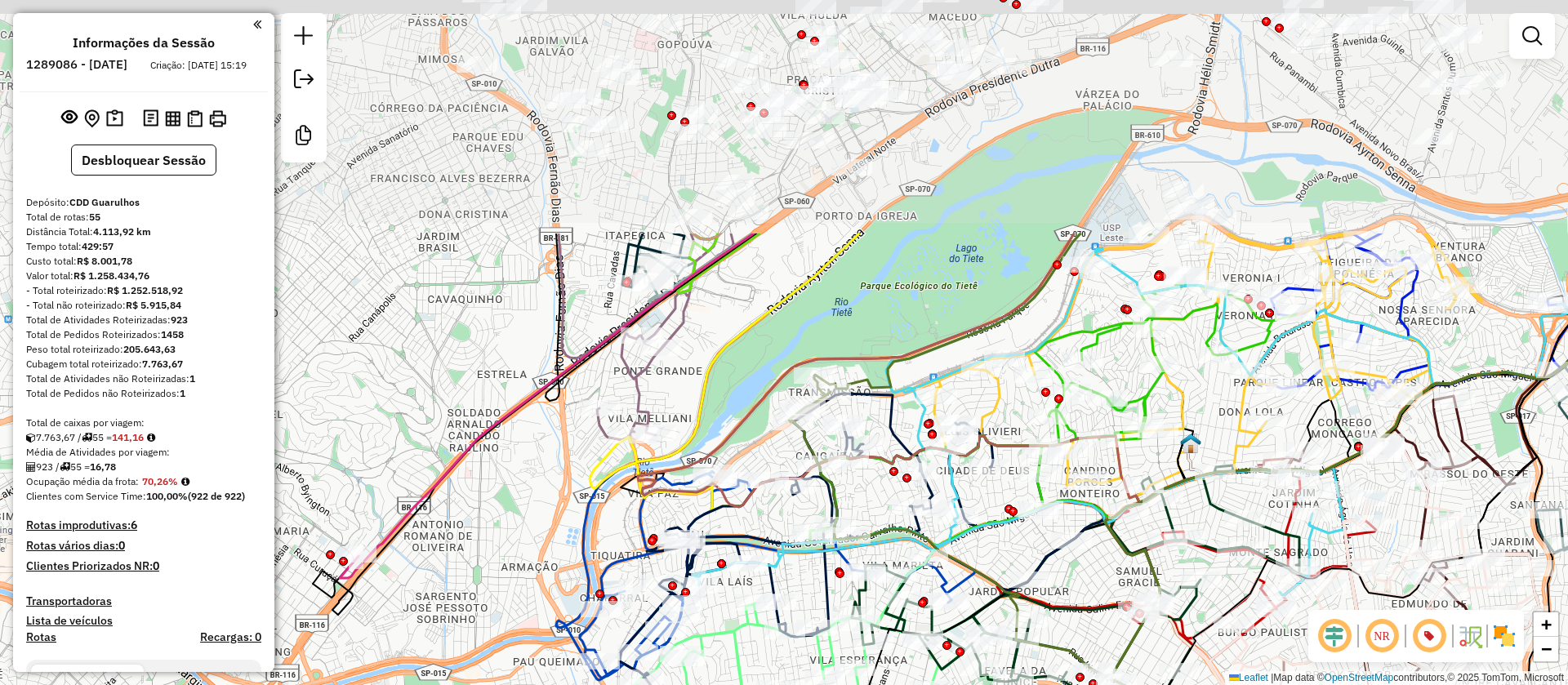
drag, startPoint x: 495, startPoint y: 263, endPoint x: 504, endPoint y: 566, distance: 303.1
click at [504, 566] on div "Janela de atendimento Grade de atendimento Capacidade Transportadoras Veículos …" at bounding box center [784, 342] width 1568 height 685
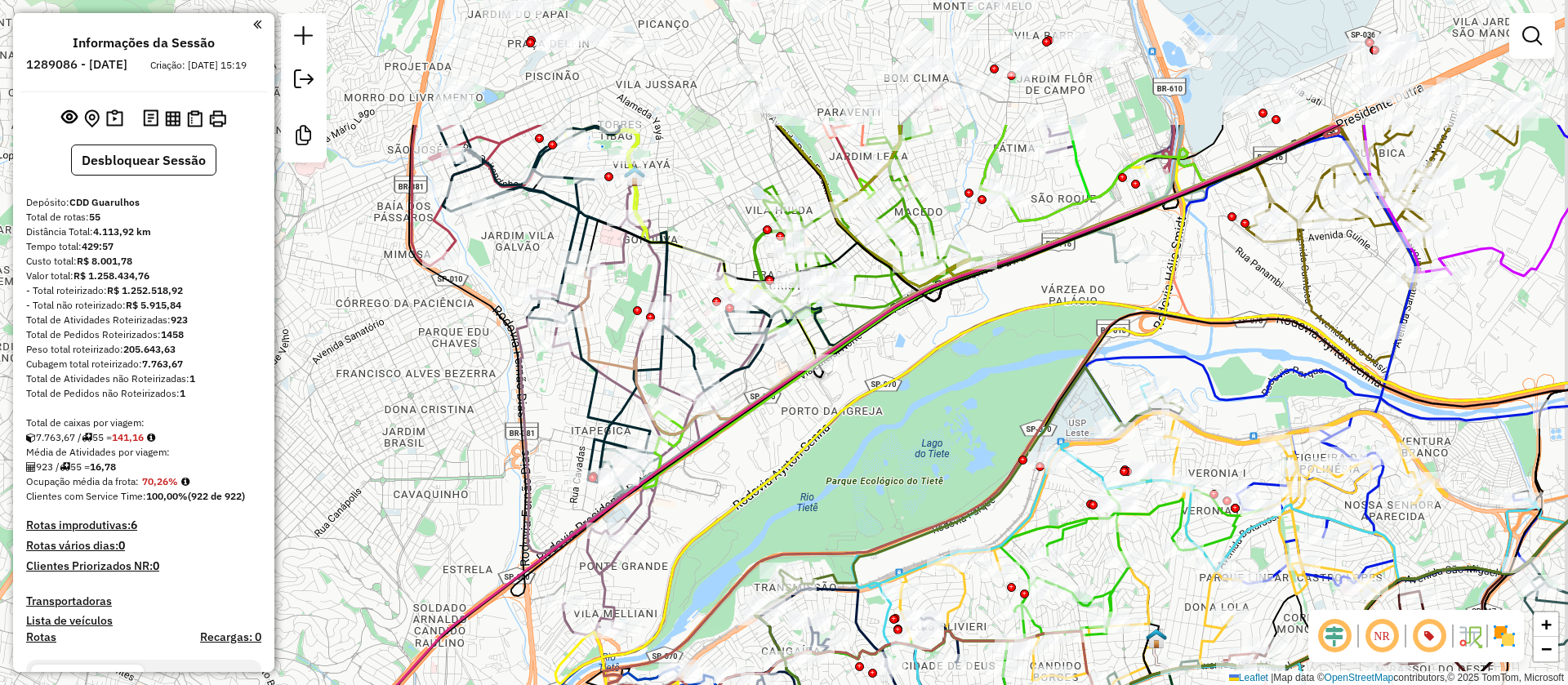
drag, startPoint x: 851, startPoint y: 242, endPoint x: 744, endPoint y: 531, distance: 308.2
click at [787, 543] on icon at bounding box center [1123, 504] width 1136 height 404
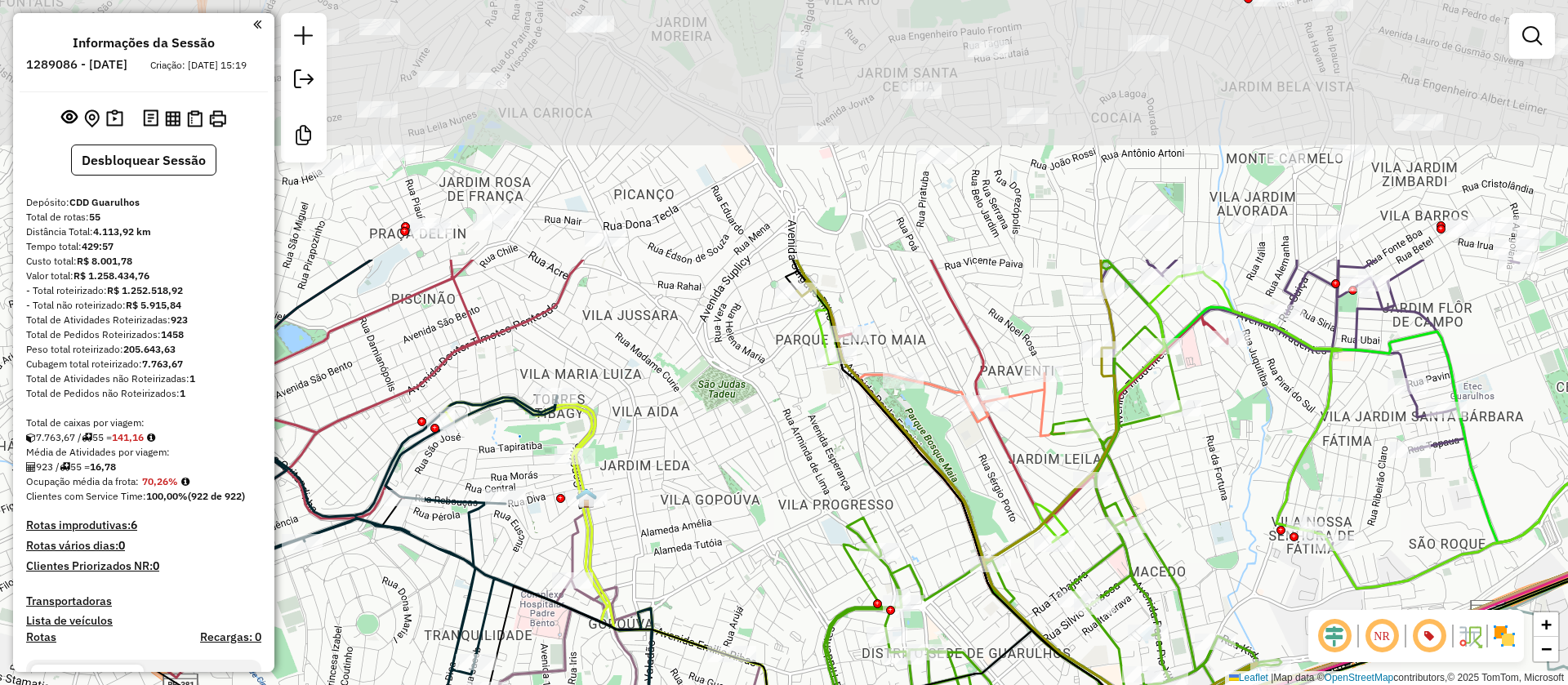
drag, startPoint x: 755, startPoint y: 233, endPoint x: 700, endPoint y: 534, distance: 306.0
click at [700, 534] on div "Janela de atendimento Grade de atendimento Capacidade Transportadoras Veículos …" at bounding box center [784, 342] width 1568 height 685
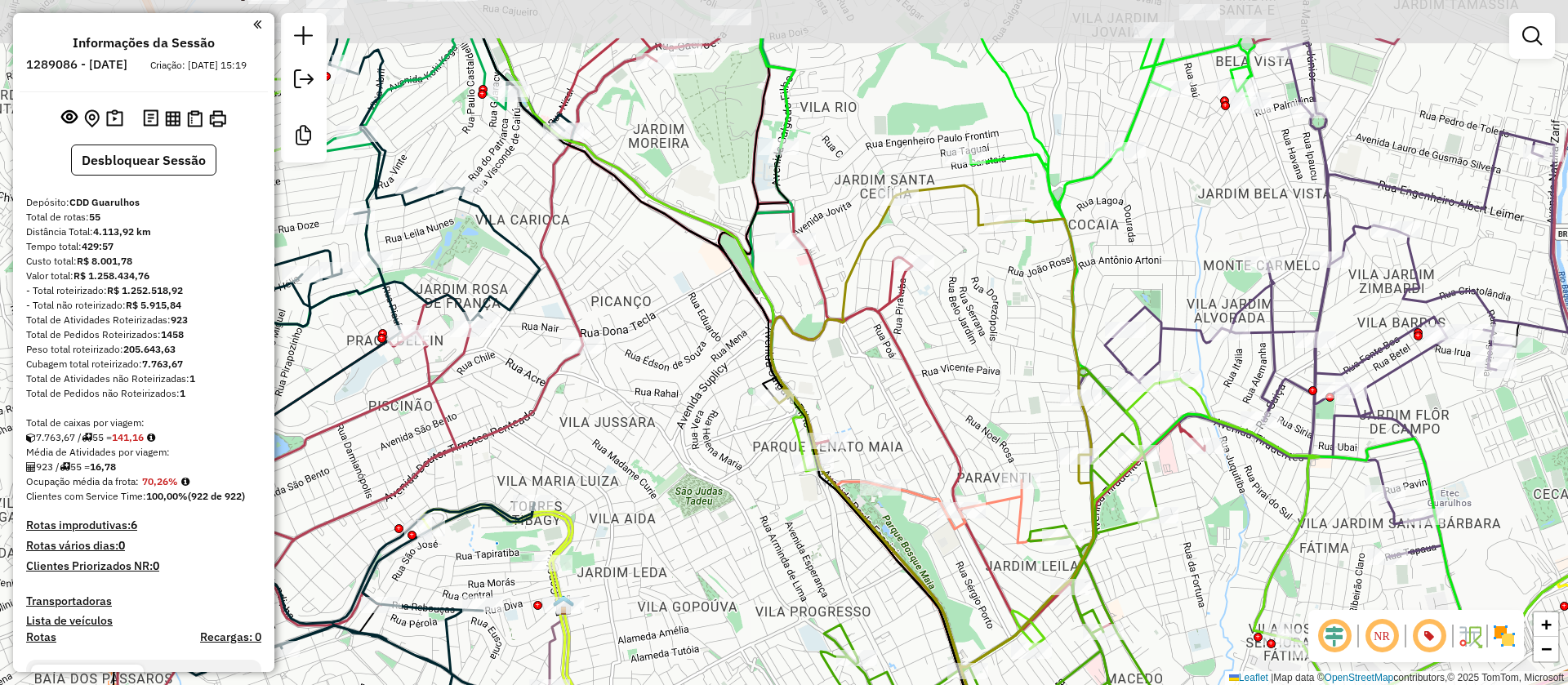
drag, startPoint x: 764, startPoint y: 405, endPoint x: 741, endPoint y: 512, distance: 109.4
click at [741, 512] on div "Janela de atendimento Grade de atendimento Capacidade Transportadoras Veículos …" at bounding box center [784, 342] width 1568 height 685
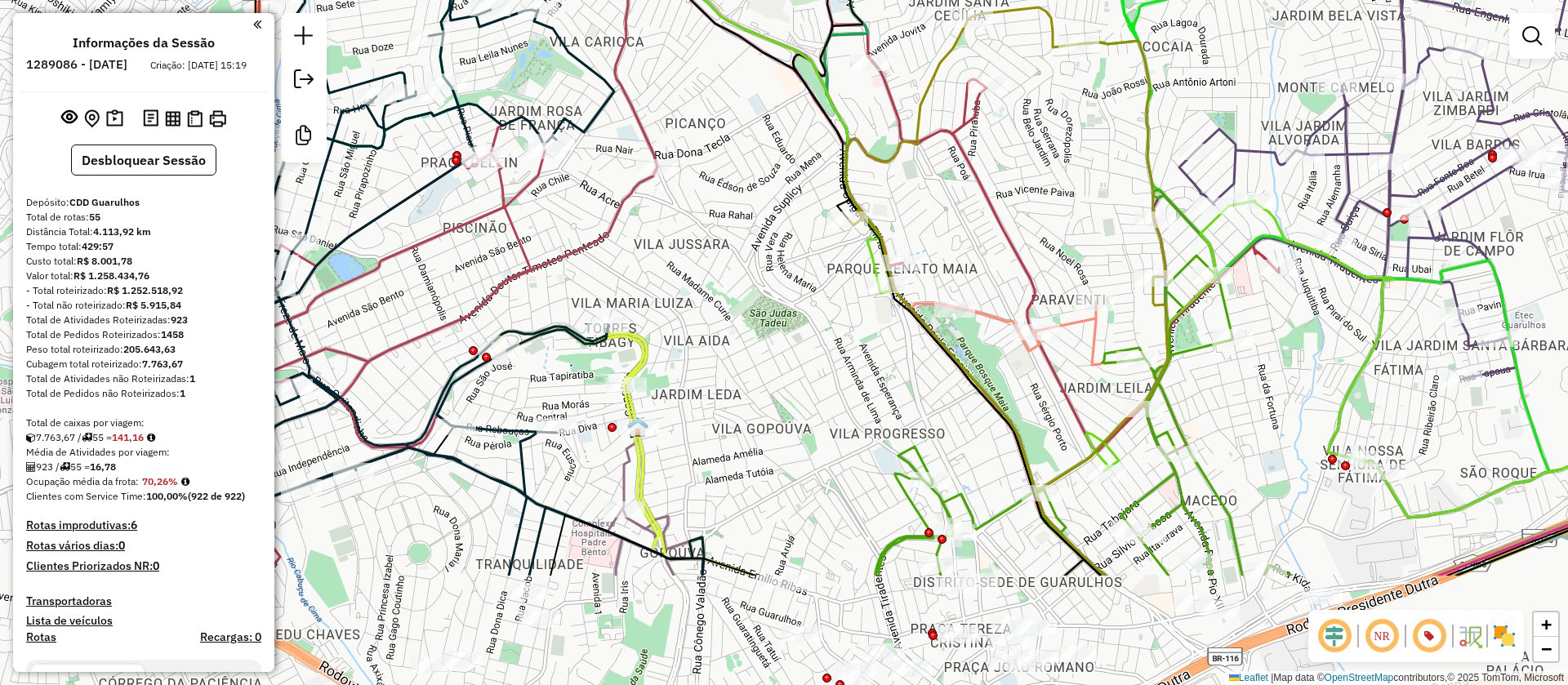
drag, startPoint x: 726, startPoint y: 491, endPoint x: 831, endPoint y: 163, distance: 344.4
click at [830, 169] on div "Janela de atendimento Grade de atendimento Capacidade Transportadoras Veículos …" at bounding box center [784, 342] width 1568 height 685
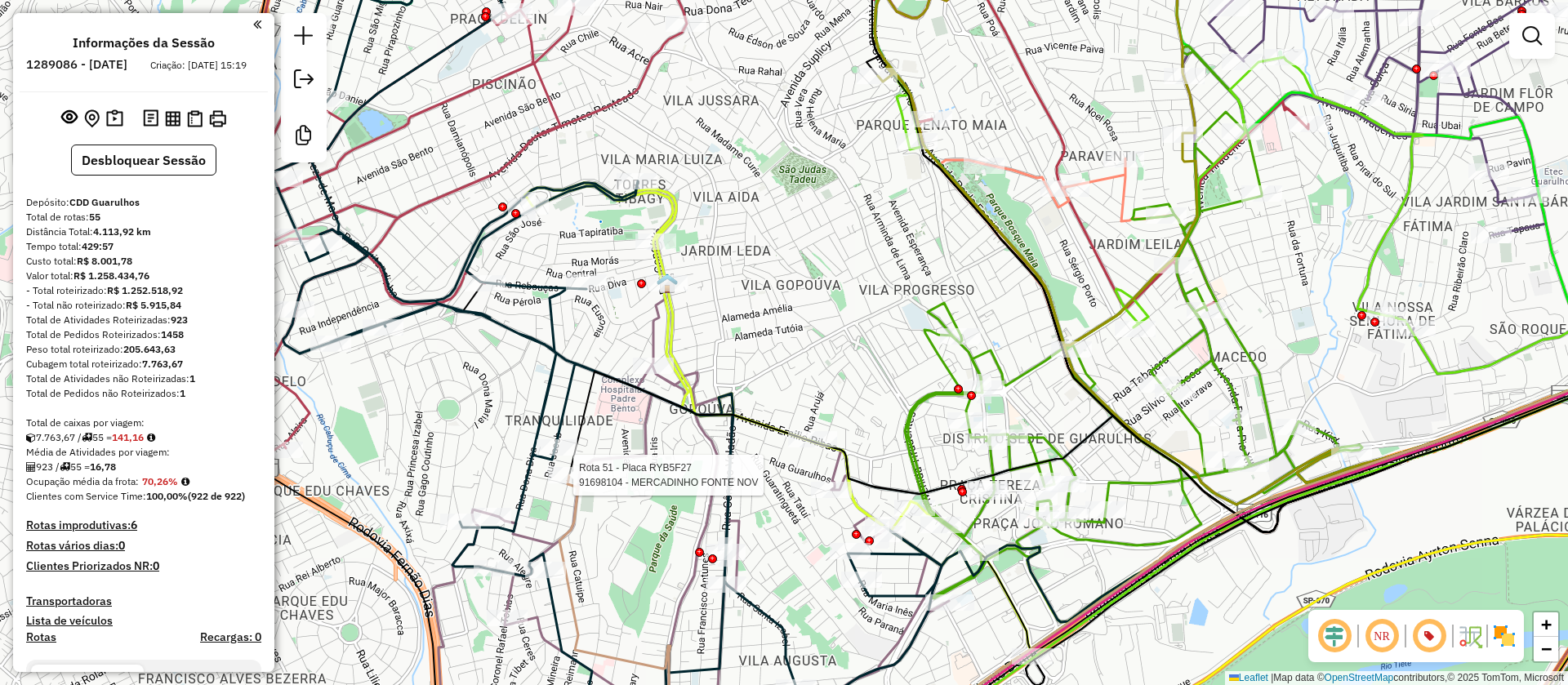
select select "**********"
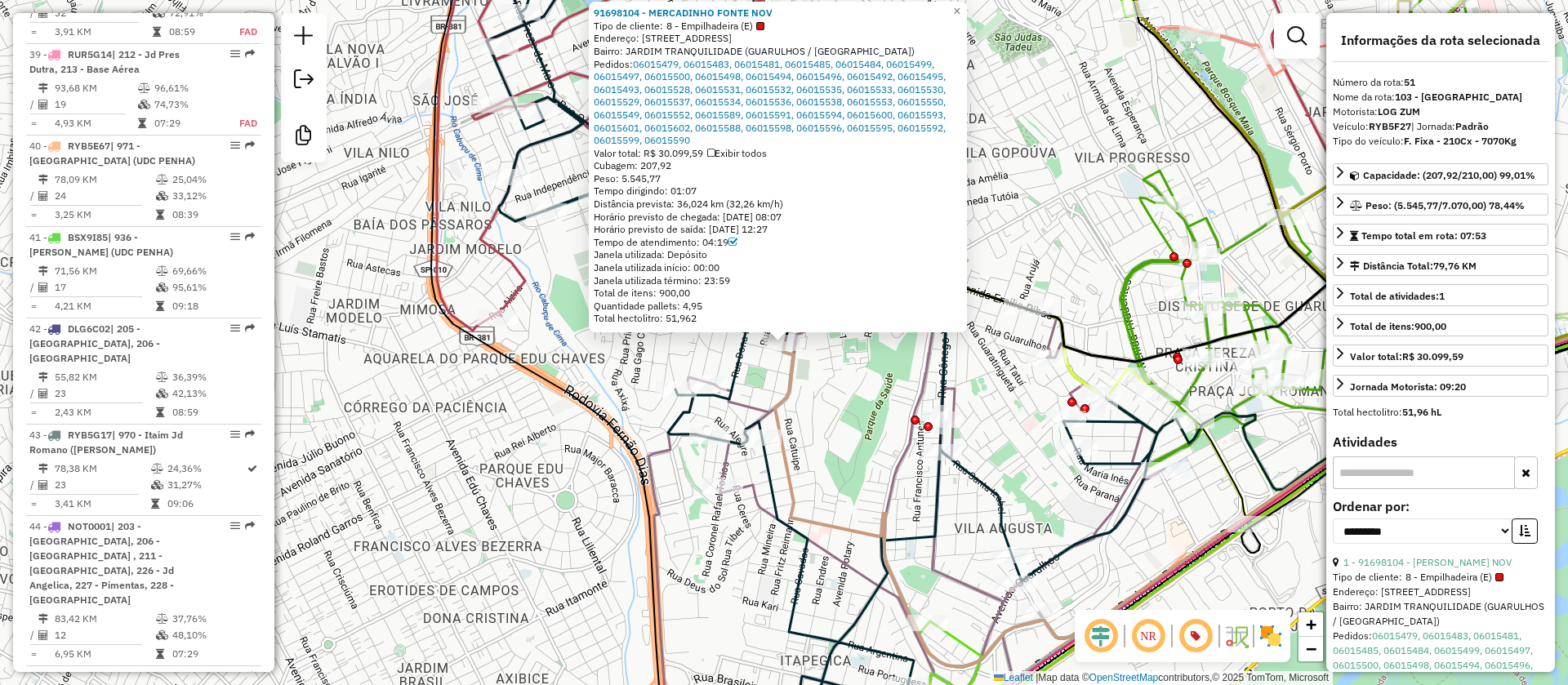
scroll to position [5639, 0]
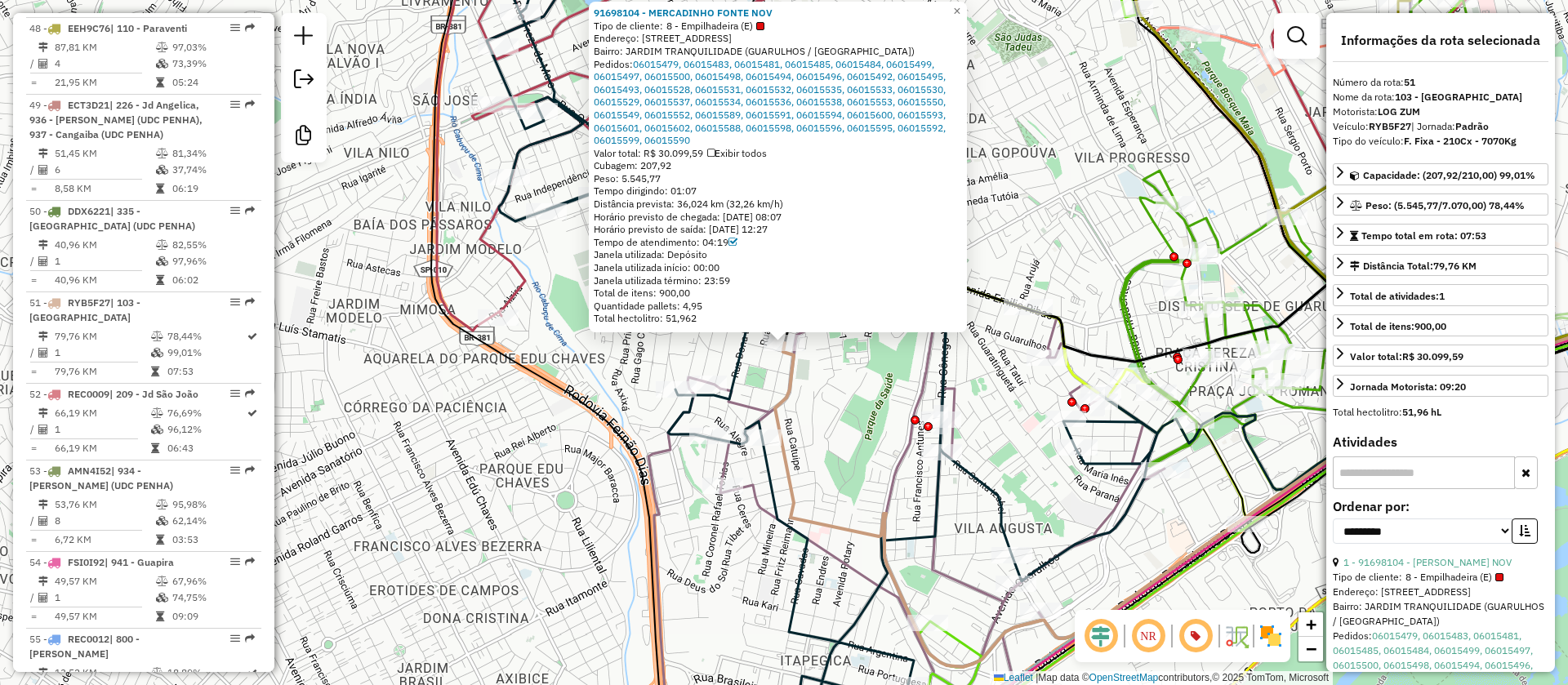
click at [844, 409] on div "91698104 - MERCADINHO FONTE NOV Tipo de cliente: 8 - Empilhadeira (E) Endereço:…" at bounding box center [784, 342] width 1568 height 685
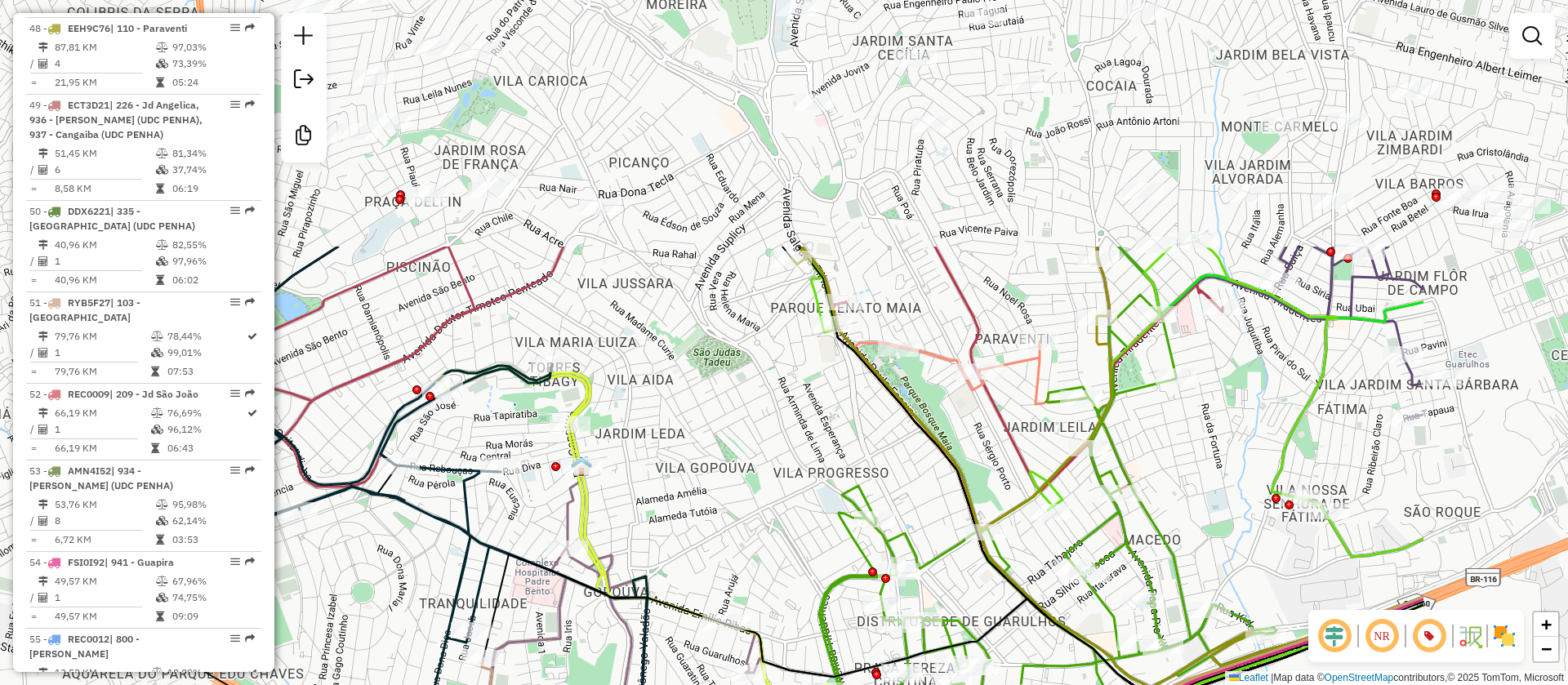
drag, startPoint x: 1064, startPoint y: 199, endPoint x: 748, endPoint y: 539, distance: 464.2
click at [721, 567] on div "Janela de atendimento Grade de atendimento Capacidade Transportadoras Veículos …" at bounding box center [784, 342] width 1568 height 685
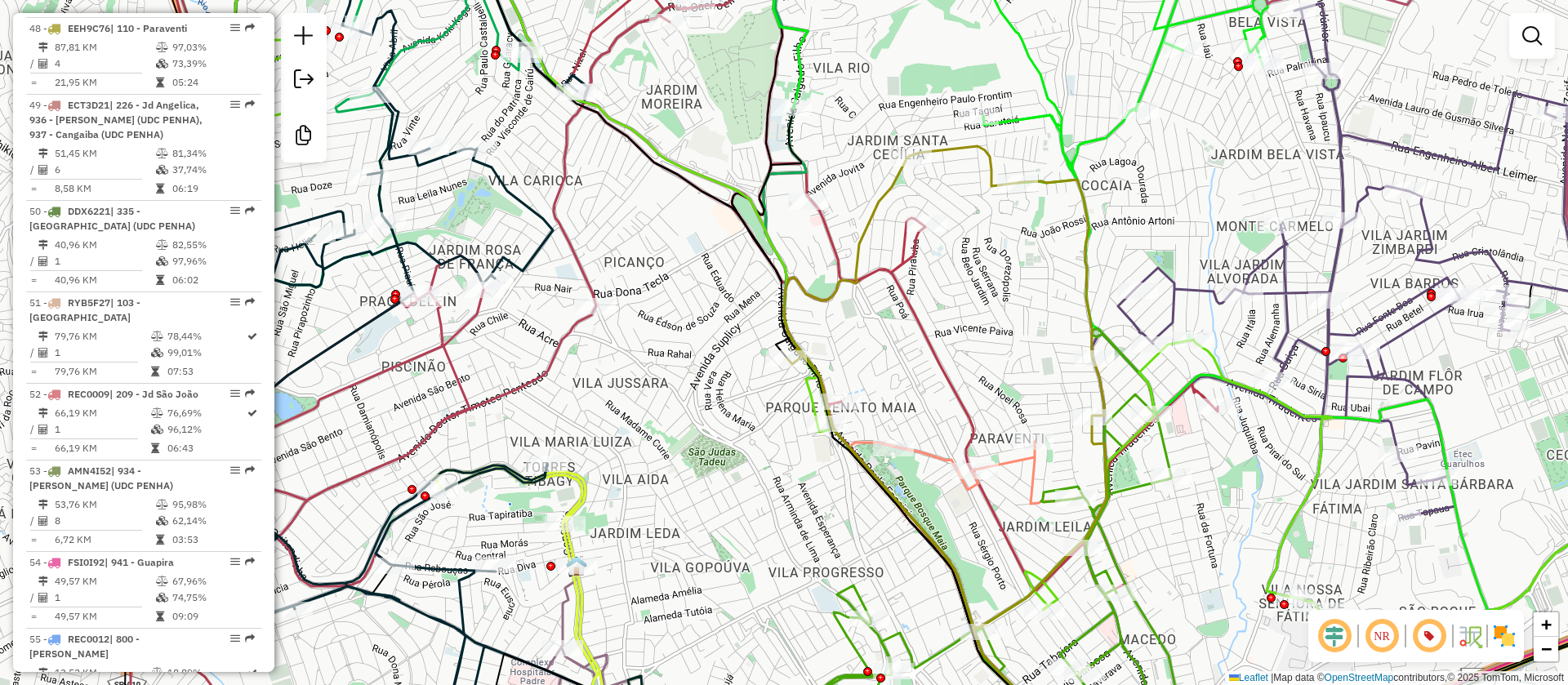
drag, startPoint x: 704, startPoint y: 336, endPoint x: 752, endPoint y: 378, distance: 63.8
click at [748, 387] on div "Janela de atendimento Grade de atendimento Capacidade Transportadoras Veículos …" at bounding box center [784, 342] width 1568 height 685
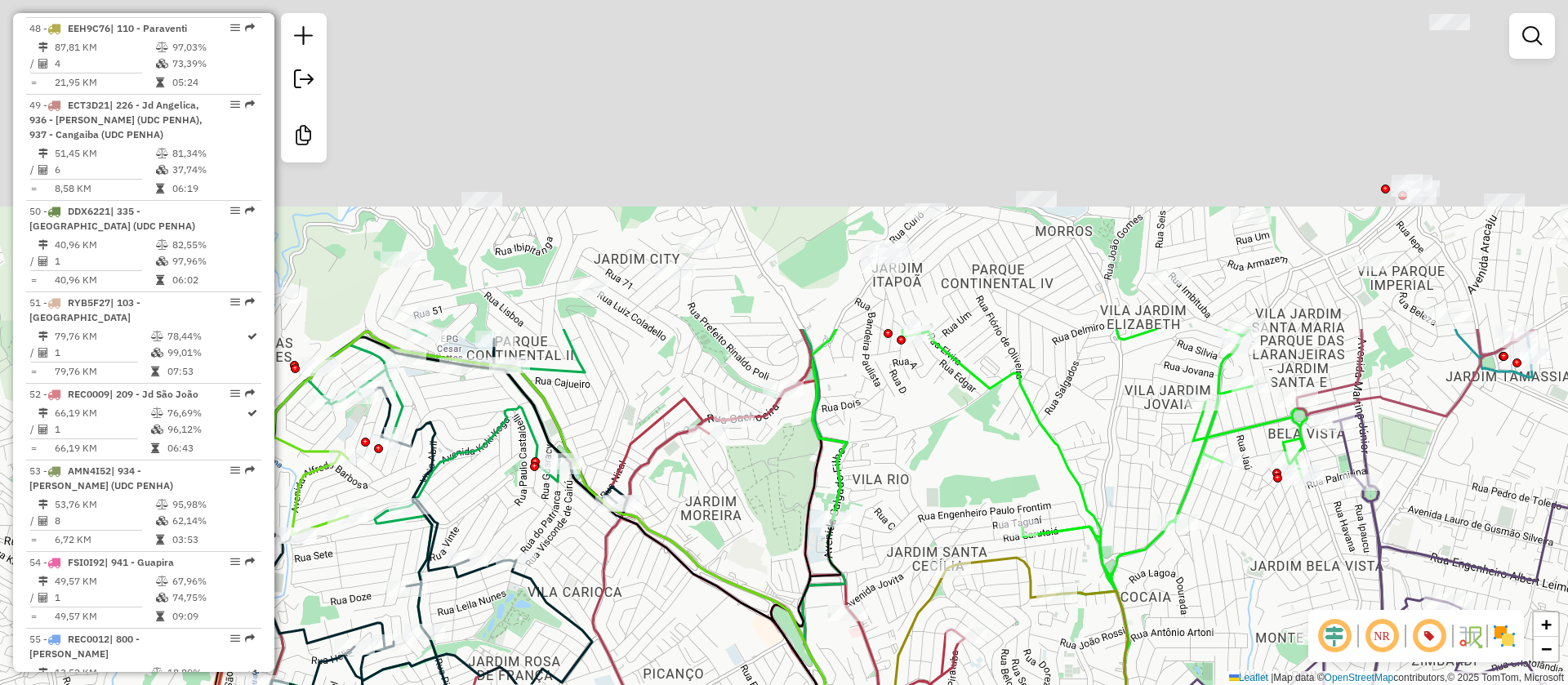
drag, startPoint x: 707, startPoint y: 358, endPoint x: 827, endPoint y: 533, distance: 212.2
click at [691, 684] on html "Aplicando filtros Pop-up bloqueado! Seu navegador bloqueou automáticamente a ab…" at bounding box center [784, 342] width 1568 height 685
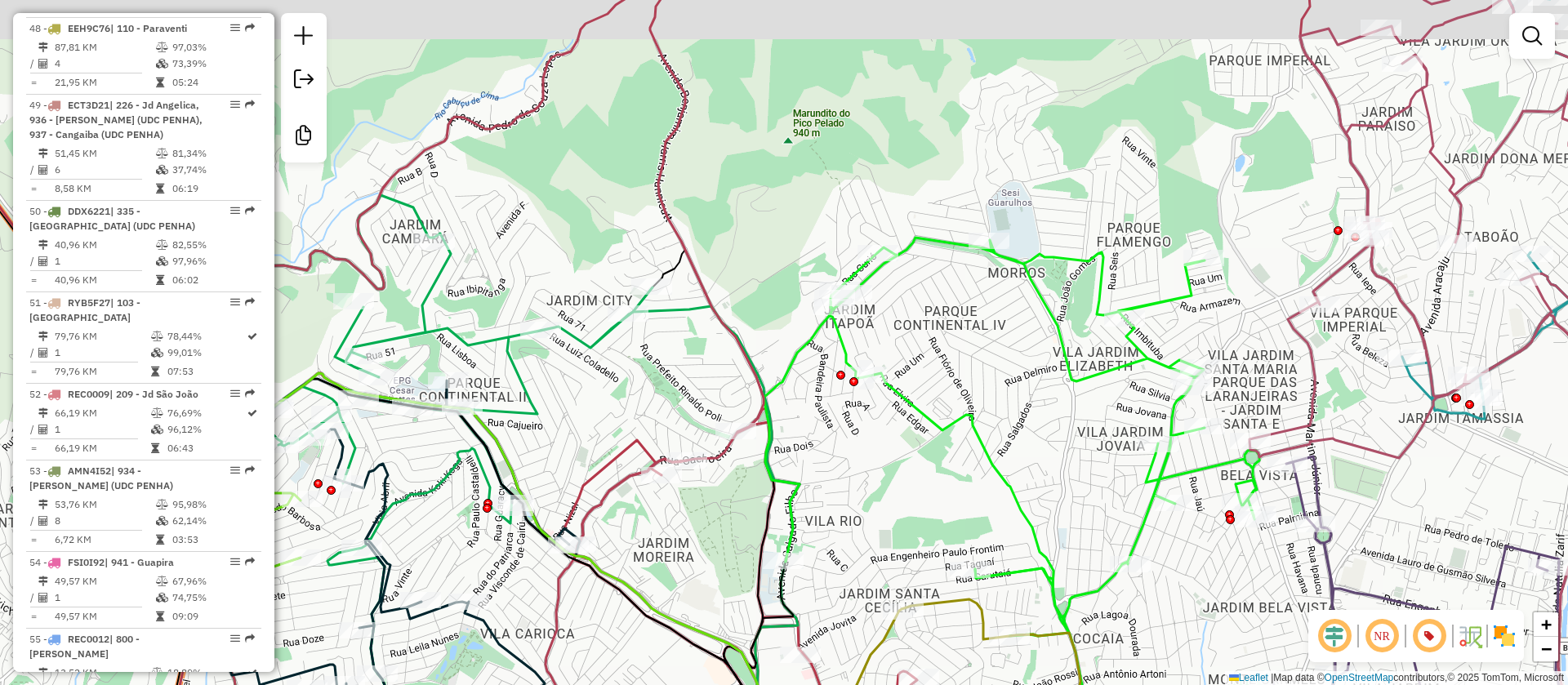
drag, startPoint x: 1053, startPoint y: 323, endPoint x: 762, endPoint y: 581, distance: 388.9
click at [719, 684] on html "Aplicando filtros Pop-up bloqueado! Seu navegador bloqueou automáticamente a ab…" at bounding box center [784, 342] width 1568 height 685
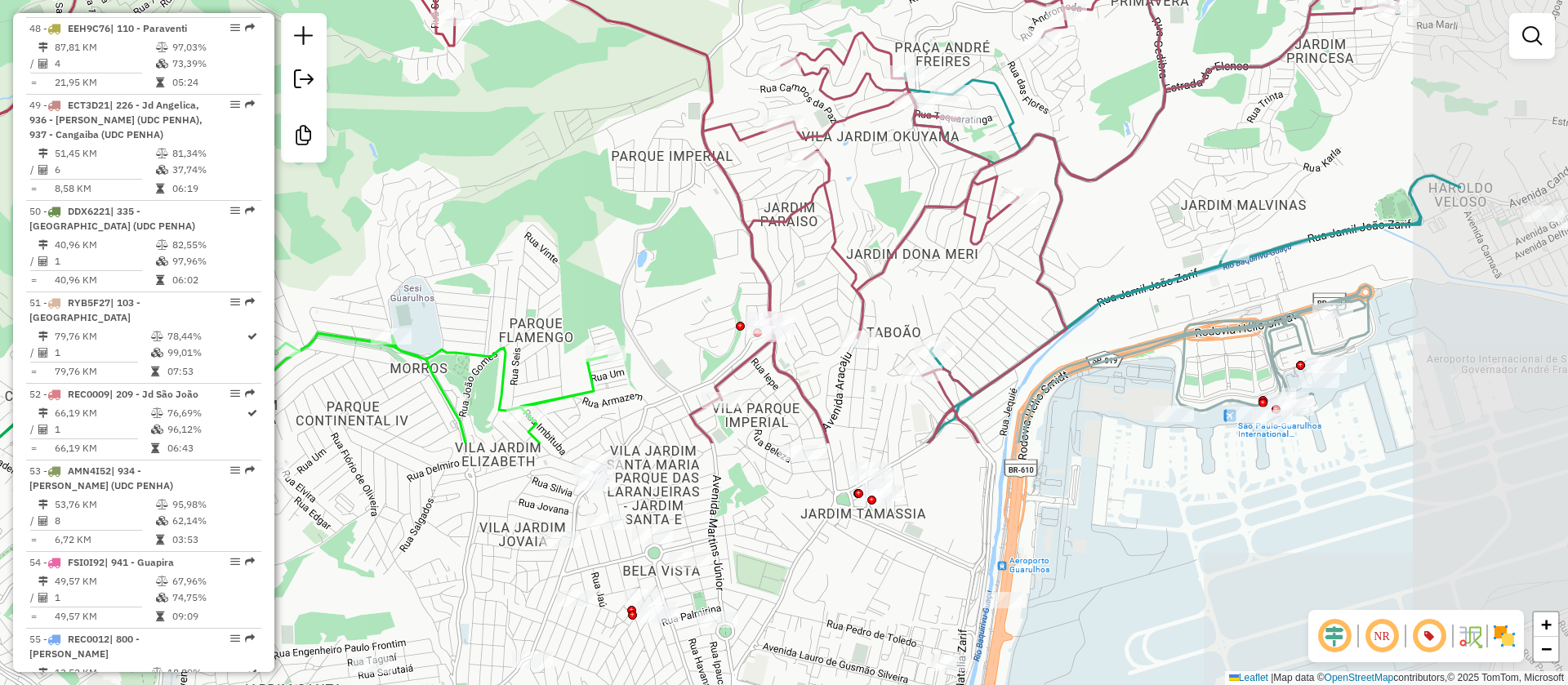
drag, startPoint x: 1140, startPoint y: 473, endPoint x: 955, endPoint y: 283, distance: 265.2
click at [876, 163] on div "Janela de atendimento Grade de atendimento Capacidade Transportadoras Veículos …" at bounding box center [784, 342] width 1568 height 685
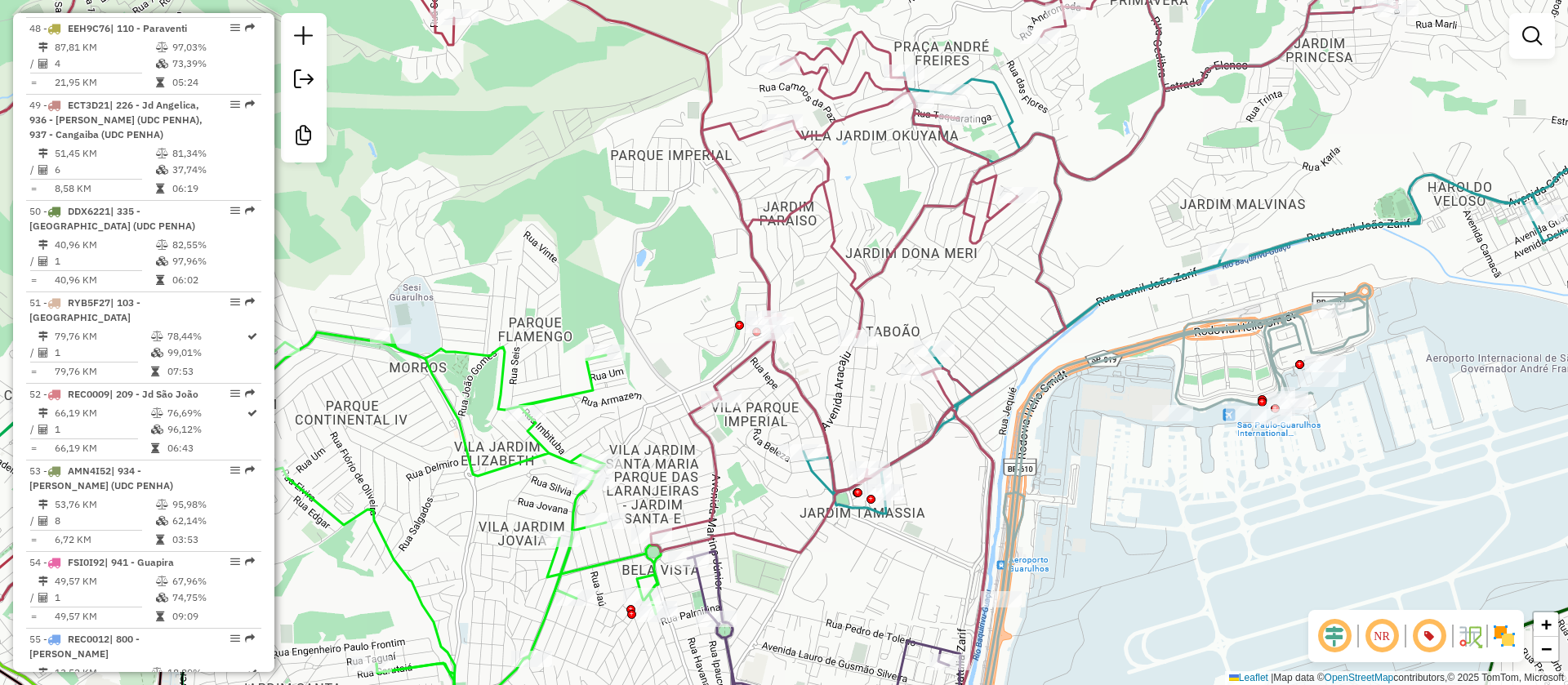
drag, startPoint x: 1026, startPoint y: 373, endPoint x: 972, endPoint y: 63, distance: 314.7
click at [978, 285] on icon at bounding box center [1174, 519] width 393 height 469
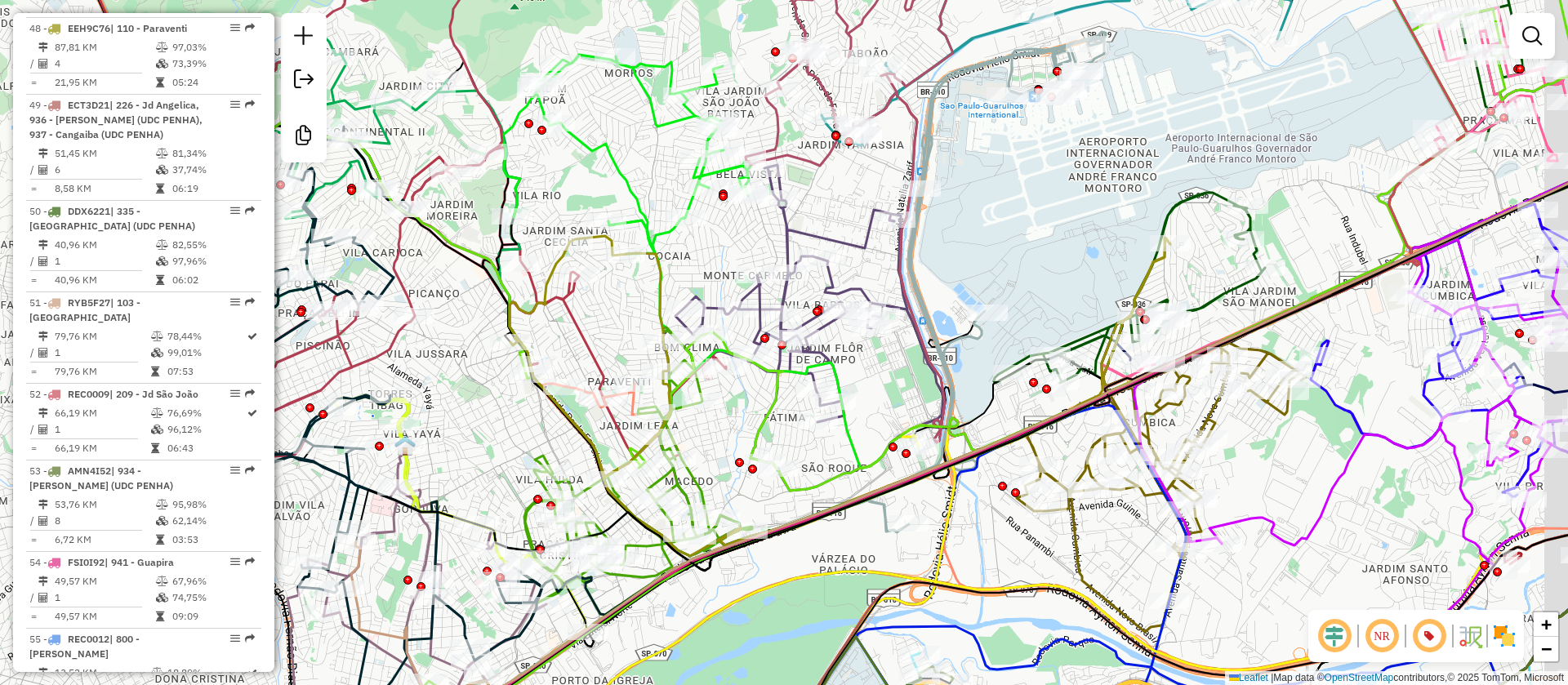
drag, startPoint x: 1261, startPoint y: 459, endPoint x: 1065, endPoint y: 343, distance: 227.8
click at [1066, 349] on div "Janela de atendimento Grade de atendimento Capacidade Transportadoras Veículos …" at bounding box center [784, 342] width 1568 height 685
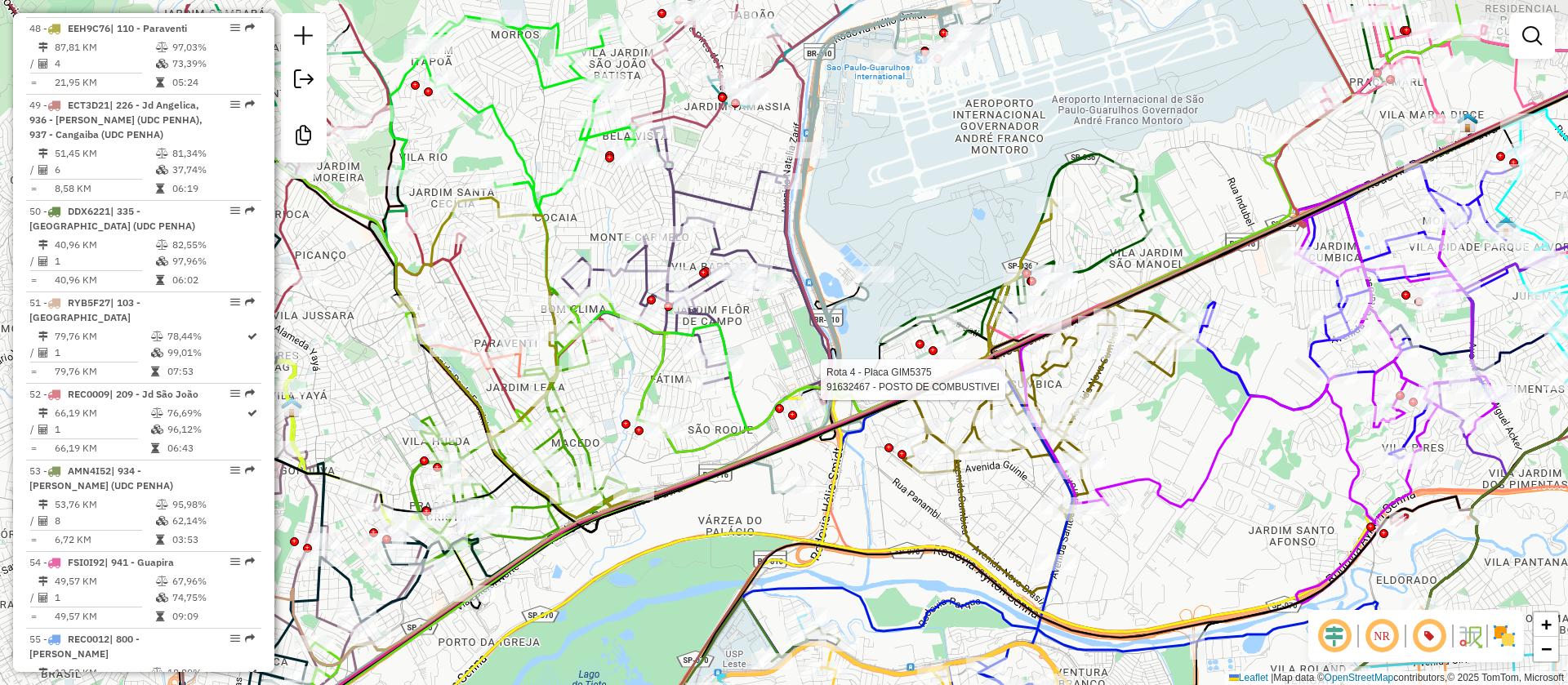
drag, startPoint x: 1098, startPoint y: 373, endPoint x: 1169, endPoint y: 429, distance: 90.4
click at [1167, 436] on div "Rota 4 - Placa GIM5375 91632467 - POSTO DE COMBUSTIVEI Janela de atendimento Gr…" at bounding box center [784, 342] width 1568 height 685
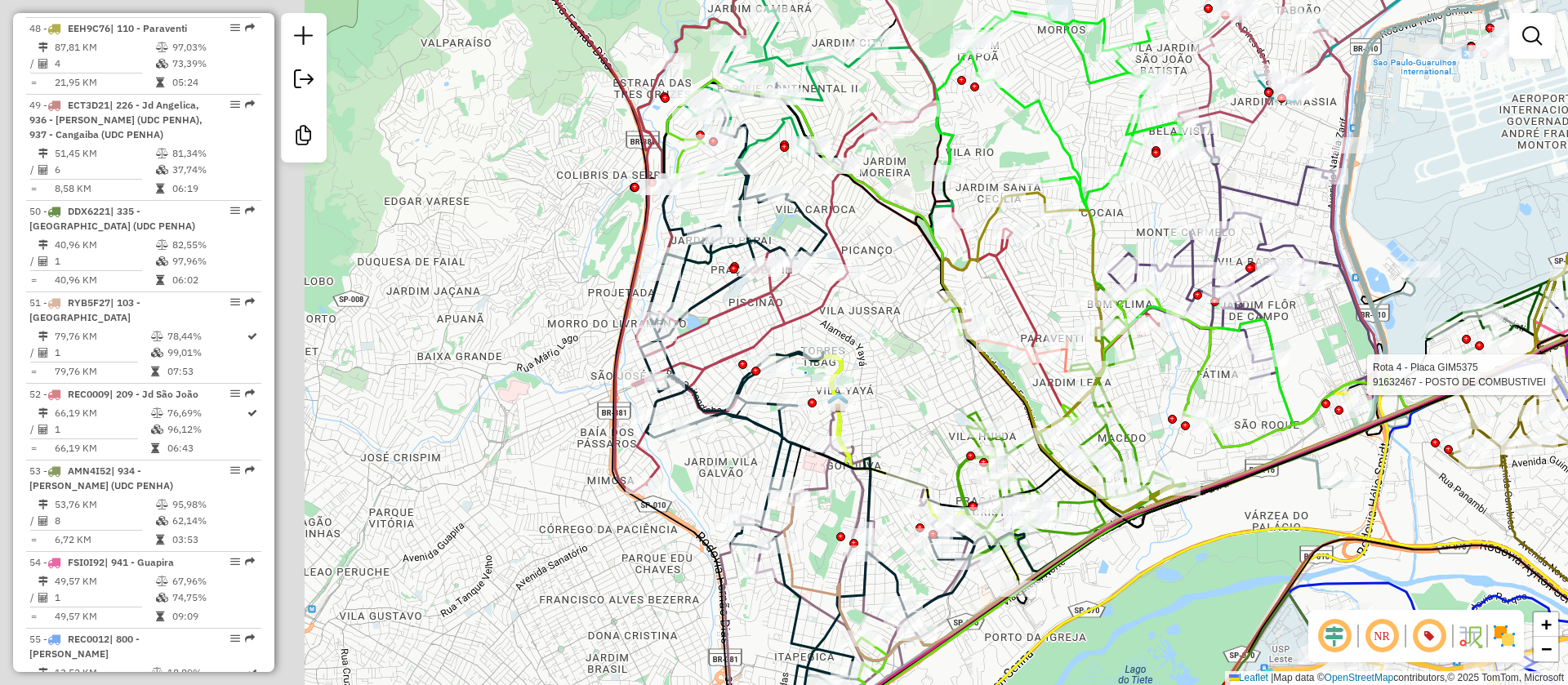
drag, startPoint x: 786, startPoint y: 360, endPoint x: 1362, endPoint y: 328, distance: 576.9
click at [1381, 329] on div "Rota 4 - Placa GIM5375 91632467 - POSTO DE COMBUSTIVEI Janela de atendimento Gr…" at bounding box center [784, 342] width 1568 height 685
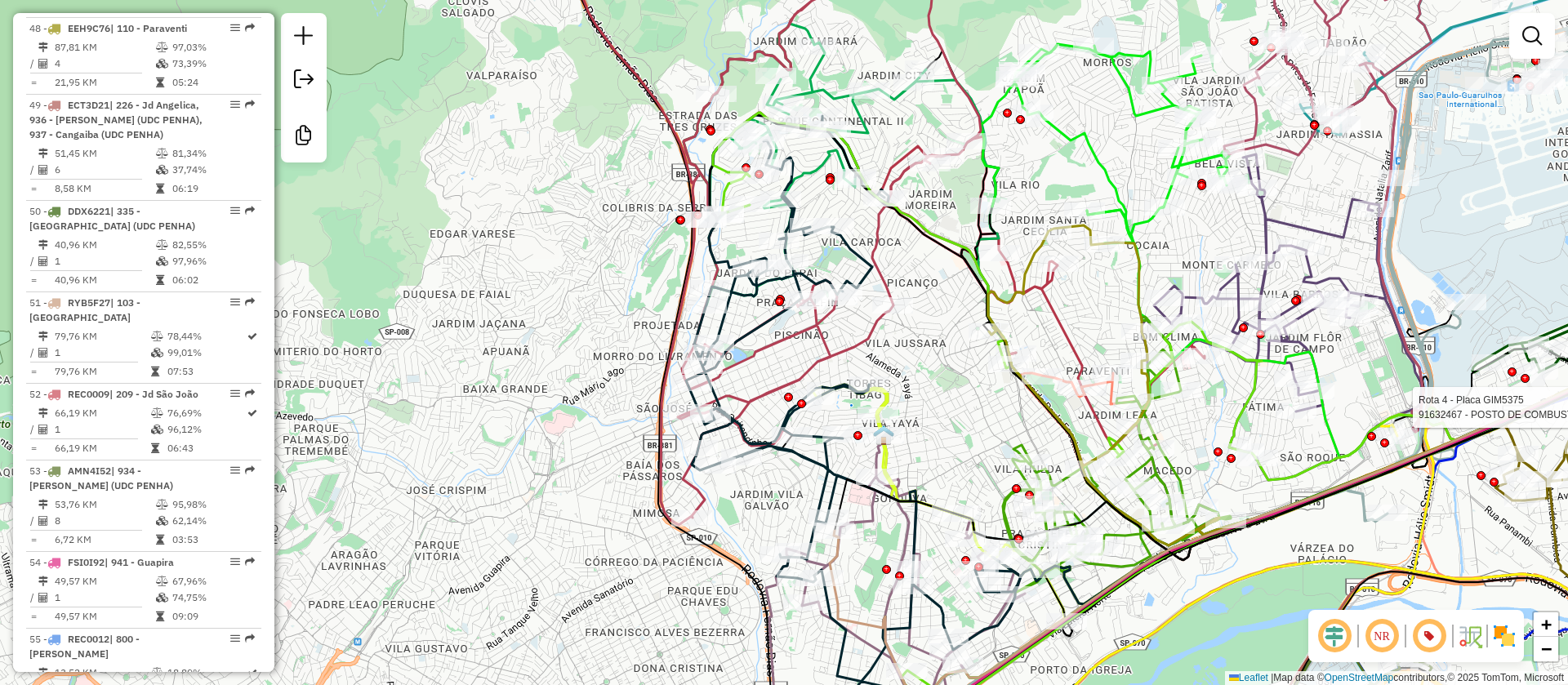
drag, startPoint x: 952, startPoint y: 408, endPoint x: 1072, endPoint y: 48, distance: 379.5
click at [950, 499] on div "Rota 4 - Placa GIM5375 91632467 - POSTO DE COMBUSTIVEI Janela de atendimento Gr…" at bounding box center [784, 342] width 1568 height 685
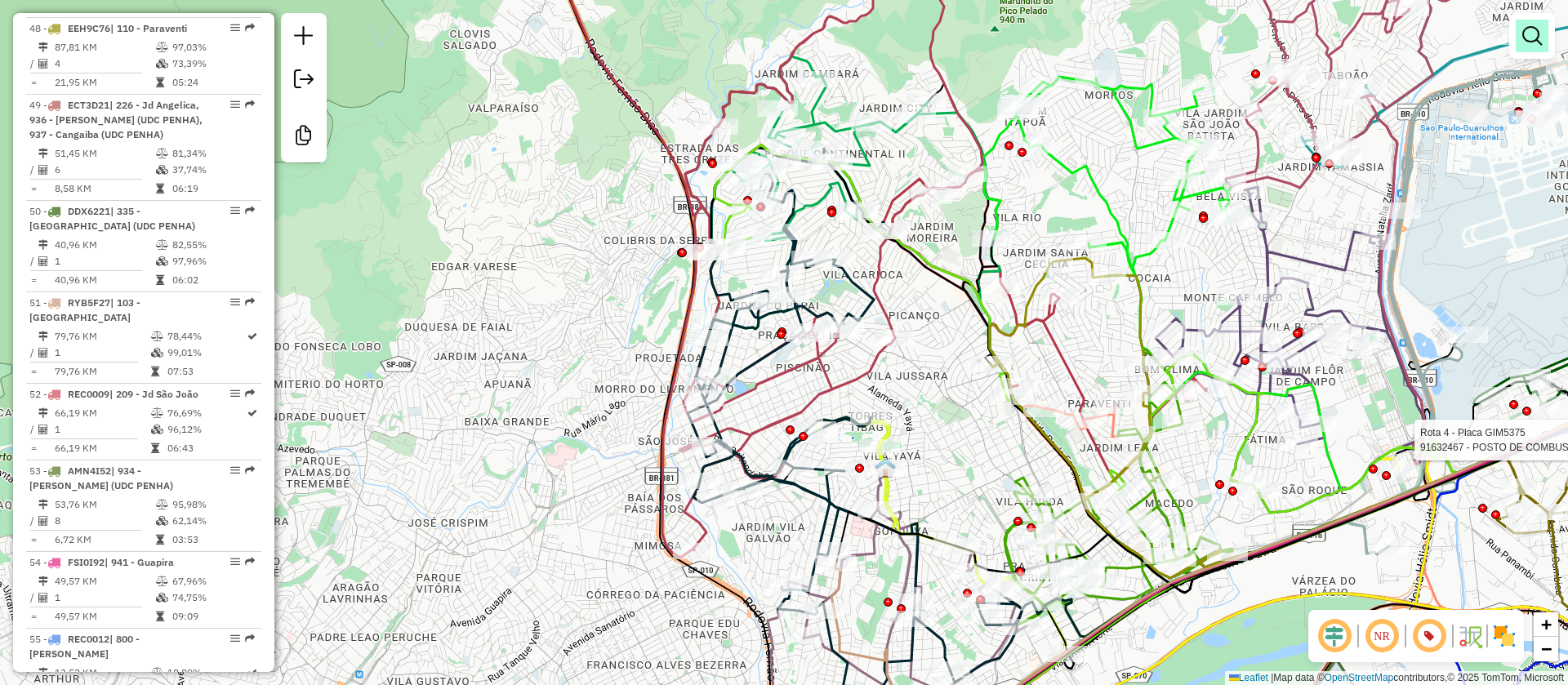
click at [1532, 31] on em at bounding box center [1531, 35] width 19 height 19
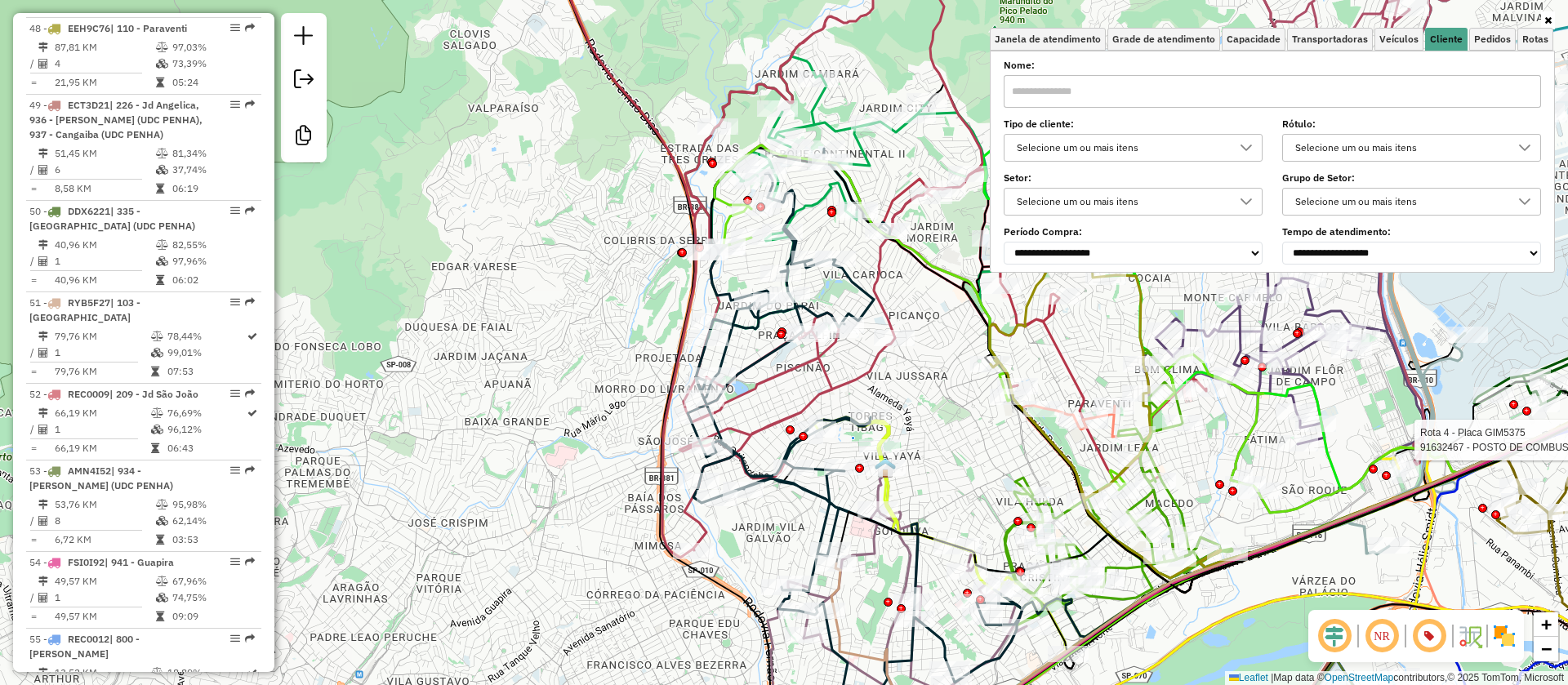
click at [1068, 148] on div "Selecione um ou mais itens" at bounding box center [1121, 147] width 220 height 26
type input "**********"
click at [522, 298] on div "Rota 4 - Placa GIM5375 91632467 - POSTO DE COMBUSTIVEI Janela de atendimento Gr…" at bounding box center [784, 342] width 1568 height 685
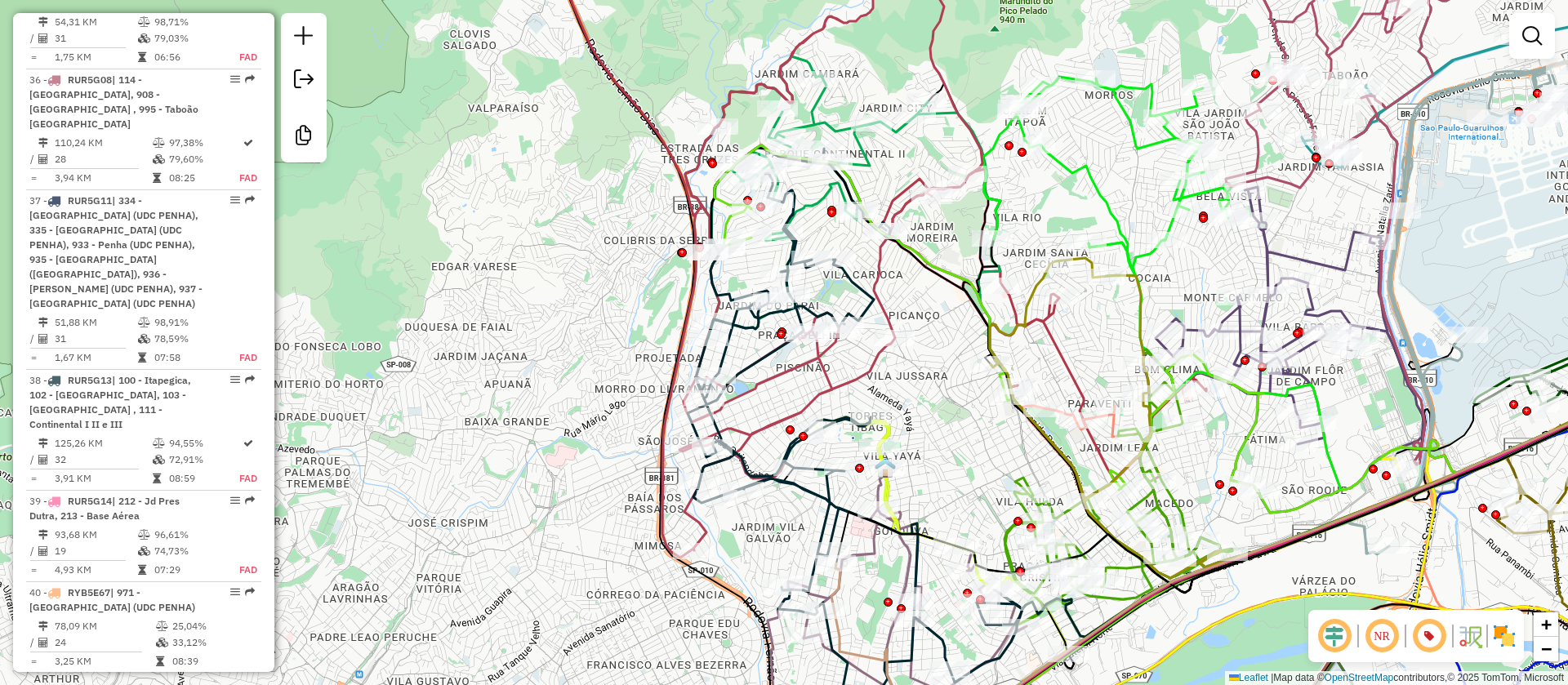
scroll to position [4047, 0]
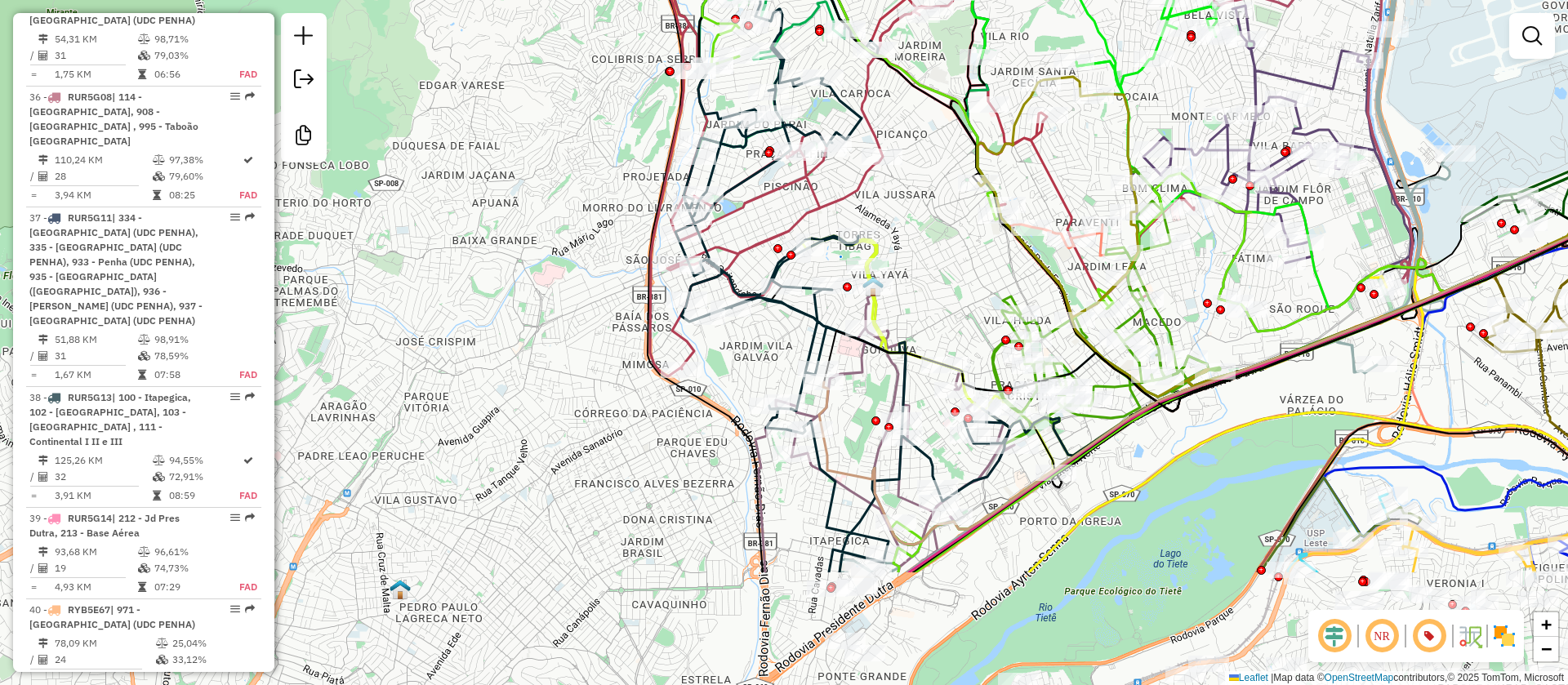
drag, startPoint x: 938, startPoint y: 364, endPoint x: 927, endPoint y: 229, distance: 135.4
click at [889, 209] on div "Janela de atendimento Grade de atendimento Capacidade Transportadoras Veículos …" at bounding box center [784, 342] width 1568 height 685
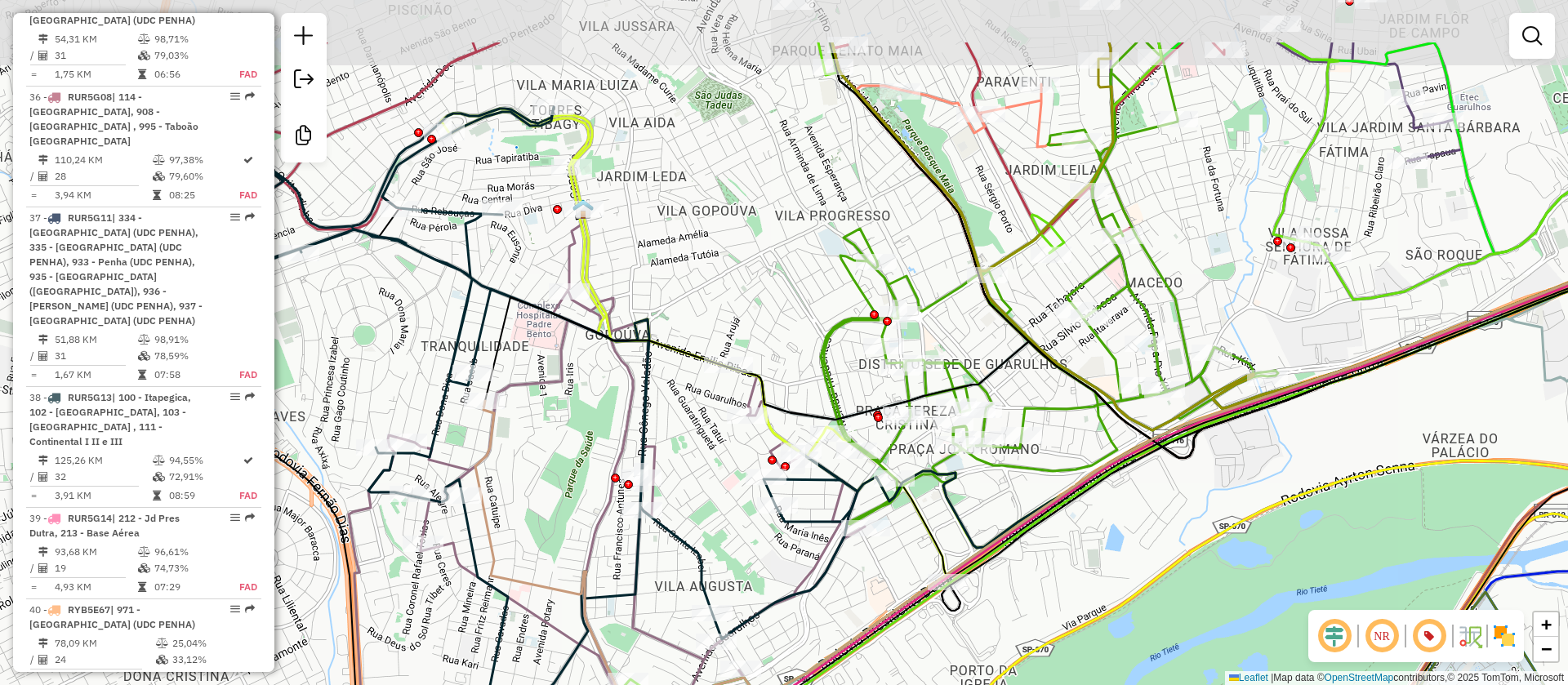
drag, startPoint x: 1196, startPoint y: 143, endPoint x: 1165, endPoint y: 250, distance: 111.4
click at [1165, 250] on div "Janela de atendimento Grade de atendimento Capacidade Transportadoras Veículos …" at bounding box center [784, 342] width 1568 height 685
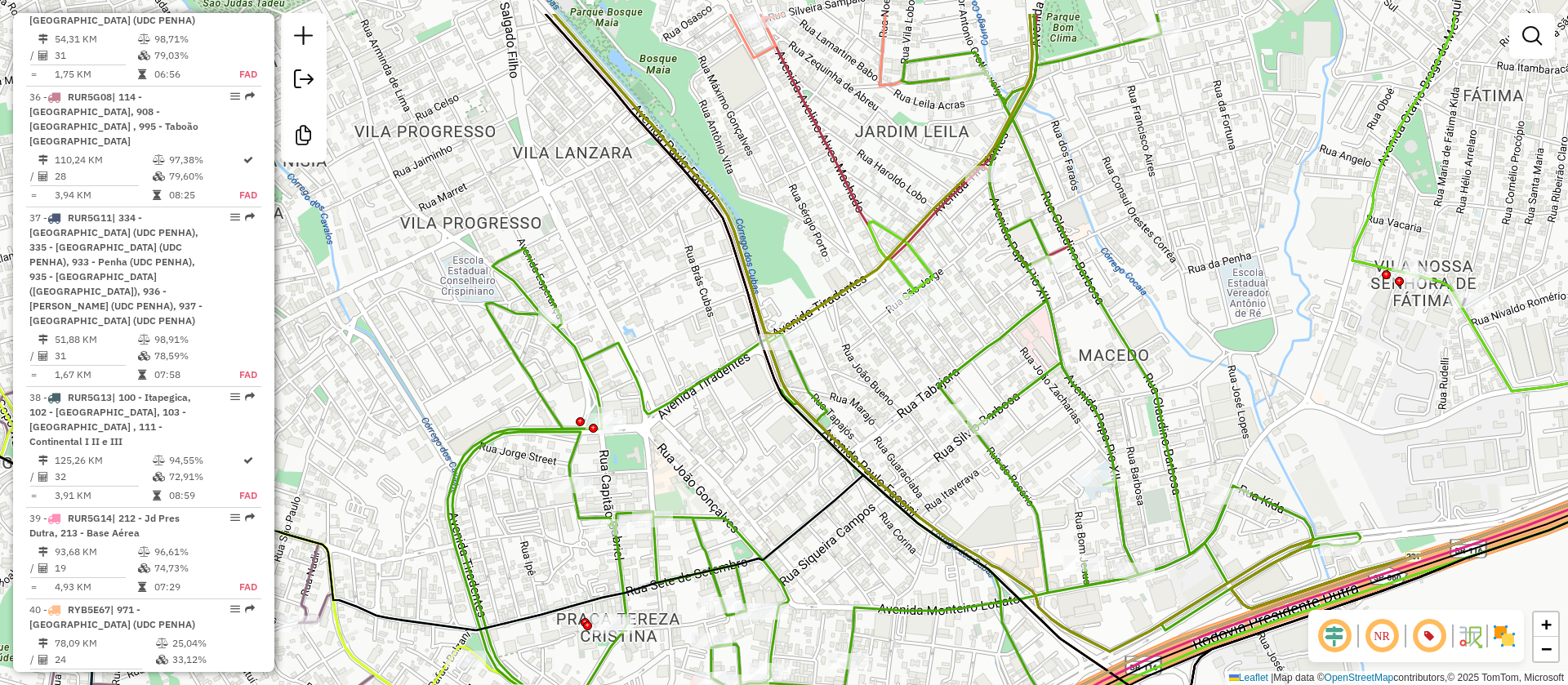
drag, startPoint x: 1213, startPoint y: 317, endPoint x: 1046, endPoint y: 424, distance: 198.3
click at [1046, 424] on div "Janela de atendimento Grade de atendimento Capacidade Transportadoras Veículos …" at bounding box center [784, 342] width 1568 height 685
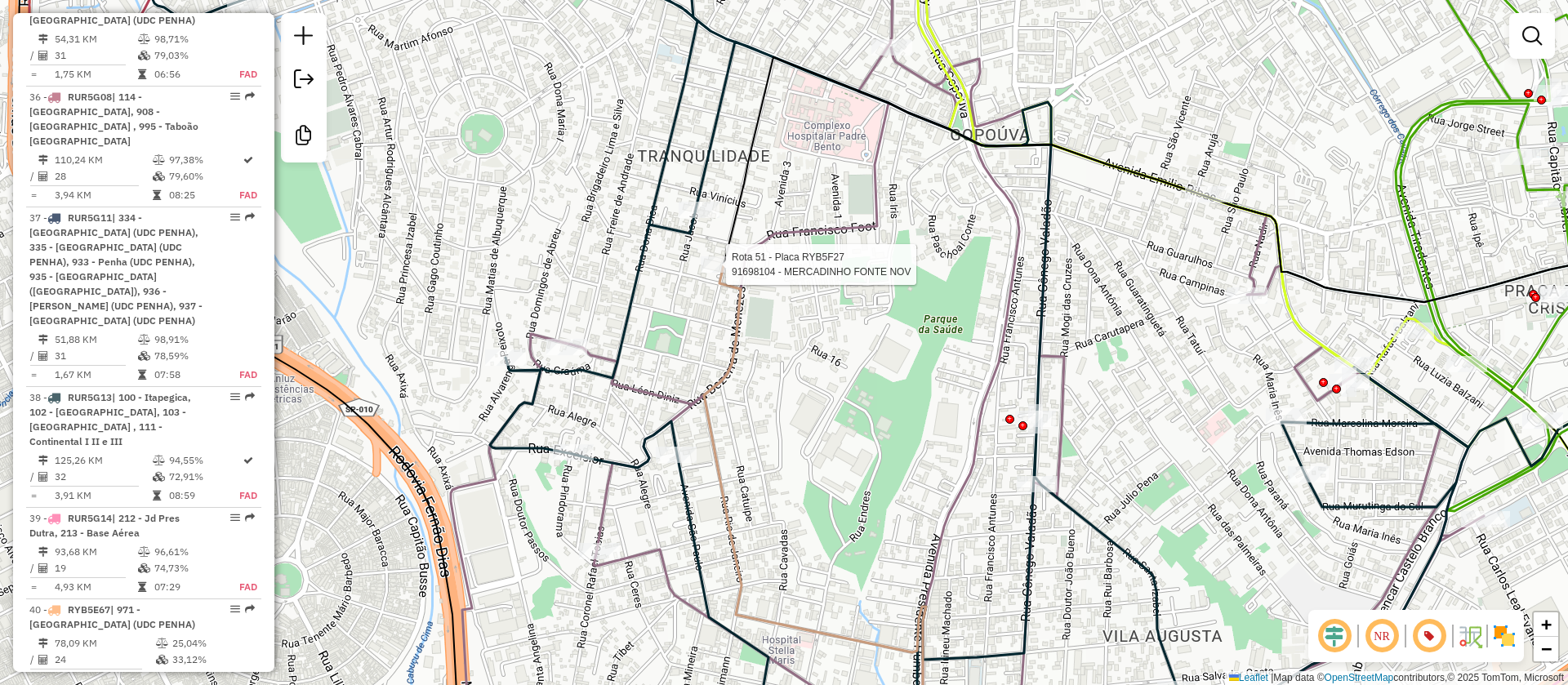
select select "**********"
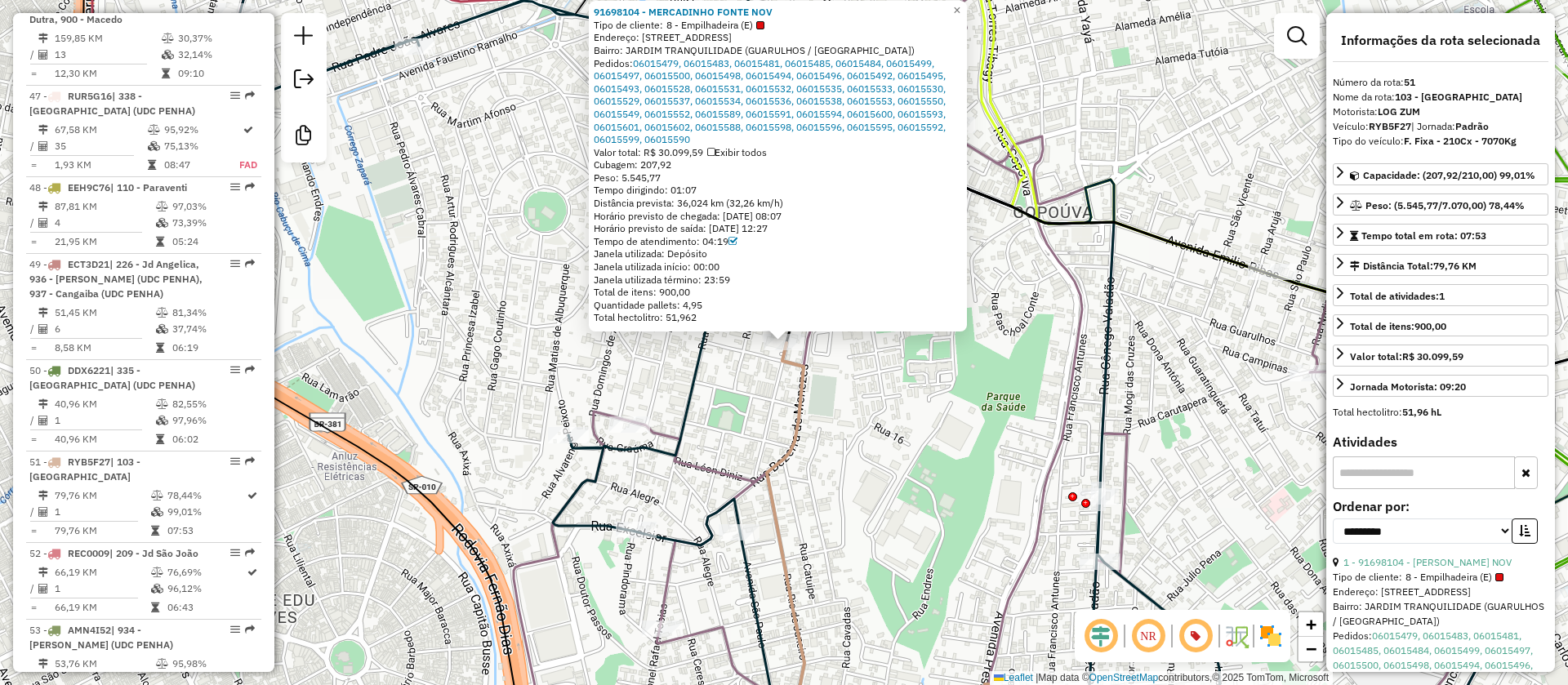
scroll to position [5639, 0]
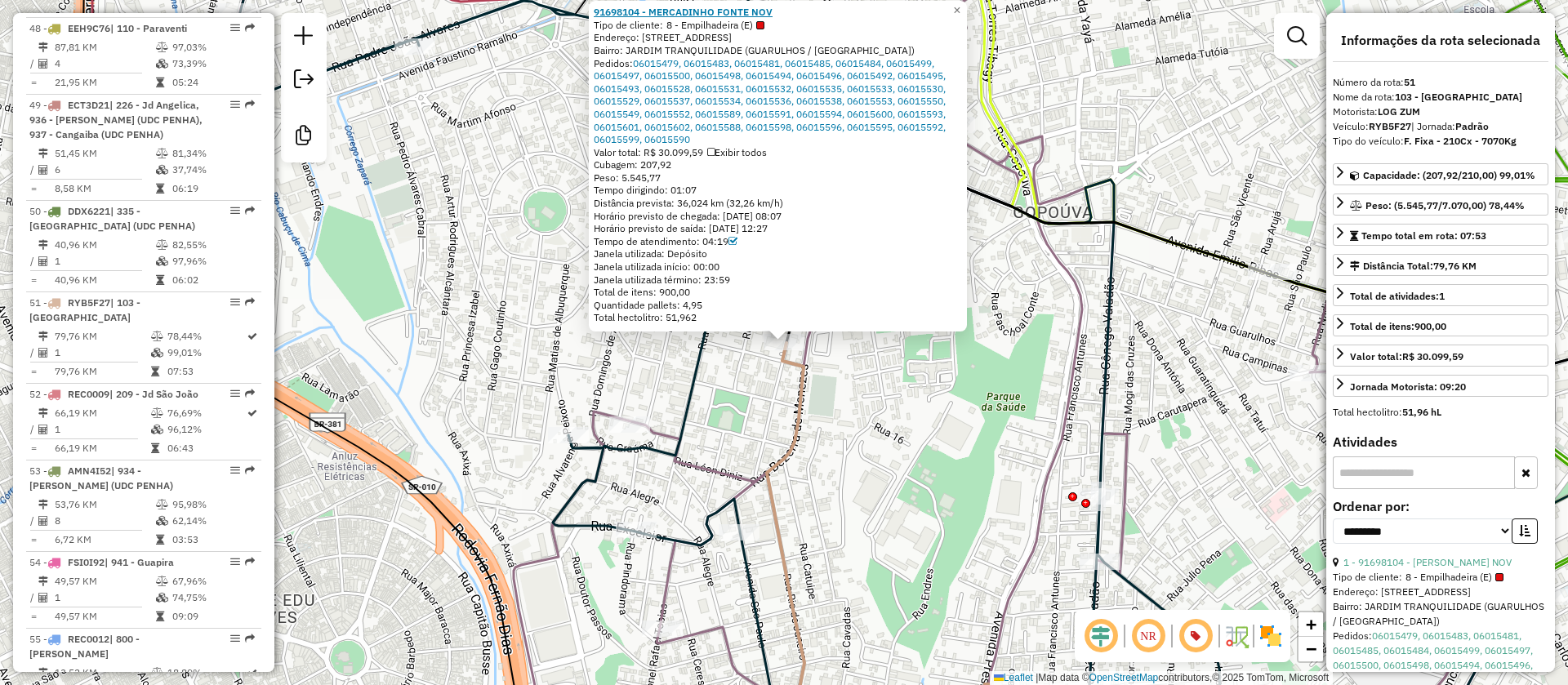
click at [686, 7] on strong "91698104 - MERCADINHO FONTE NOV" at bounding box center [683, 11] width 179 height 12
click at [705, 11] on strong "91698104 - MERCADINHO FONTE NOV" at bounding box center [683, 11] width 179 height 12
drag, startPoint x: 915, startPoint y: 439, endPoint x: 915, endPoint y: 424, distance: 15.0
click at [915, 437] on div "91698104 - MERCADINHO FONTE NOV Tipo de cliente: 8 - Empilhadeira (E) Endereço:…" at bounding box center [784, 342] width 1568 height 685
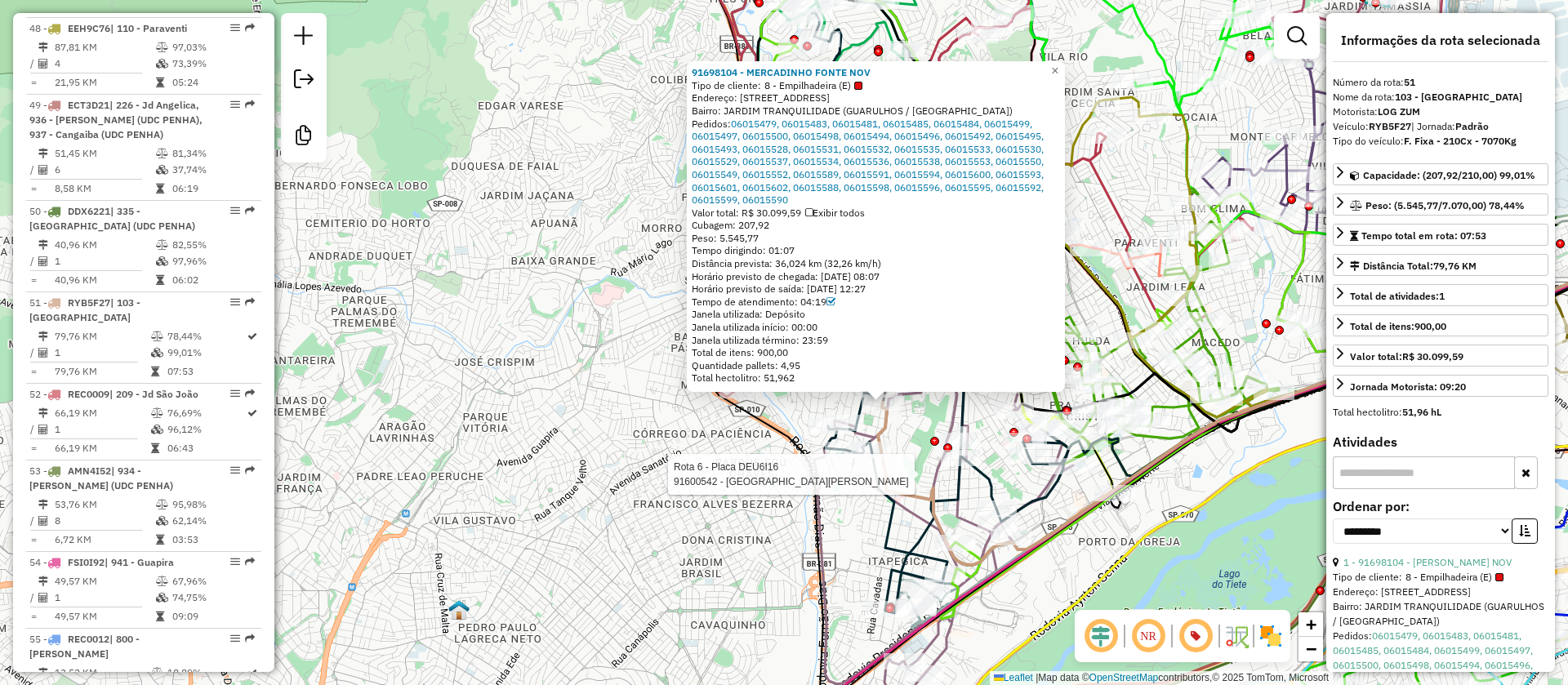
click at [773, 504] on div "Rota 6 - Placa DEU6I16 91600542 - SEBASTIAO JAIME CAVA 91698104 - MERCADINHO FO…" at bounding box center [784, 342] width 1568 height 685
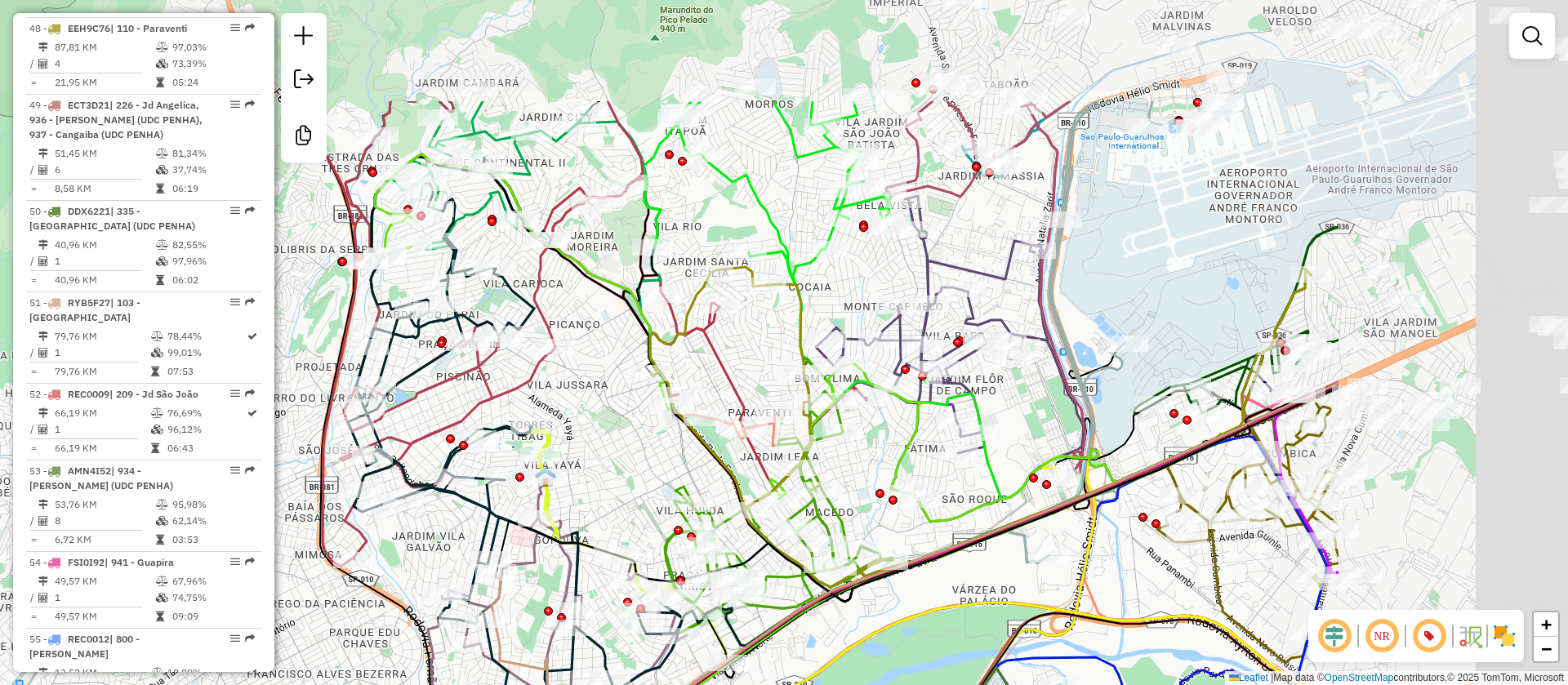
drag, startPoint x: 1072, startPoint y: 588, endPoint x: 891, endPoint y: 675, distance: 200.8
click at [891, 675] on div "Janela de atendimento Grade de atendimento Capacidade Transportadoras Veículos …" at bounding box center [784, 342] width 1568 height 685
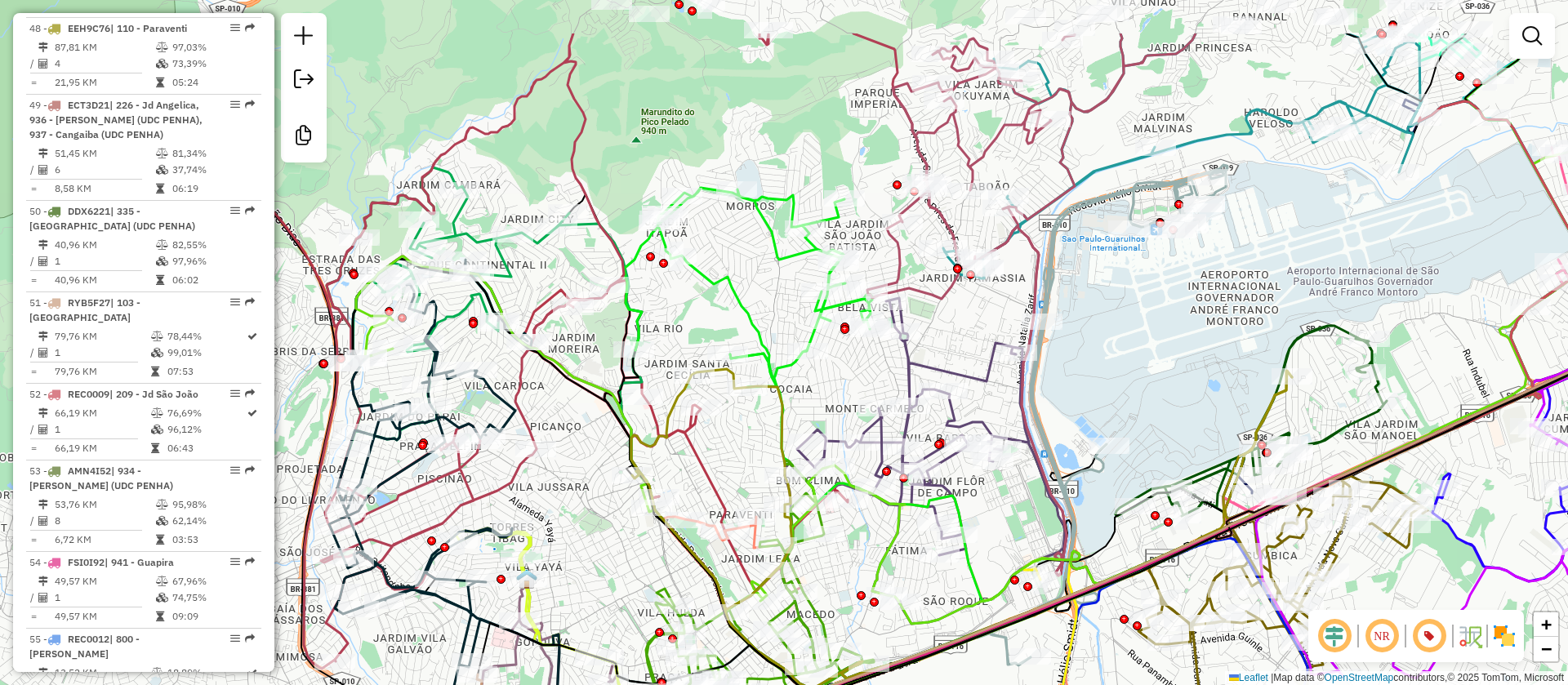
drag, startPoint x: 879, startPoint y: 306, endPoint x: 775, endPoint y: 412, distance: 148.5
click at [852, 408] on div "Janela de atendimento Grade de atendimento Capacidade Transportadoras Veículos …" at bounding box center [784, 342] width 1568 height 685
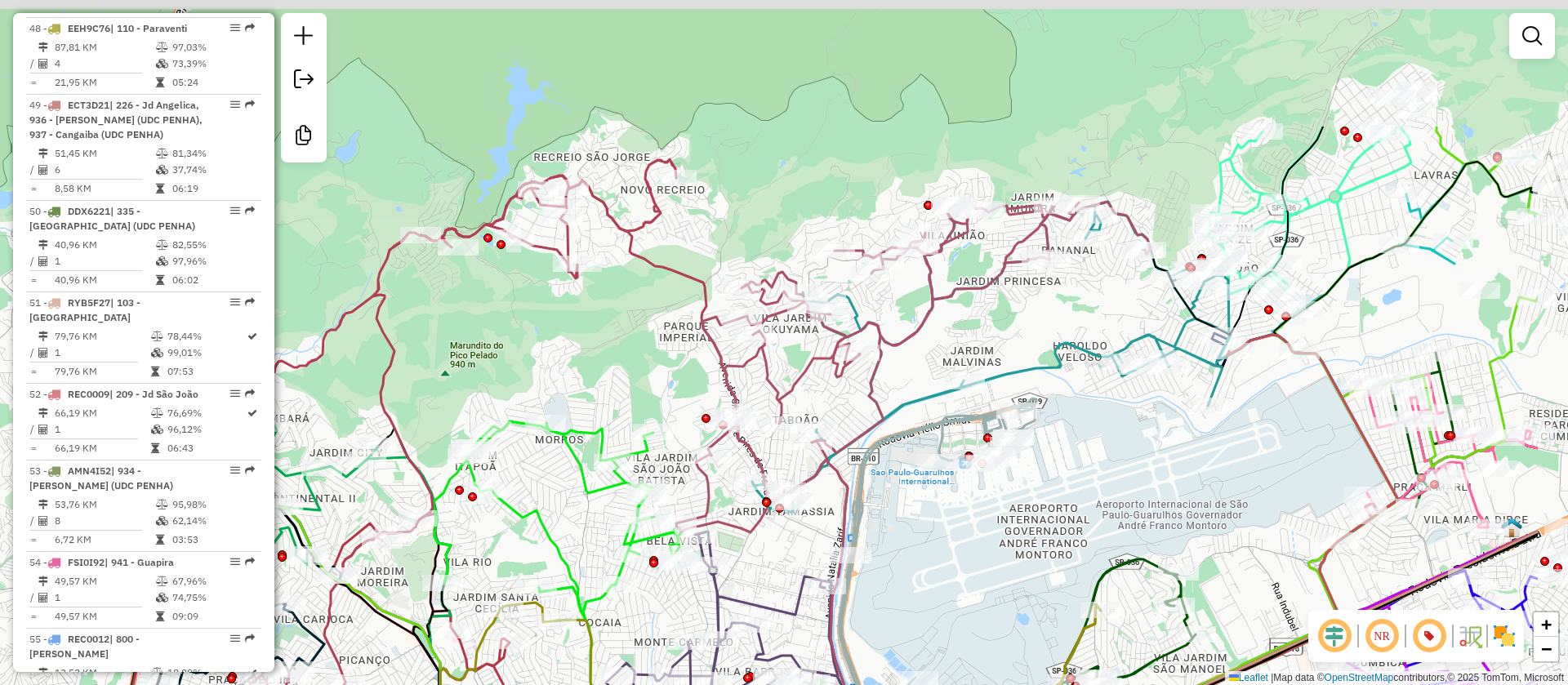
drag, startPoint x: 1168, startPoint y: 383, endPoint x: 865, endPoint y: 494, distance: 322.7
click at [977, 563] on div "Janela de atendimento Grade de atendimento Capacidade Transportadoras Veículos …" at bounding box center [784, 342] width 1568 height 685
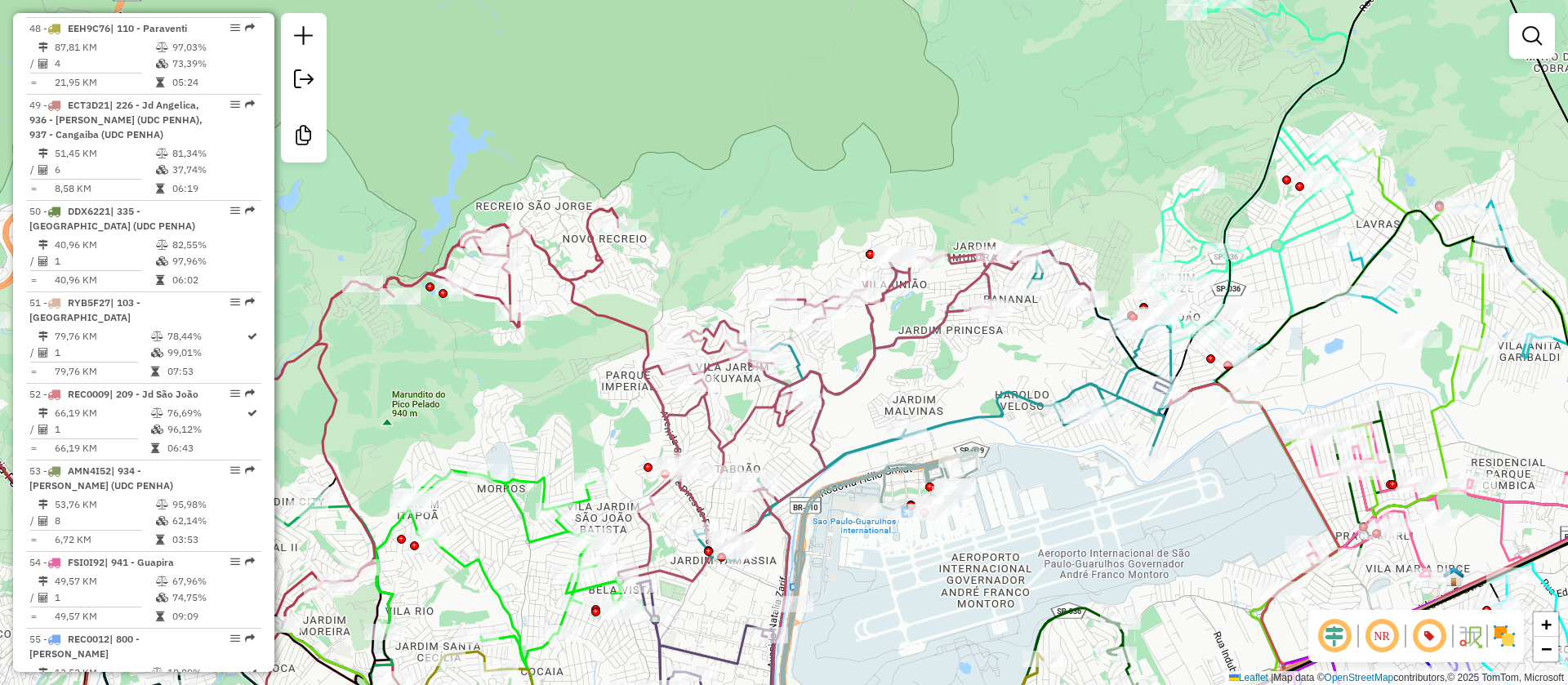
click at [606, 258] on icon at bounding box center [344, 481] width 547 height 545
select select "**********"
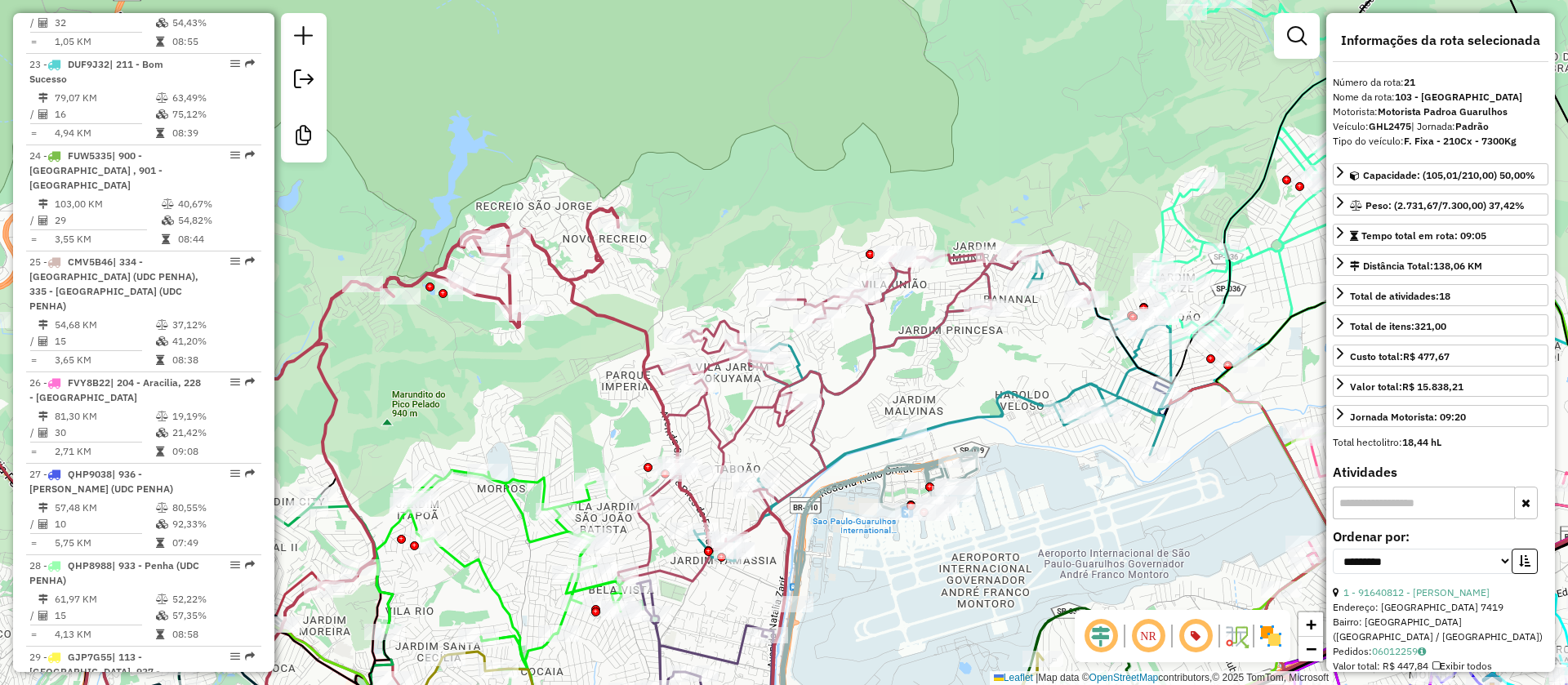
scroll to position [2514, 0]
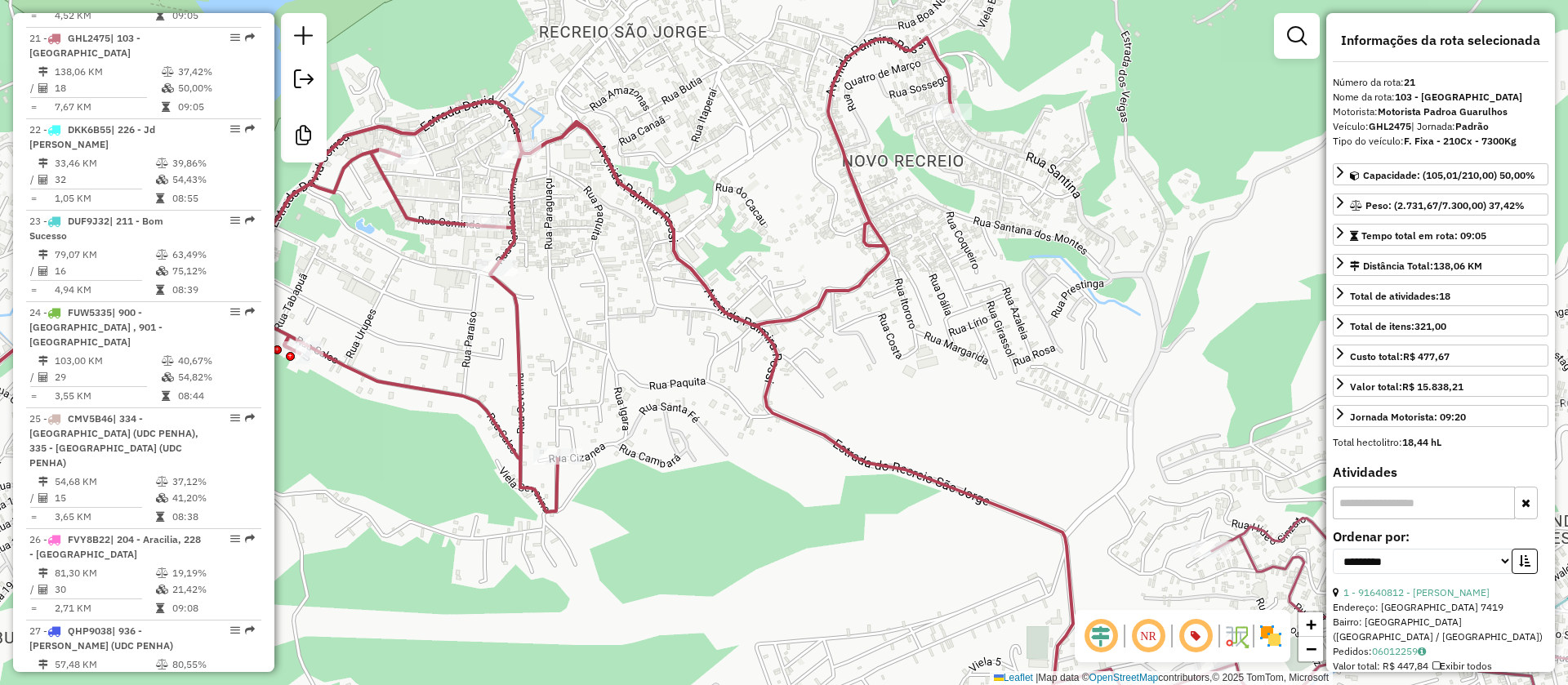
drag, startPoint x: 704, startPoint y: 389, endPoint x: 1006, endPoint y: 292, distance: 317.2
click at [1058, 336] on div "Janela de atendimento Grade de atendimento Capacidade Transportadoras Veículos …" at bounding box center [784, 342] width 1568 height 685
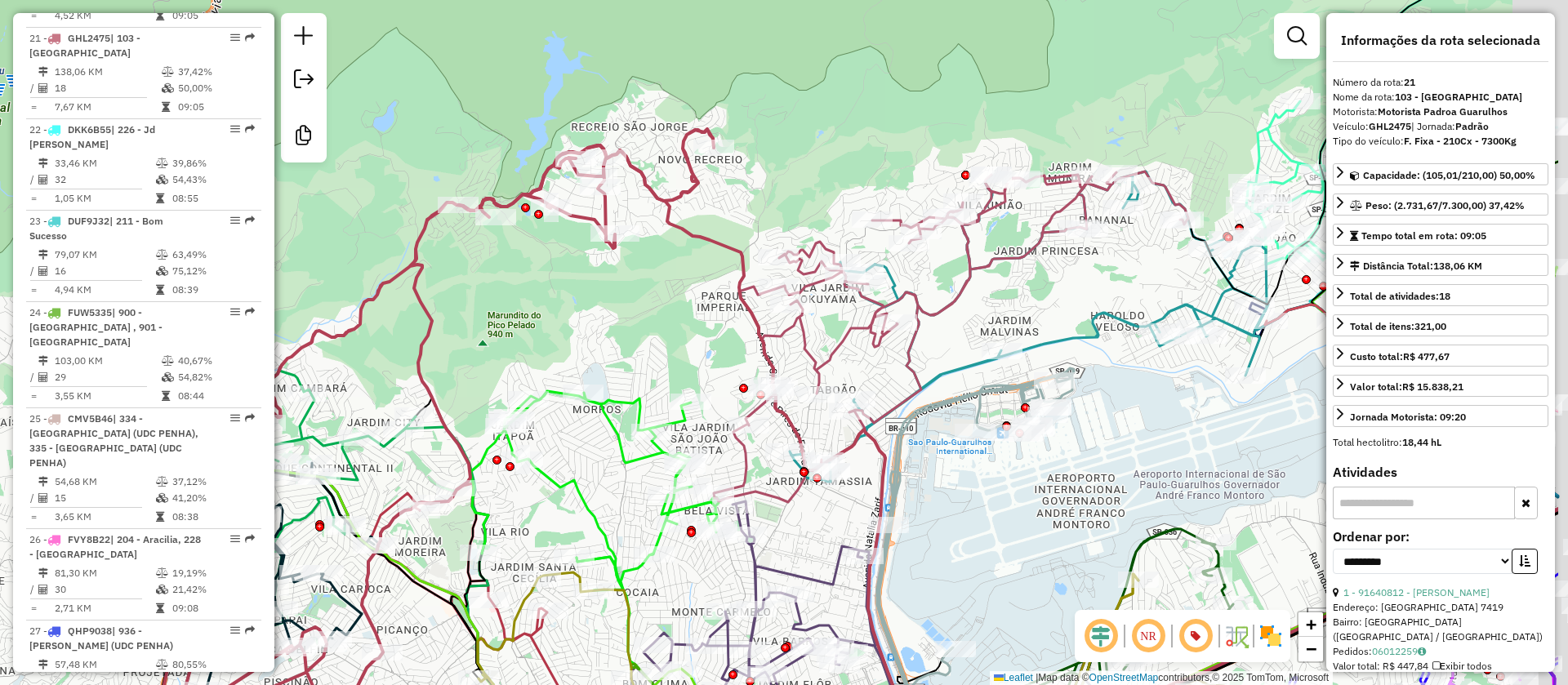
drag, startPoint x: 784, startPoint y: 365, endPoint x: 502, endPoint y: 245, distance: 306.5
click at [505, 250] on div "Janela de atendimento Grade de atendimento Capacidade Transportadoras Veículos …" at bounding box center [784, 342] width 1568 height 685
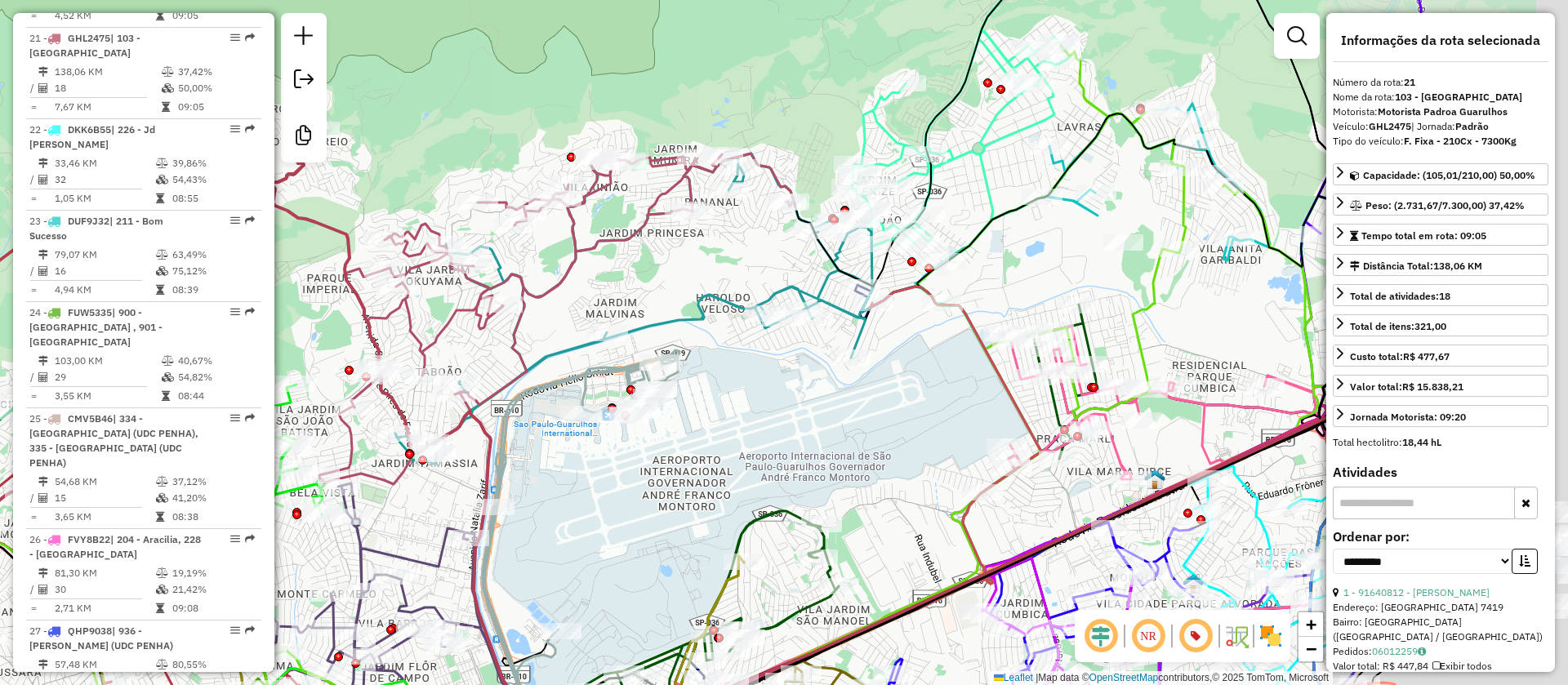
drag, startPoint x: 1074, startPoint y: 350, endPoint x: 829, endPoint y: 390, distance: 248.2
click at [837, 394] on div "Janela de atendimento Grade de atendimento Capacidade Transportadoras Veículos …" at bounding box center [784, 342] width 1568 height 685
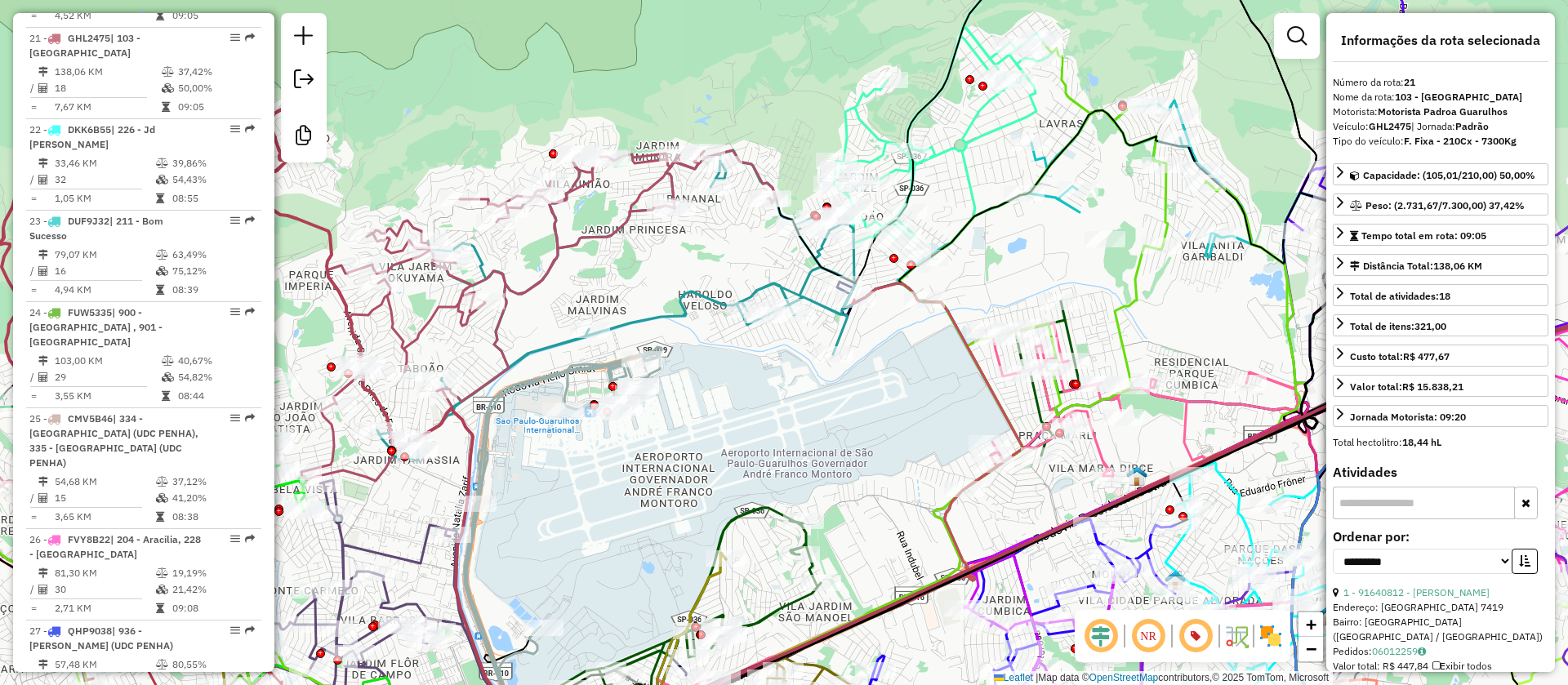
drag, startPoint x: 897, startPoint y: 448, endPoint x: 802, endPoint y: 256, distance: 214.2
click at [803, 265] on div "Janela de atendimento Grade de atendimento Capacidade Transportadoras Veículos …" at bounding box center [784, 342] width 1568 height 685
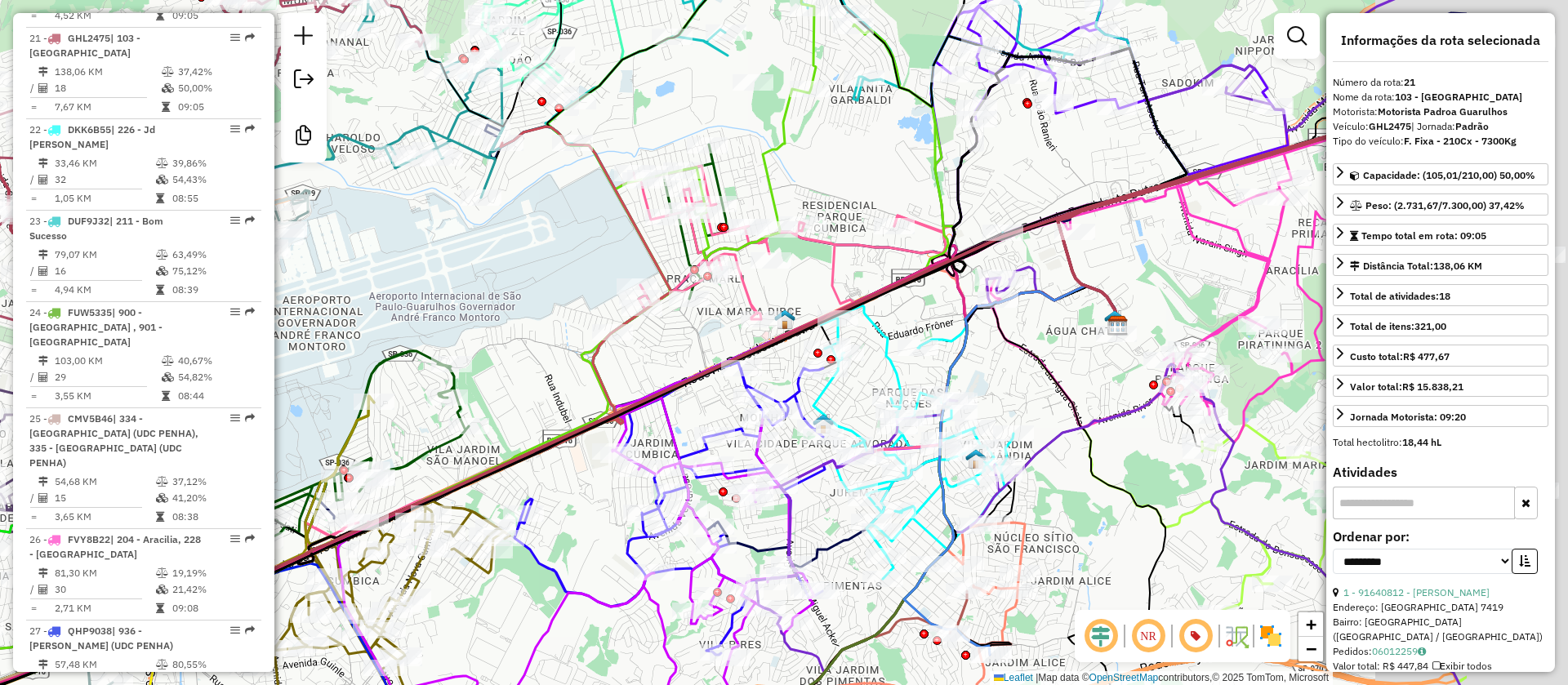
drag, startPoint x: 813, startPoint y: 501, endPoint x: 632, endPoint y: 588, distance: 200.8
click at [493, 647] on div "Janela de atendimento Grade de atendimento Capacidade Transportadoras Veículos …" at bounding box center [784, 342] width 1568 height 685
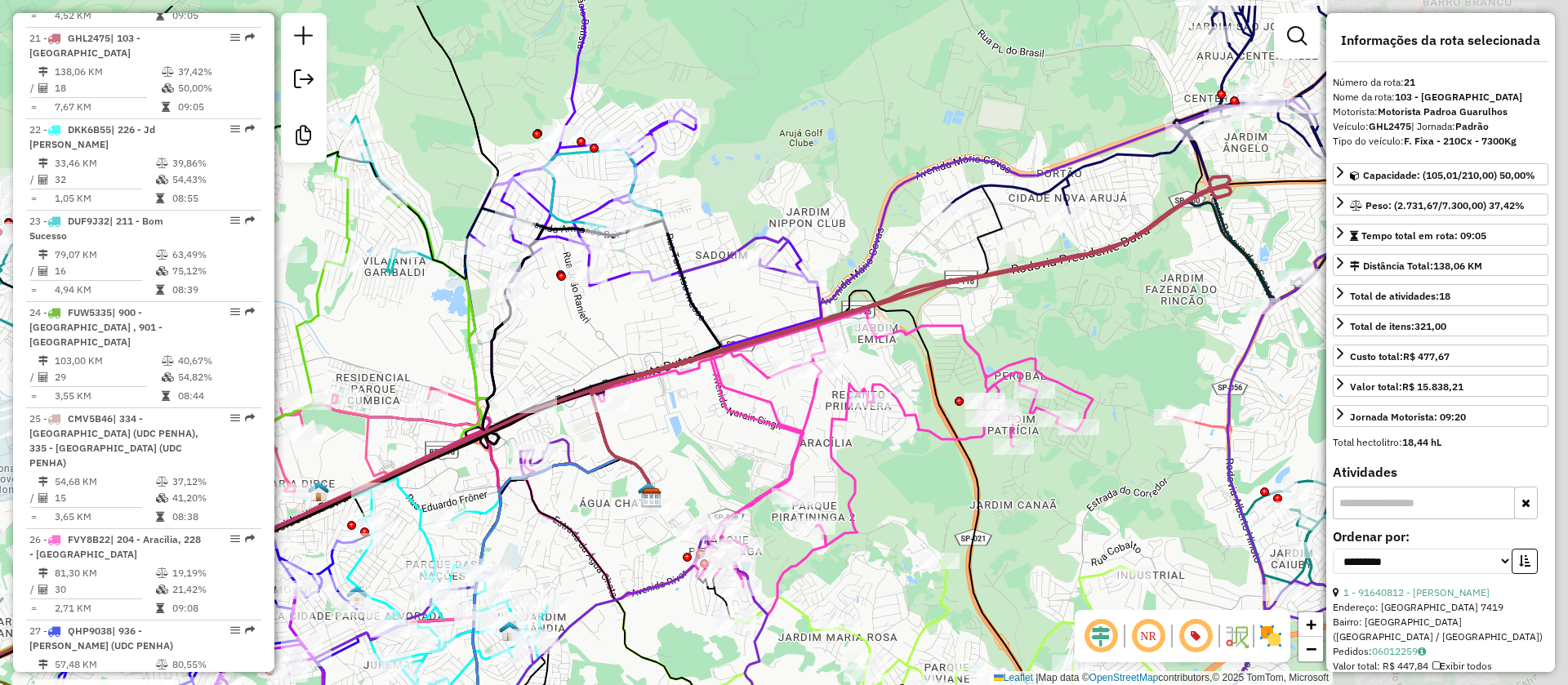
drag, startPoint x: 1115, startPoint y: 367, endPoint x: 647, endPoint y: 482, distance: 481.9
click at [647, 482] on div "Rota 4 - Placa GIM5375 91608655 - MARIANO GOMES Janela de atendimento Grade de …" at bounding box center [784, 342] width 1568 height 685
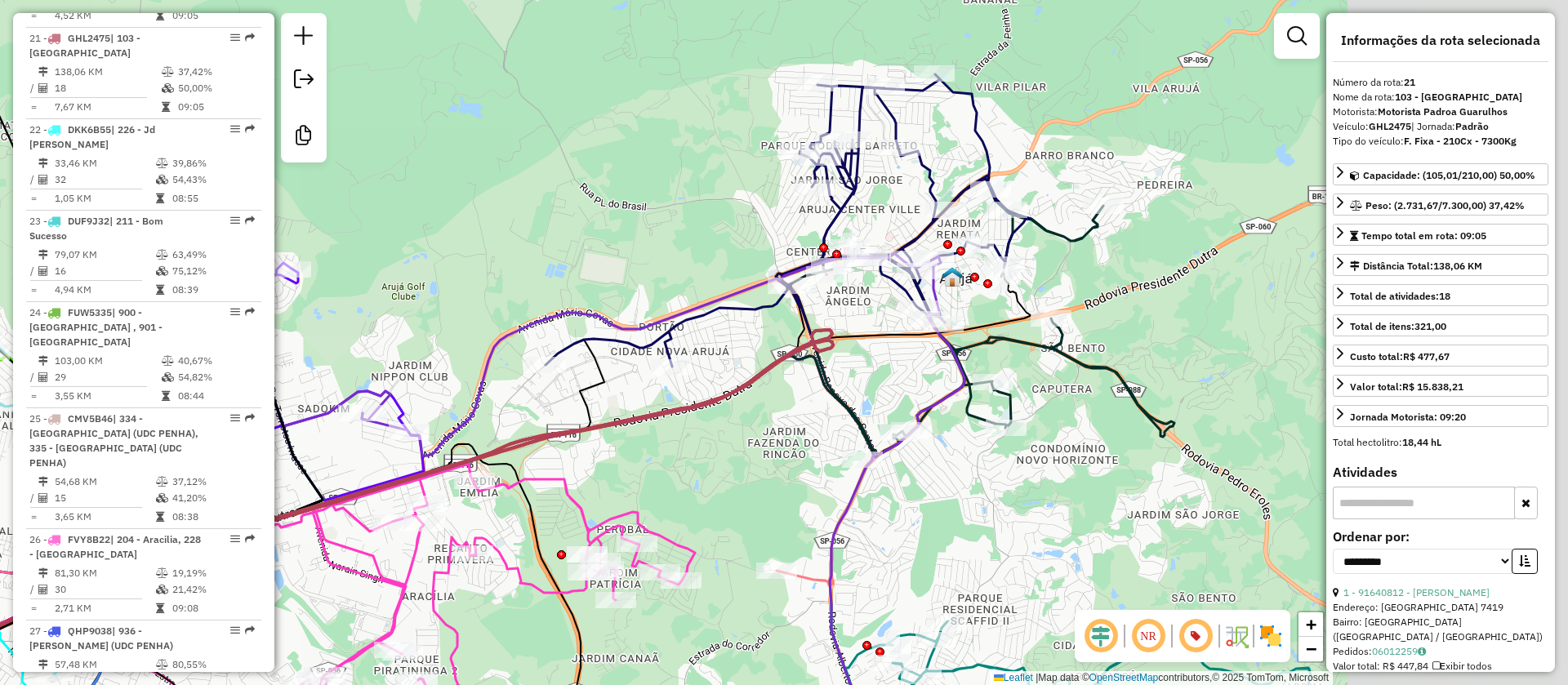
drag, startPoint x: 1074, startPoint y: 330, endPoint x: 781, endPoint y: 408, distance: 303.2
click at [768, 442] on div "Rota 4 - Placa GIM5375 91608655 - MARIANO GOMES Janela de atendimento Grade de …" at bounding box center [784, 342] width 1568 height 685
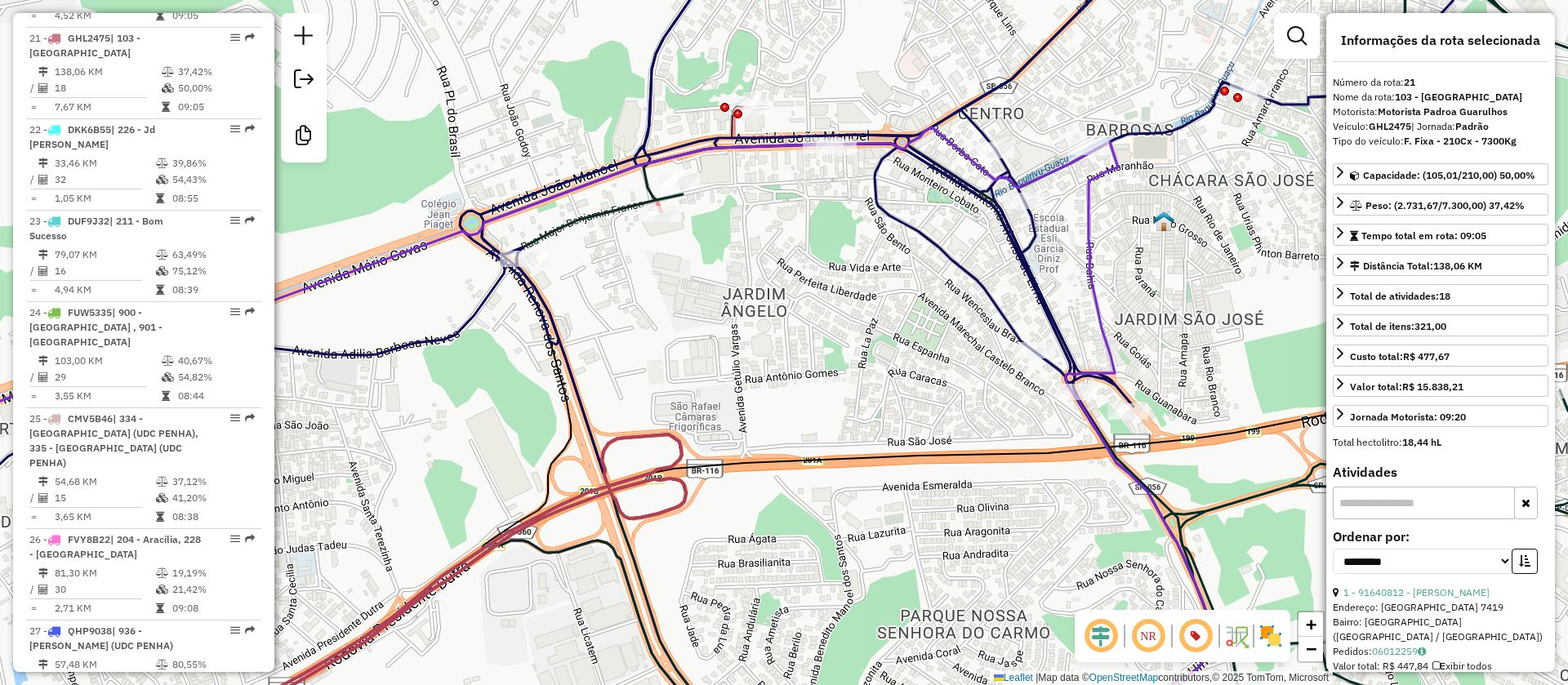
click at [938, 237] on icon at bounding box center [659, 257] width 1632 height 653
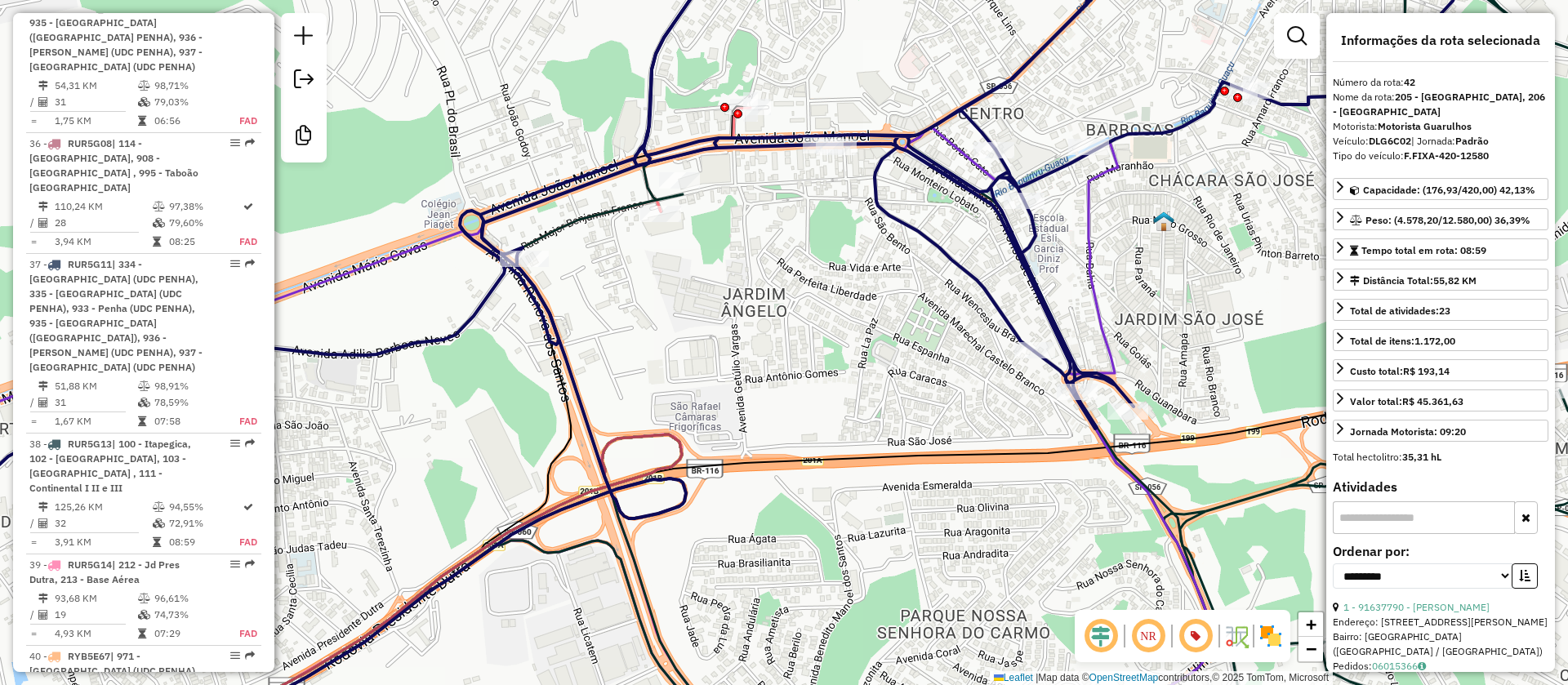
scroll to position [4640, 0]
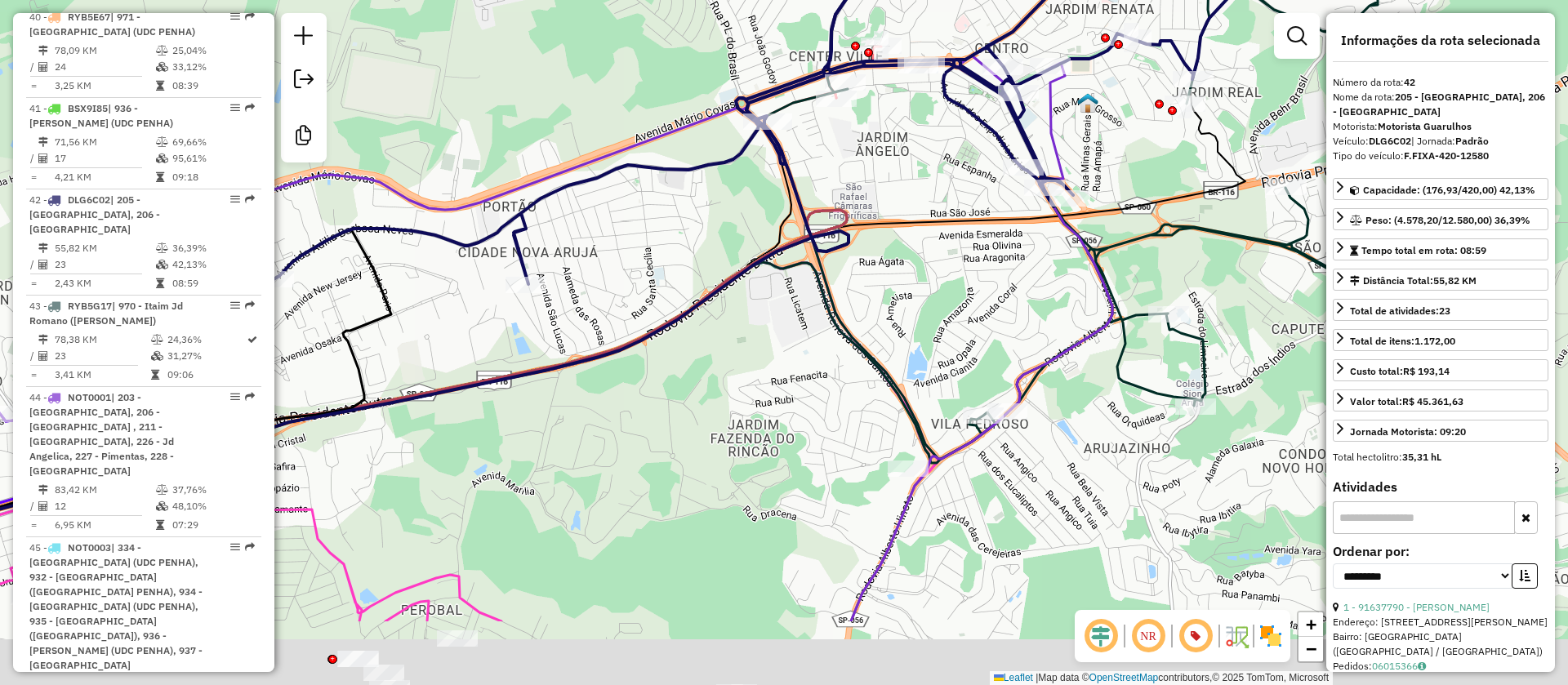
drag, startPoint x: 1157, startPoint y: 220, endPoint x: 1109, endPoint y: 99, distance: 130.2
click at [1117, 116] on div "Janela de atendimento Grade de atendimento Capacidade Transportadoras Veículos …" at bounding box center [784, 342] width 1568 height 685
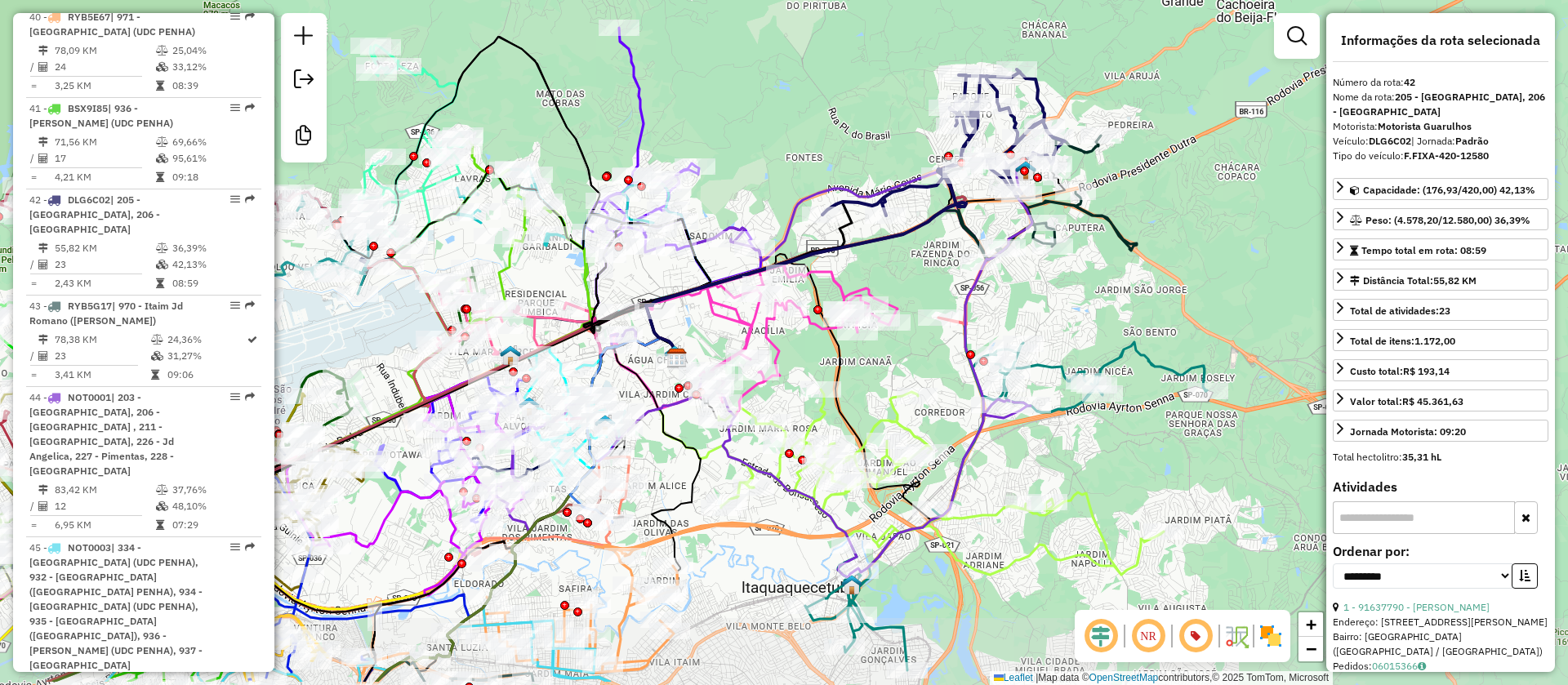
drag, startPoint x: 1112, startPoint y: 372, endPoint x: 1040, endPoint y: 210, distance: 177.3
click at [1040, 214] on div "Janela de atendimento Grade de atendimento Capacidade Transportadoras Veículos …" at bounding box center [784, 342] width 1568 height 685
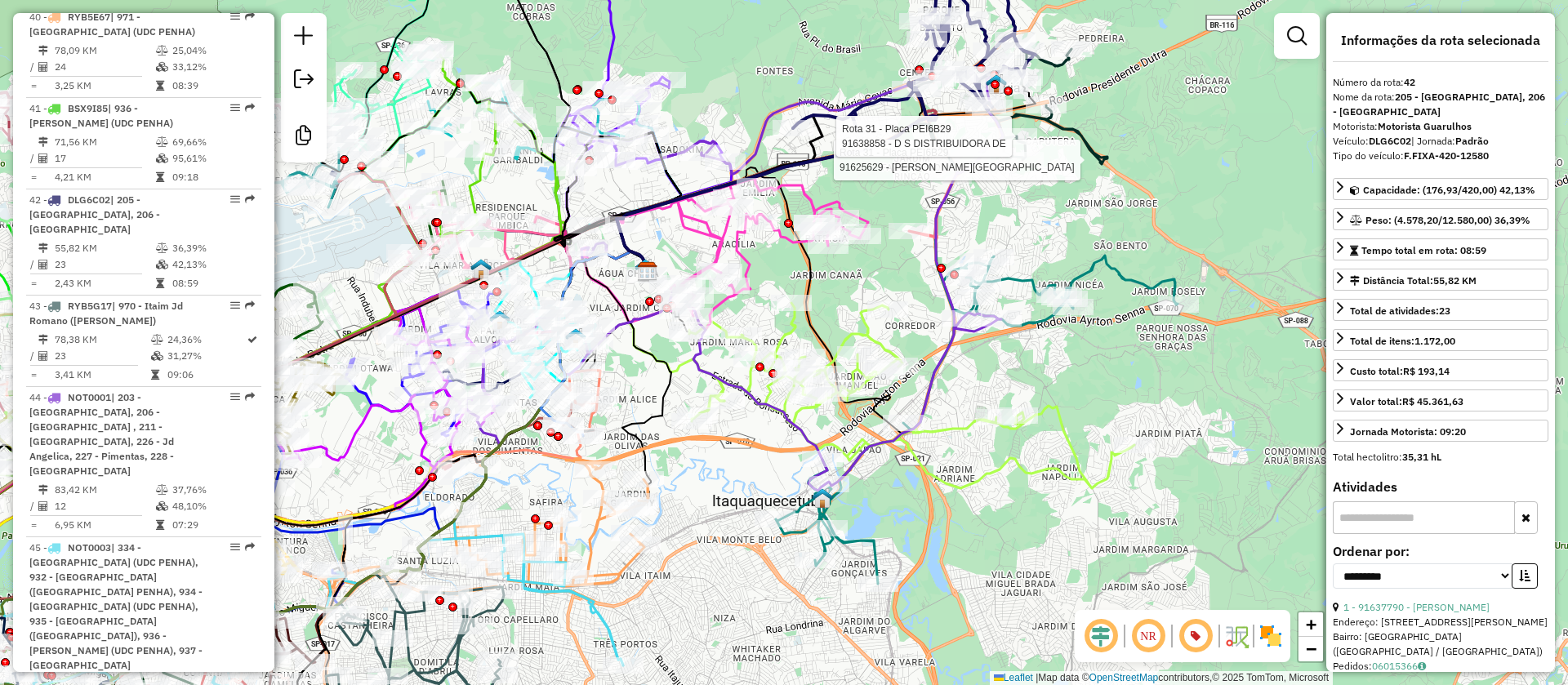
click at [1017, 279] on icon at bounding box center [977, 420] width 401 height 329
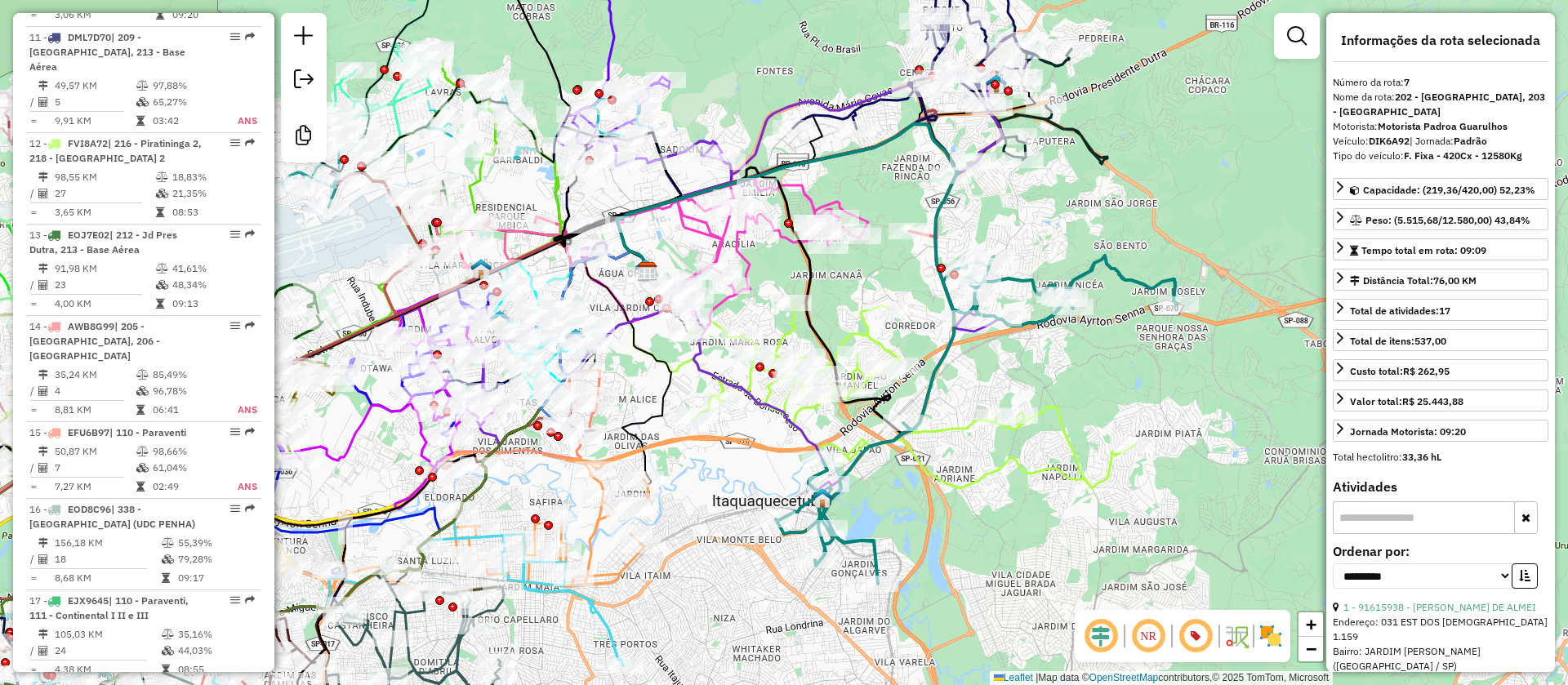
scroll to position [1262, 0]
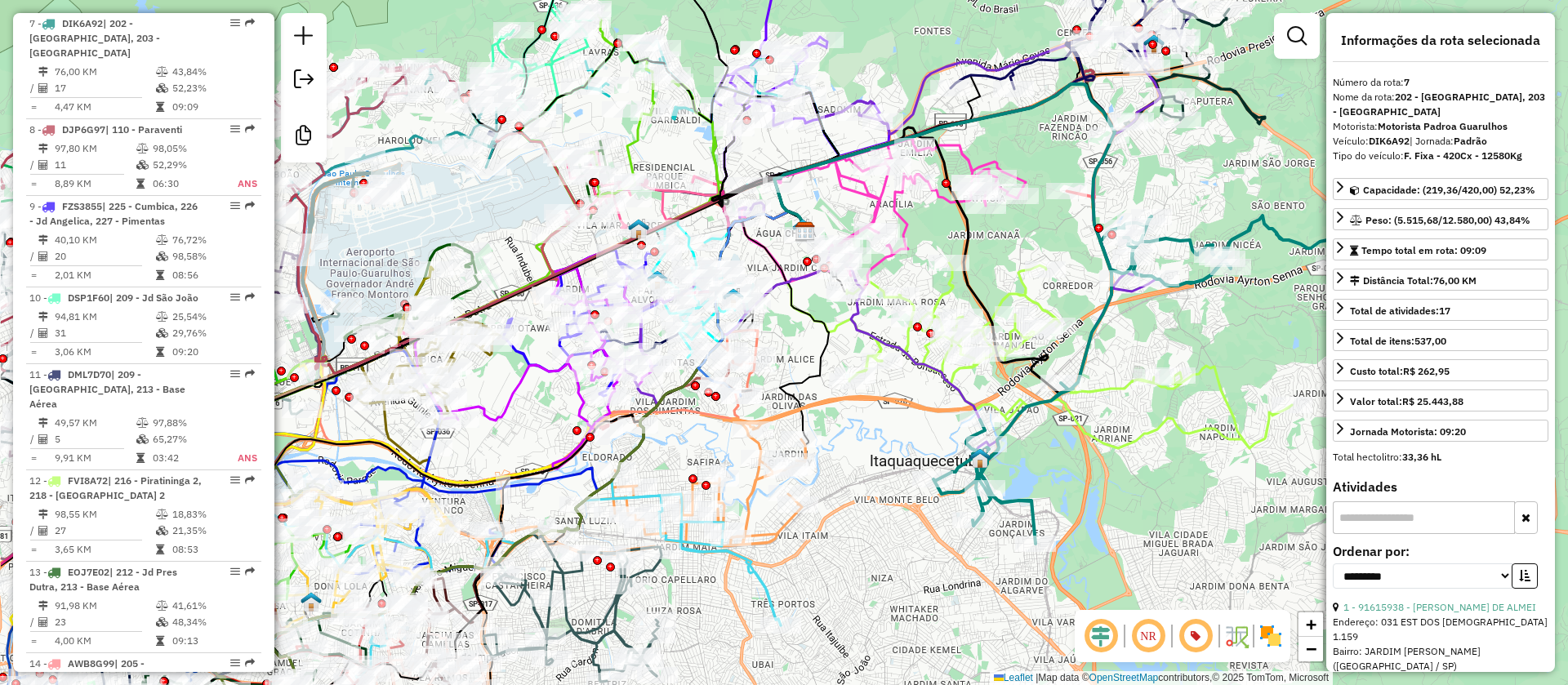
drag, startPoint x: 717, startPoint y: 494, endPoint x: 877, endPoint y: 446, distance: 167.0
click at [876, 448] on div "Janela de atendimento Grade de atendimento Capacidade Transportadoras Veículos …" at bounding box center [784, 342] width 1568 height 685
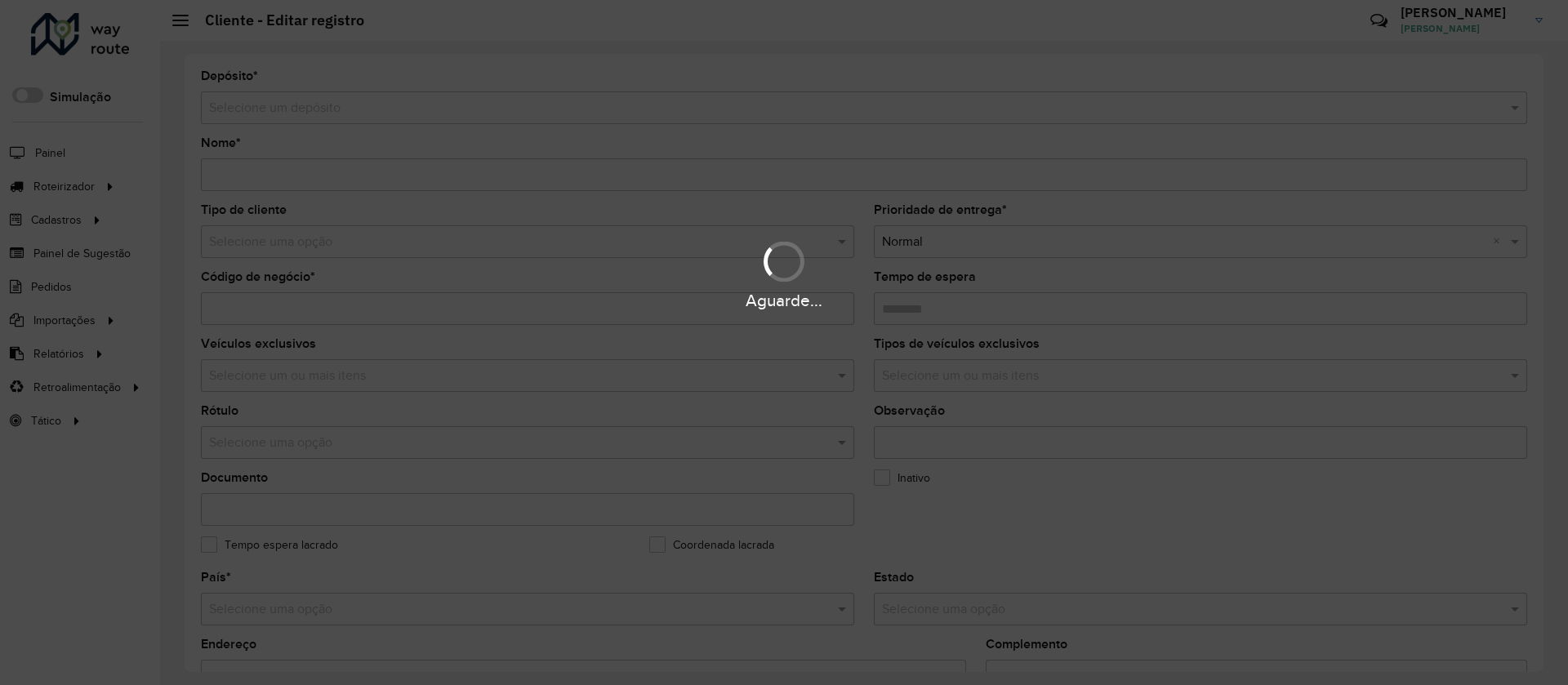
type input "**********"
type input "********"
type input "**********"
type input "*********"
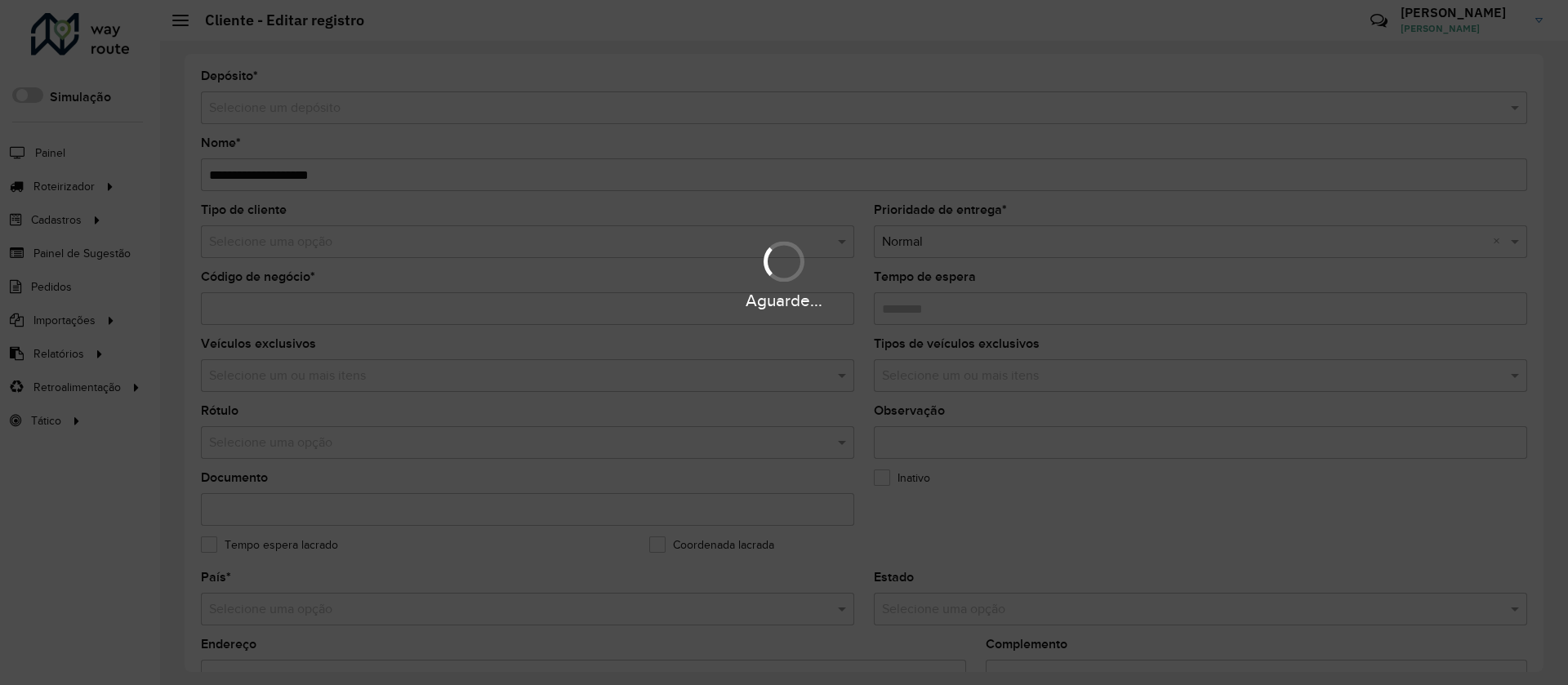
type input "**********"
type input "********"
type input "**********"
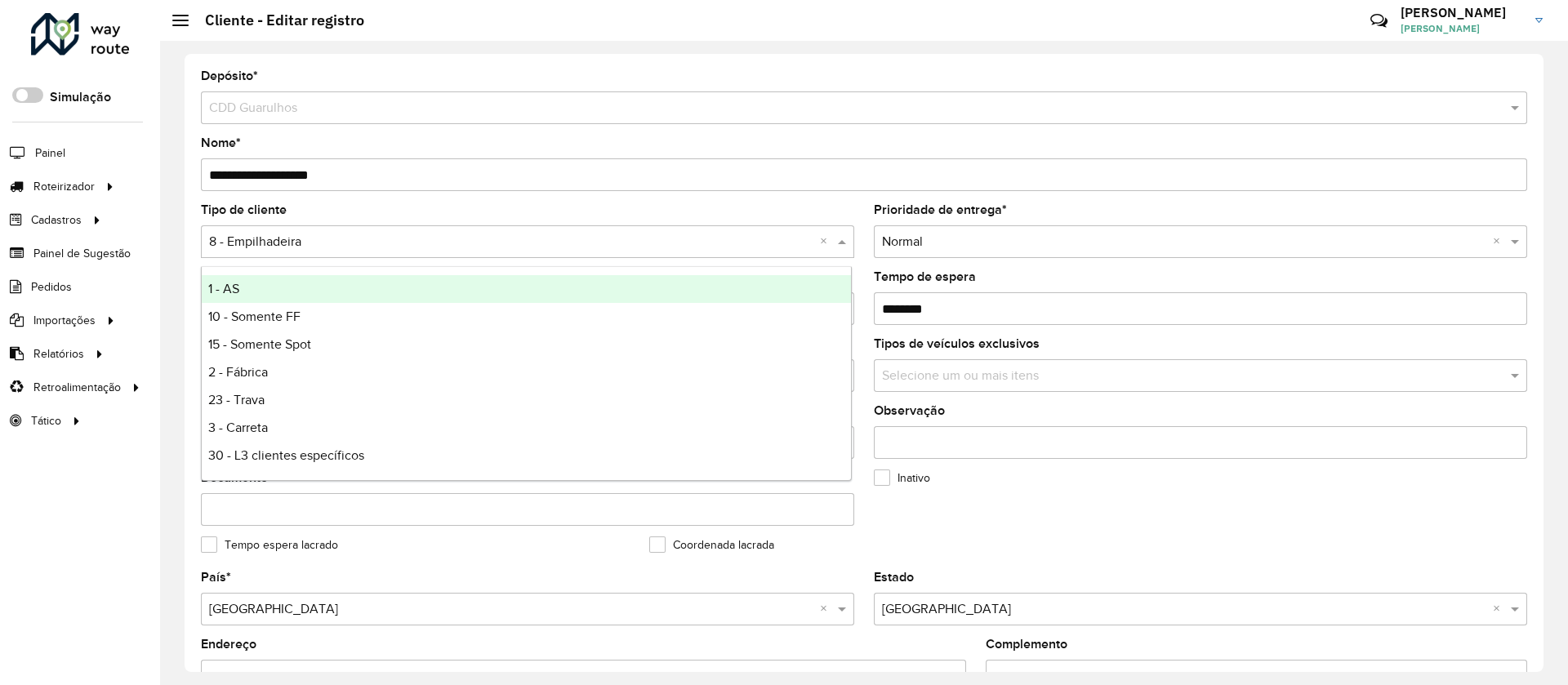
click at [257, 245] on input "text" at bounding box center [511, 242] width 604 height 19
click at [228, 288] on span "1 - AS" at bounding box center [224, 288] width 31 height 14
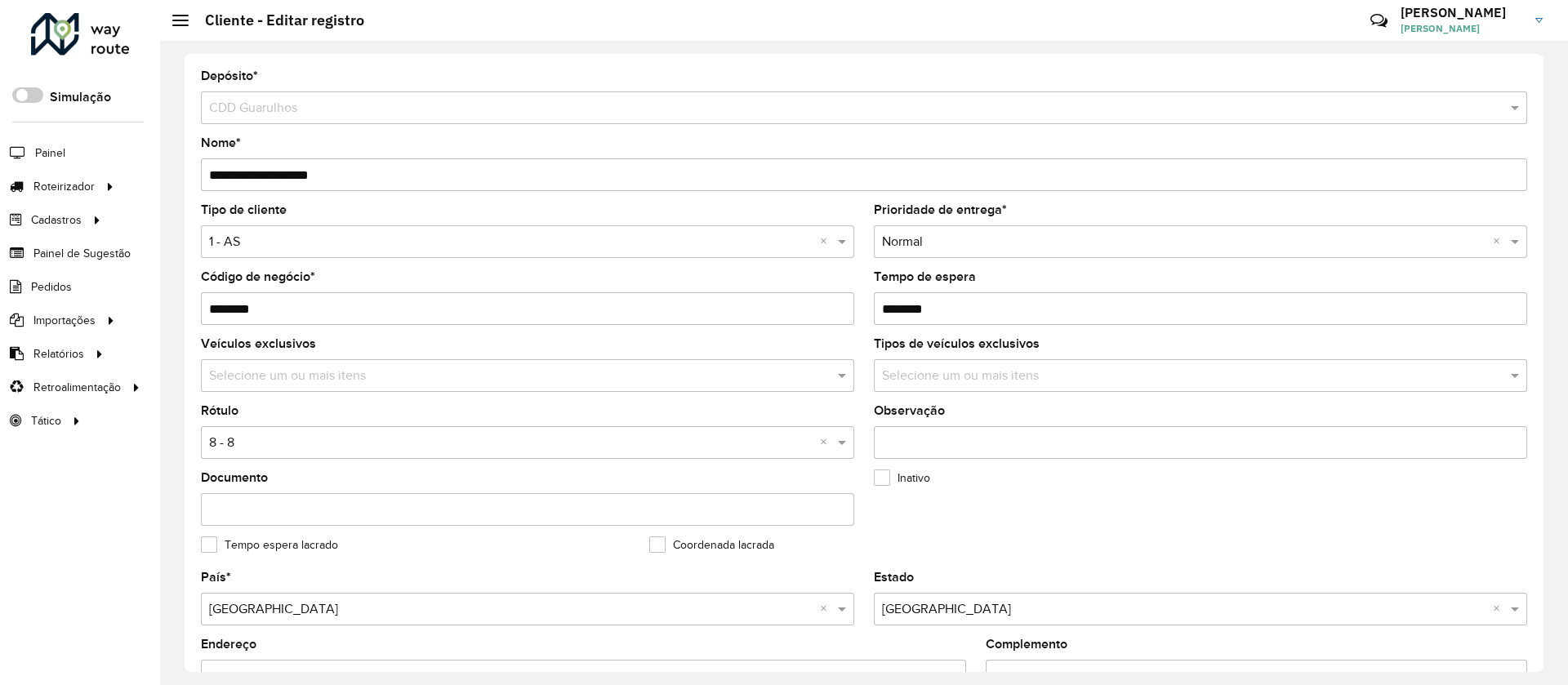
scroll to position [530, 0]
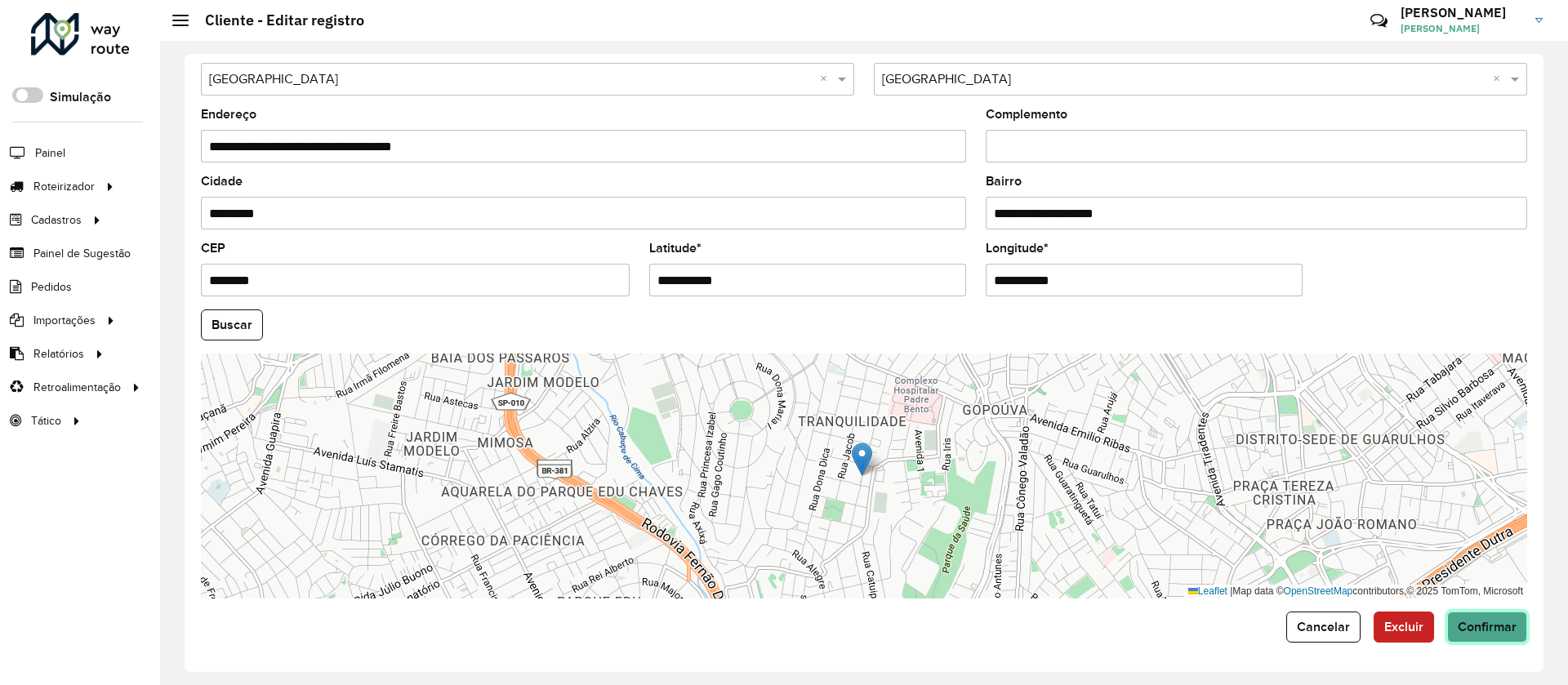
click at [1490, 627] on span "Confirmar" at bounding box center [1487, 626] width 59 height 14
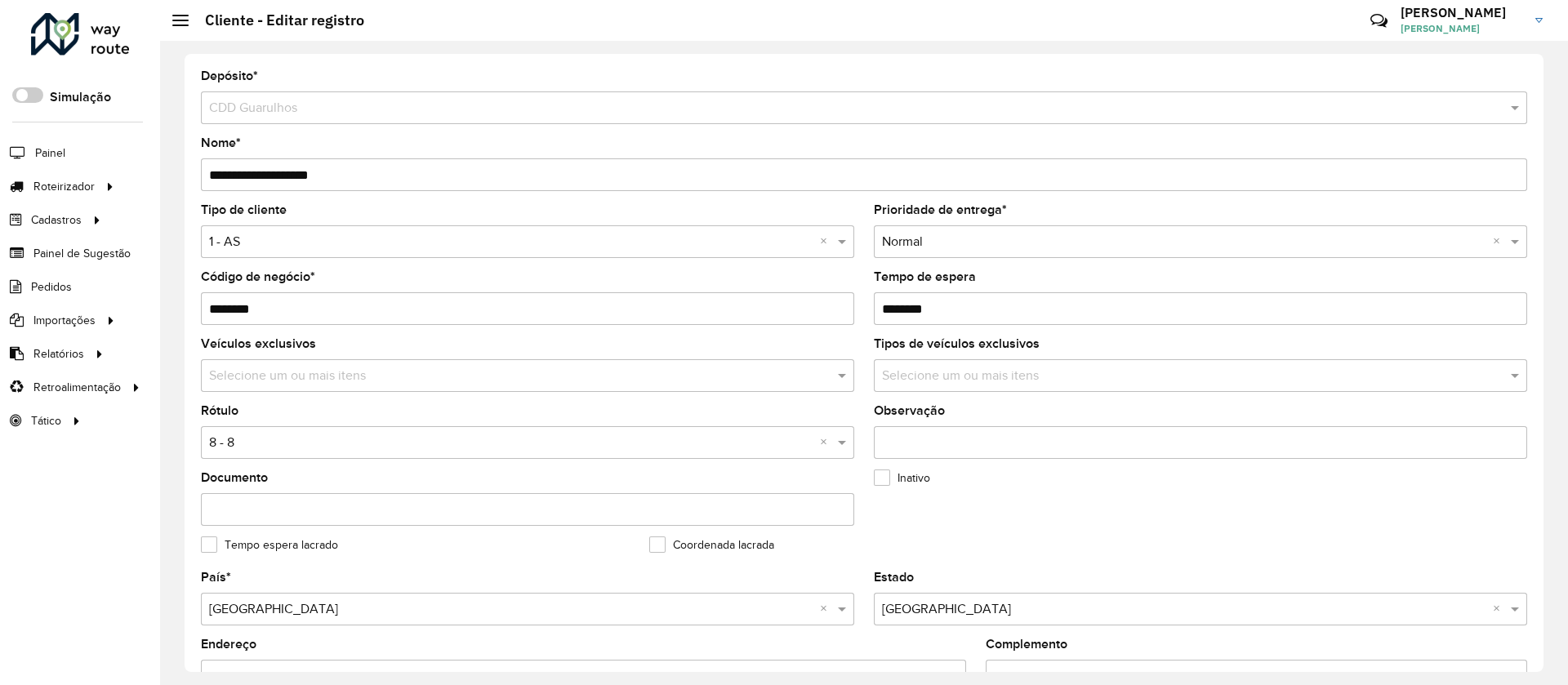
click at [269, 444] on input "text" at bounding box center [511, 443] width 604 height 19
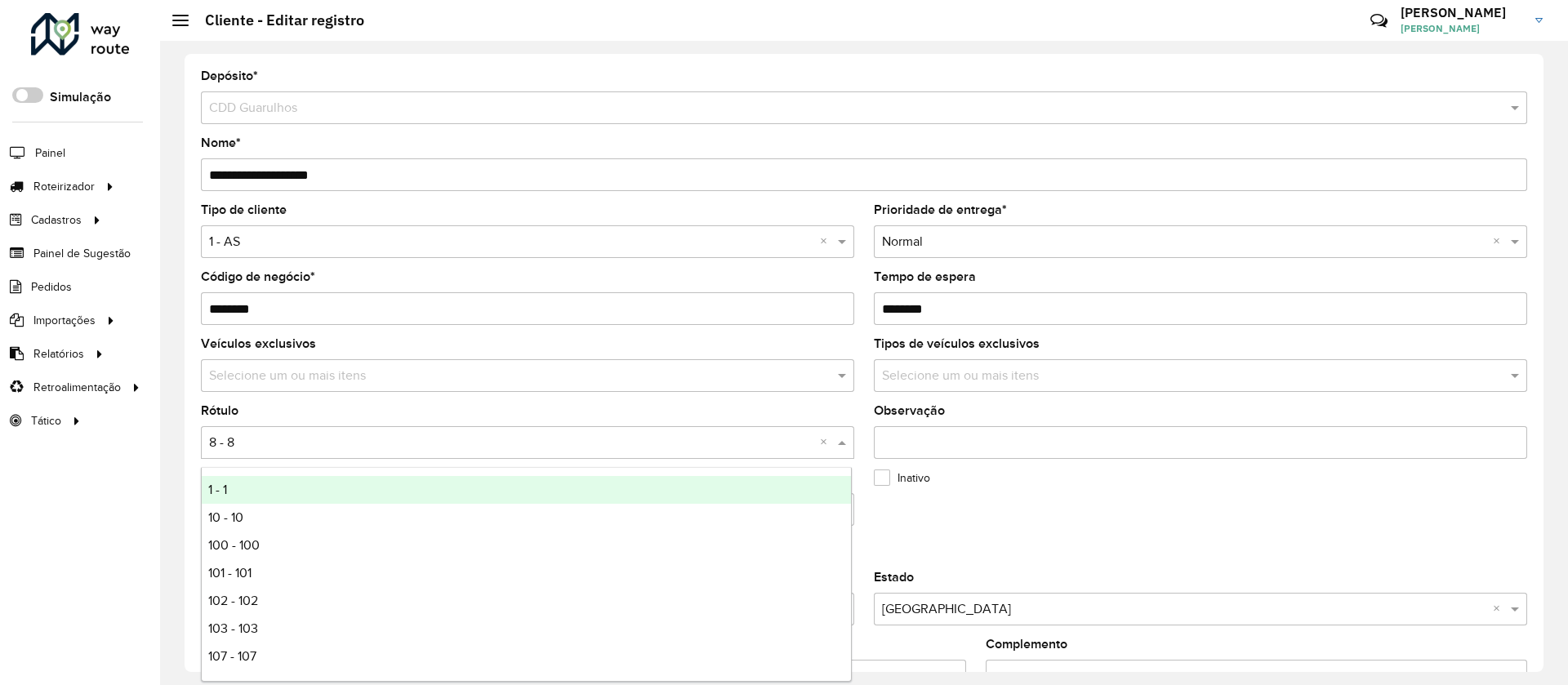
click at [241, 485] on div "1 - 1" at bounding box center [526, 490] width 649 height 28
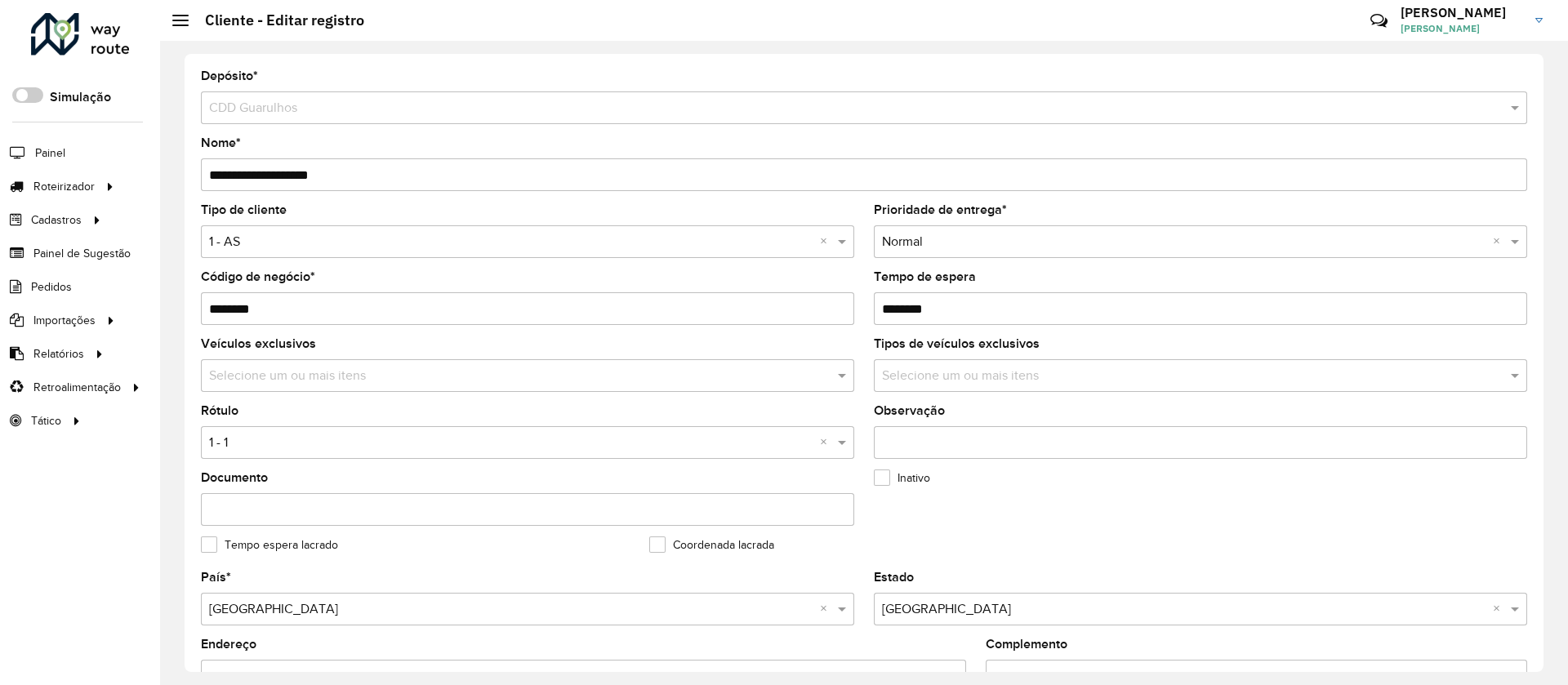
scroll to position [530, 0]
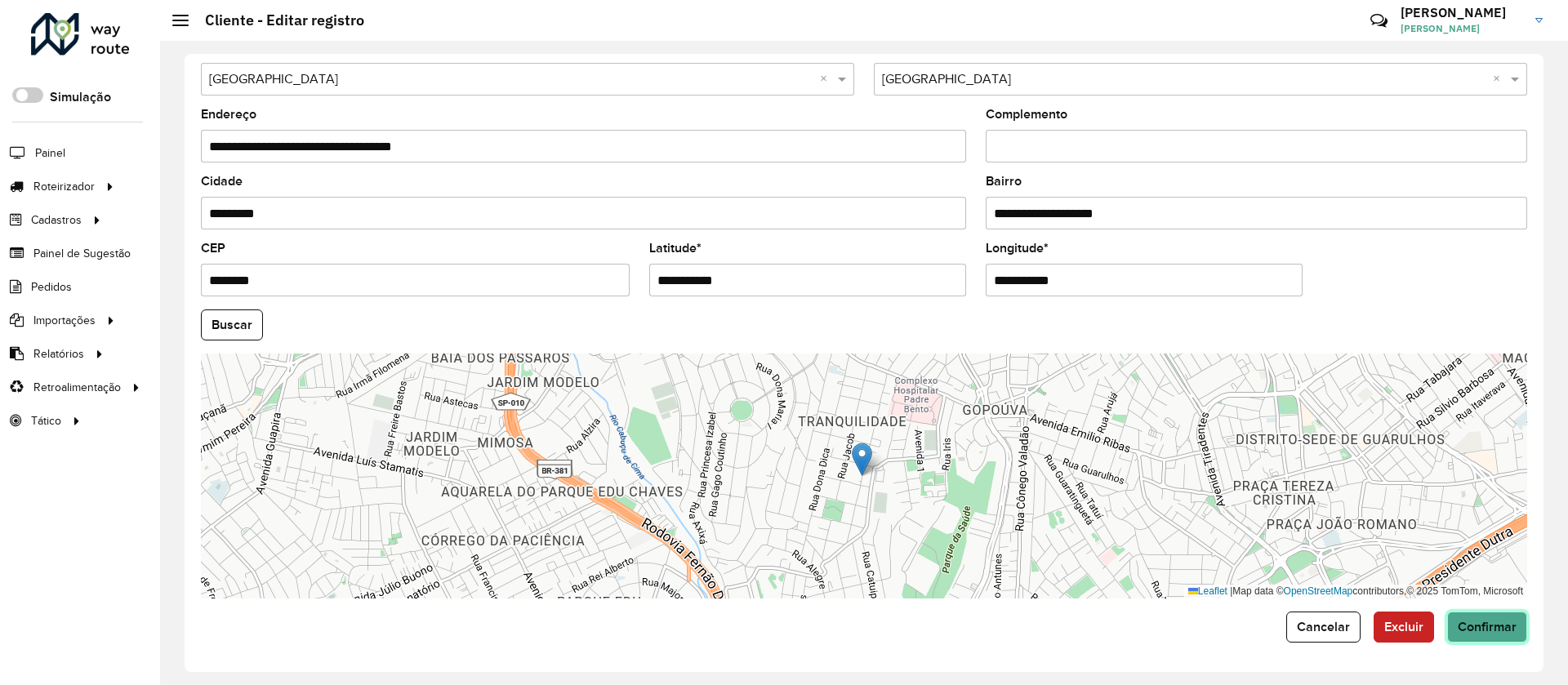
click at [1489, 622] on span "Confirmar" at bounding box center [1487, 626] width 59 height 14
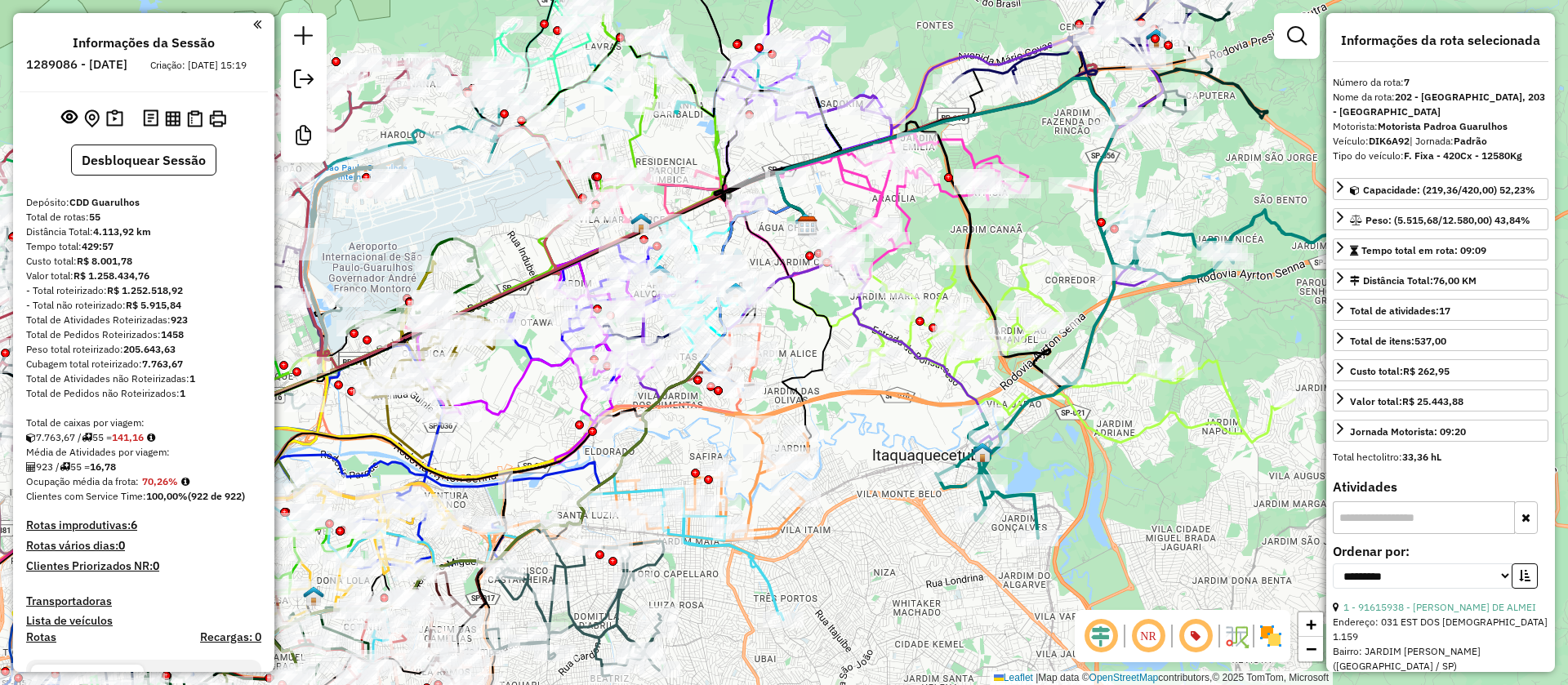
select select "**********"
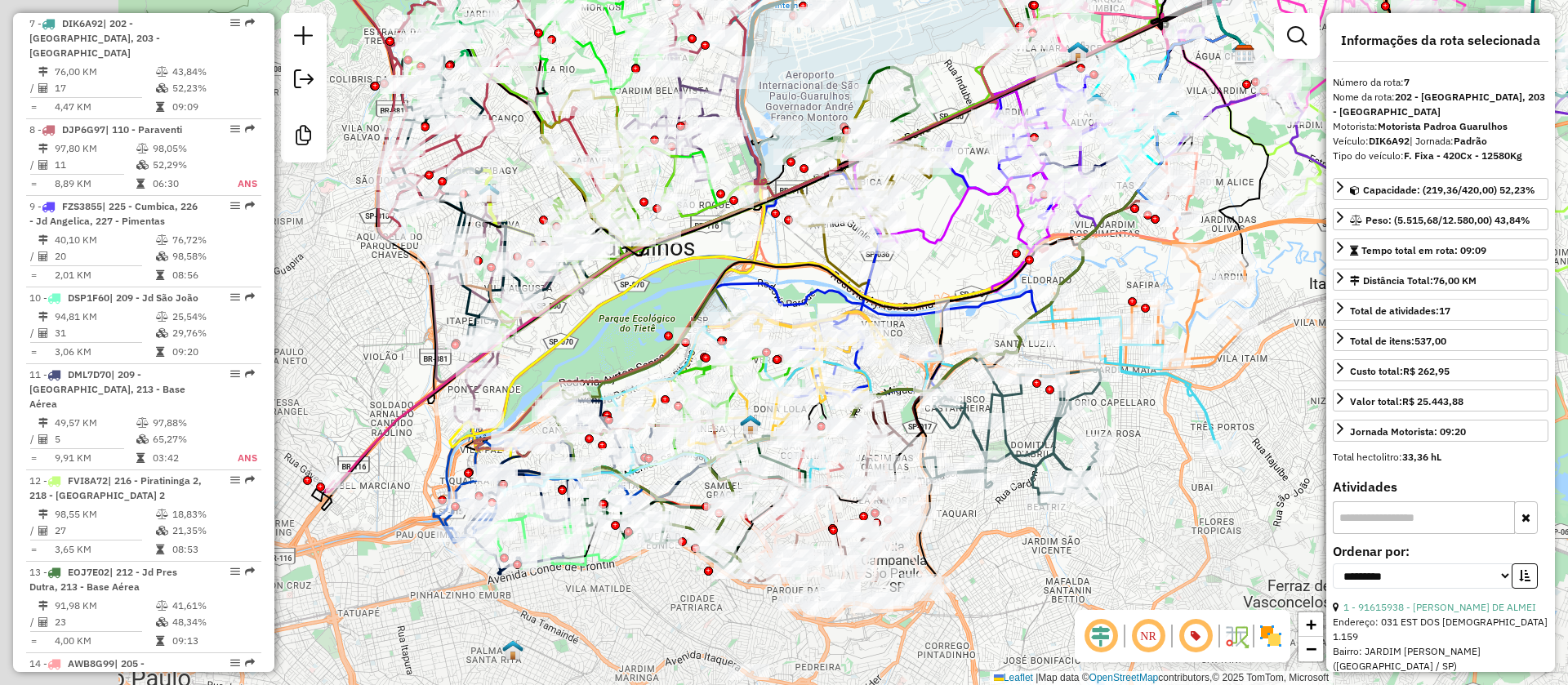
drag, startPoint x: 1292, startPoint y: 357, endPoint x: 1358, endPoint y: 317, distance: 77.2
click at [1358, 317] on hb-router-mapa "Informações da Sessão 1289086 - [DATE] Criação: [DATE] 15:19 Desbloquear Sessão…" at bounding box center [784, 342] width 1568 height 685
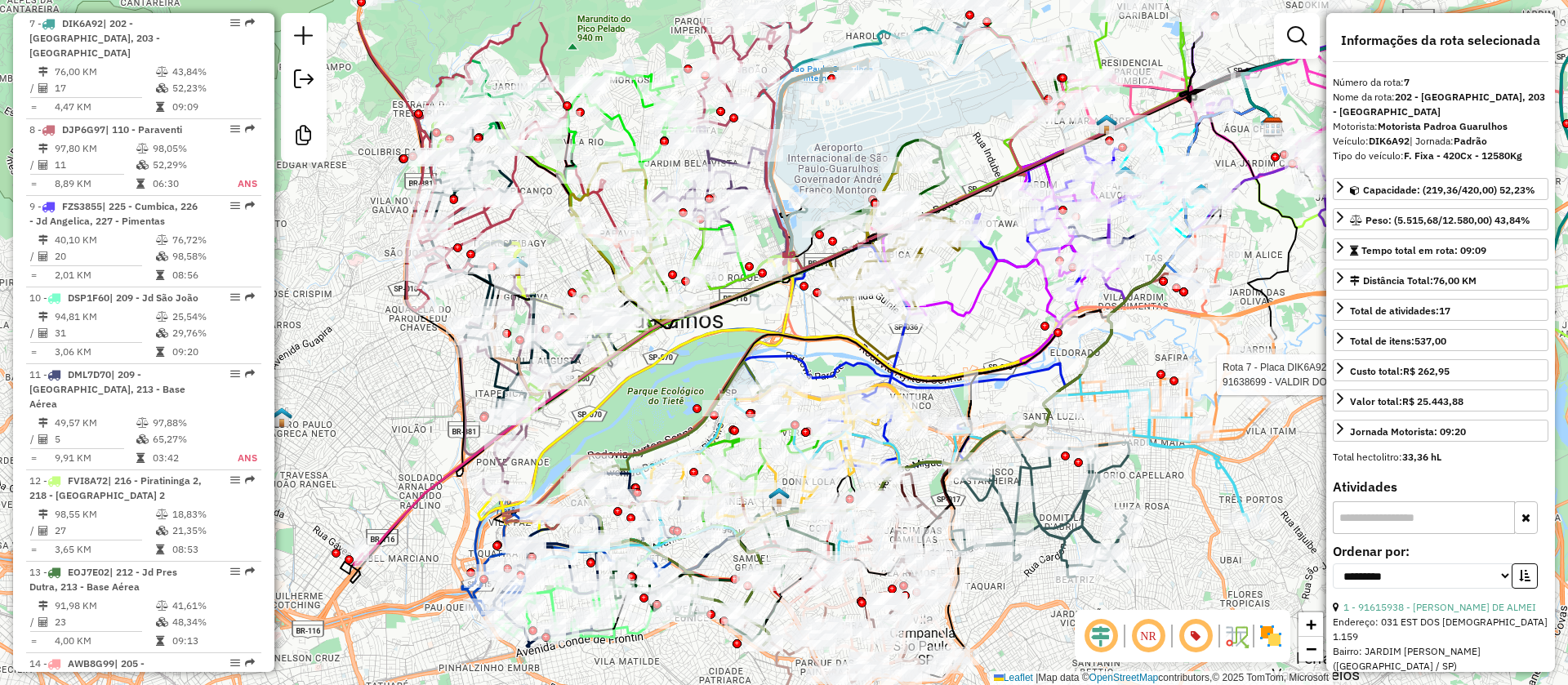
drag, startPoint x: 648, startPoint y: 403, endPoint x: 625, endPoint y: 401, distance: 23.1
click at [646, 435] on div "Rota 7 - Placa DIK6A92 91697087 - DOM SILMES Rota 7 - Placa DIK6A92 91638699 - …" at bounding box center [784, 342] width 1568 height 685
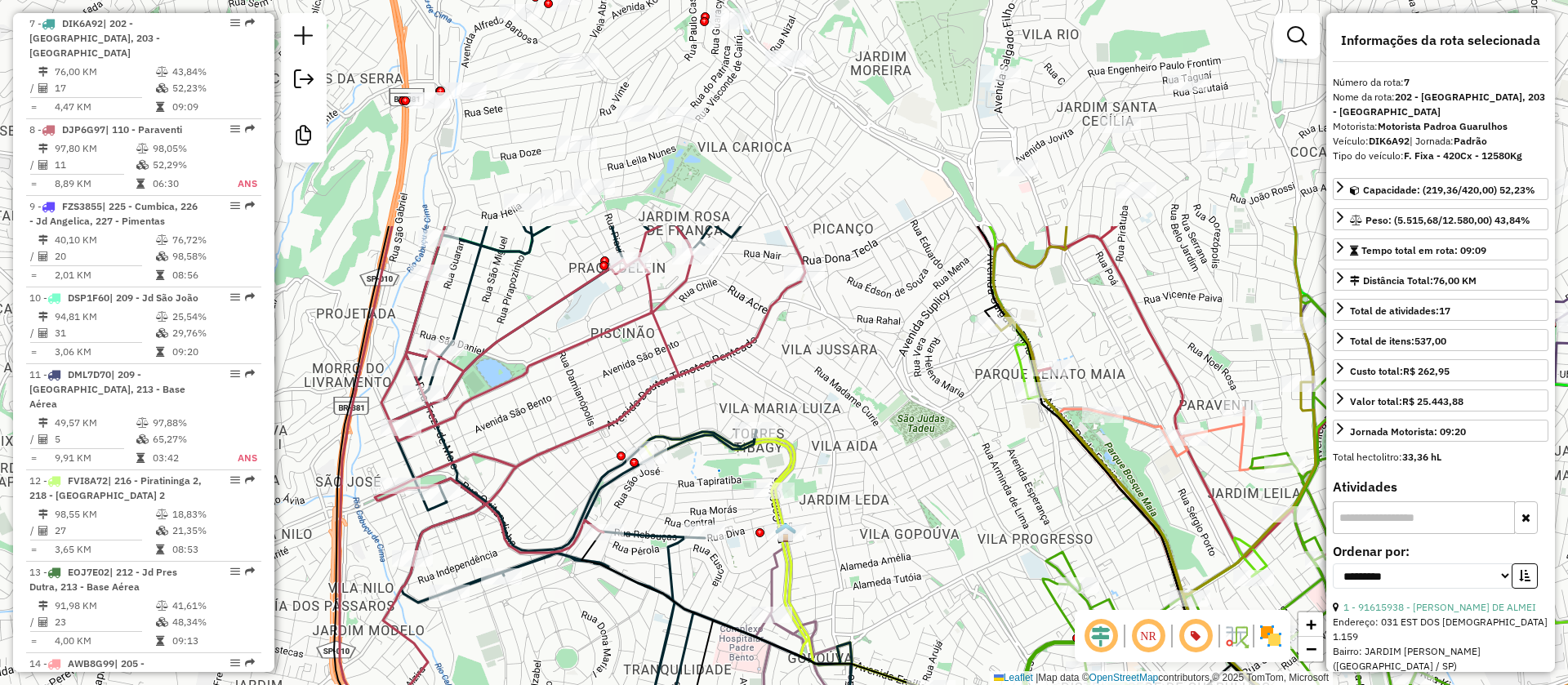
drag, startPoint x: 502, startPoint y: 268, endPoint x: 582, endPoint y: 545, distance: 288.3
click at [582, 545] on div "Rota 7 - Placa DIK6A92 91697087 - DOM SILMES Rota 7 - Placa DIK6A92 91638699 - …" at bounding box center [784, 342] width 1568 height 685
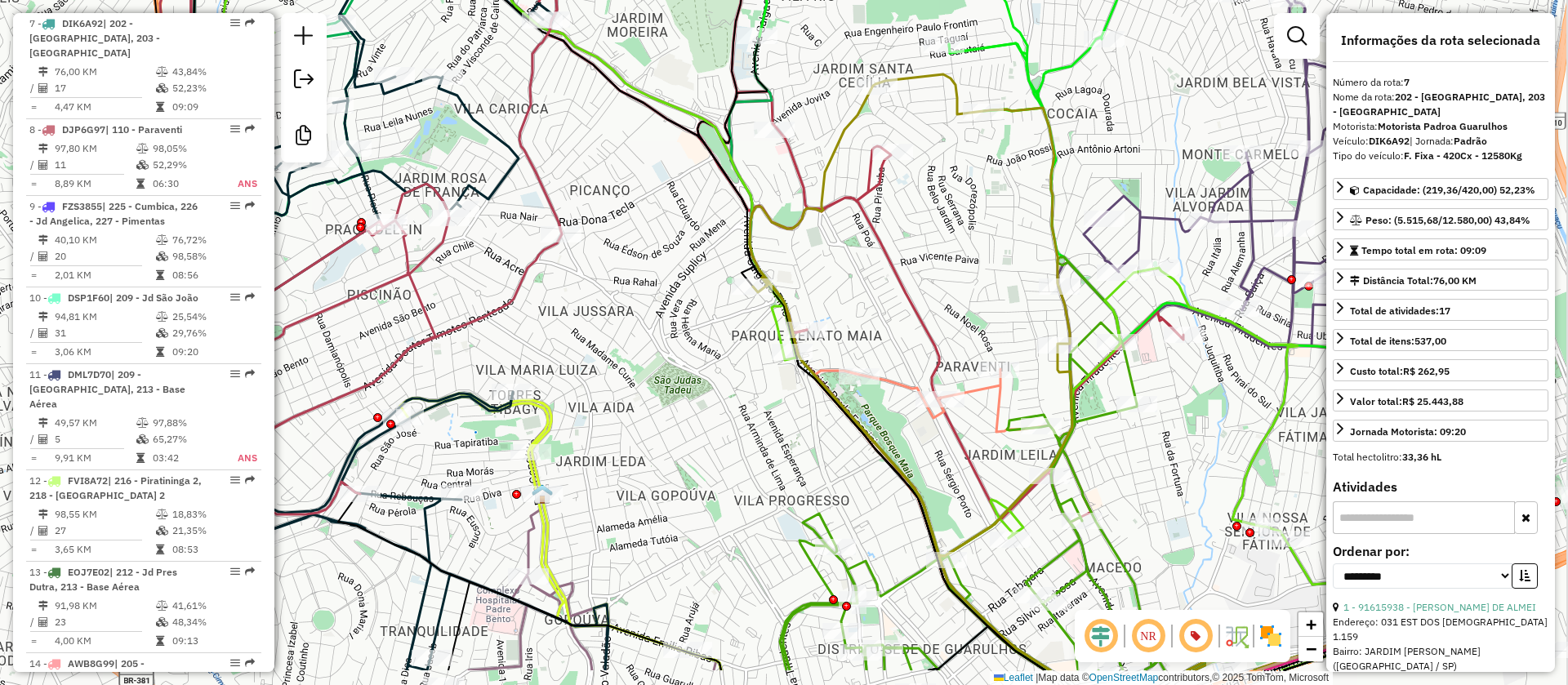
drag, startPoint x: 983, startPoint y: 470, endPoint x: 629, endPoint y: 333, distance: 379.6
click at [632, 344] on div "Rota 7 - Placa DIK6A92 91697087 - DOM SILMES Rota 7 - Placa DIK6A92 91638699 - …" at bounding box center [784, 342] width 1568 height 685
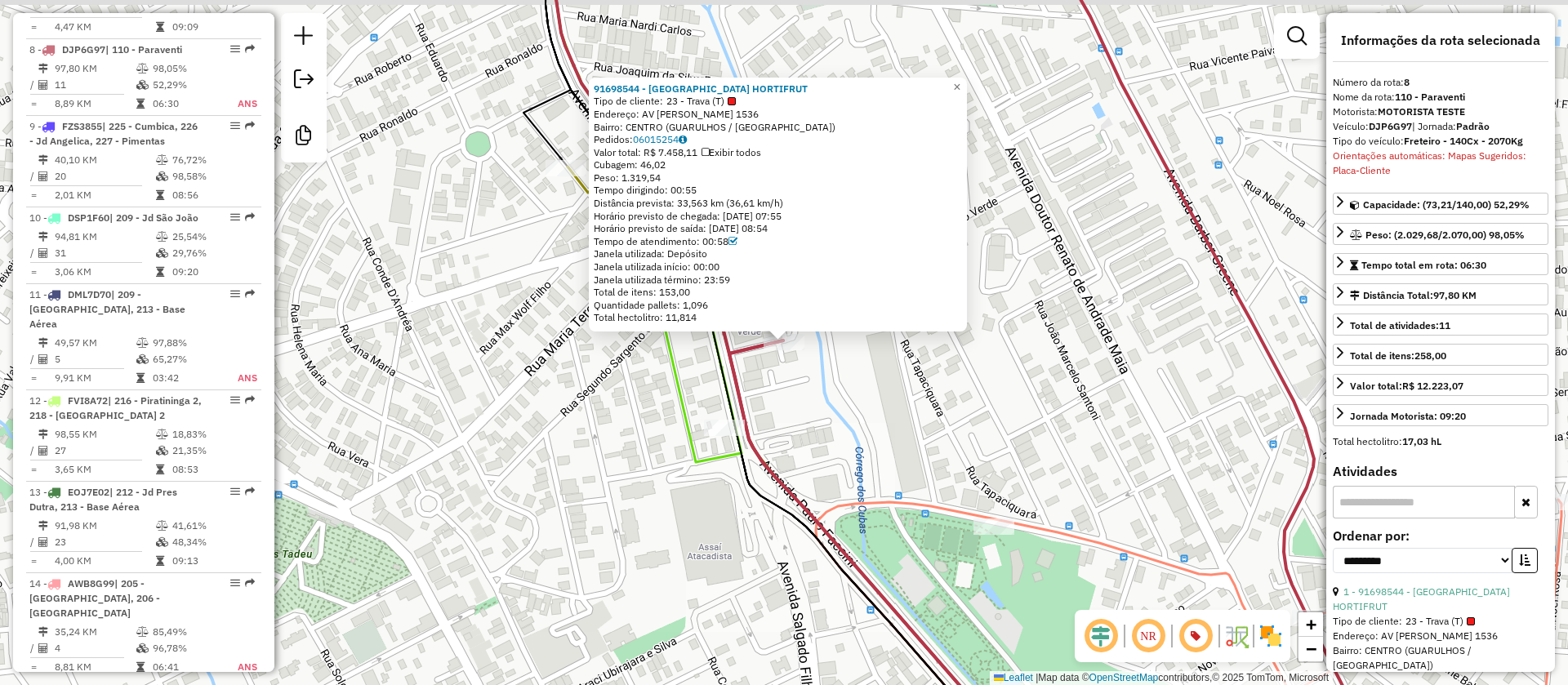
scroll to position [1369, 0]
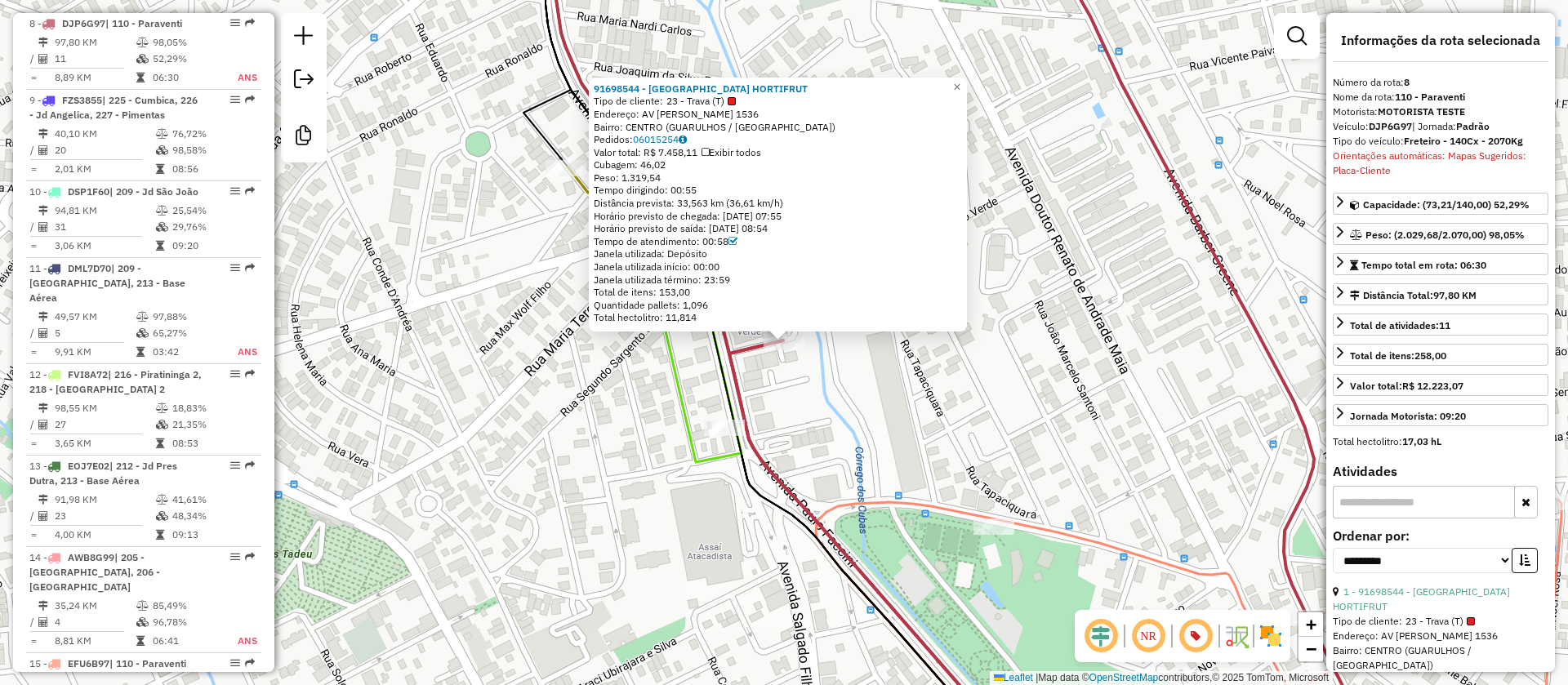
click at [910, 334] on div "91698544 - [GEOGRAPHIC_DATA] HORTIFRUT Tipo de cliente: 23 - Trava (T) Endereço…" at bounding box center [784, 342] width 1568 height 685
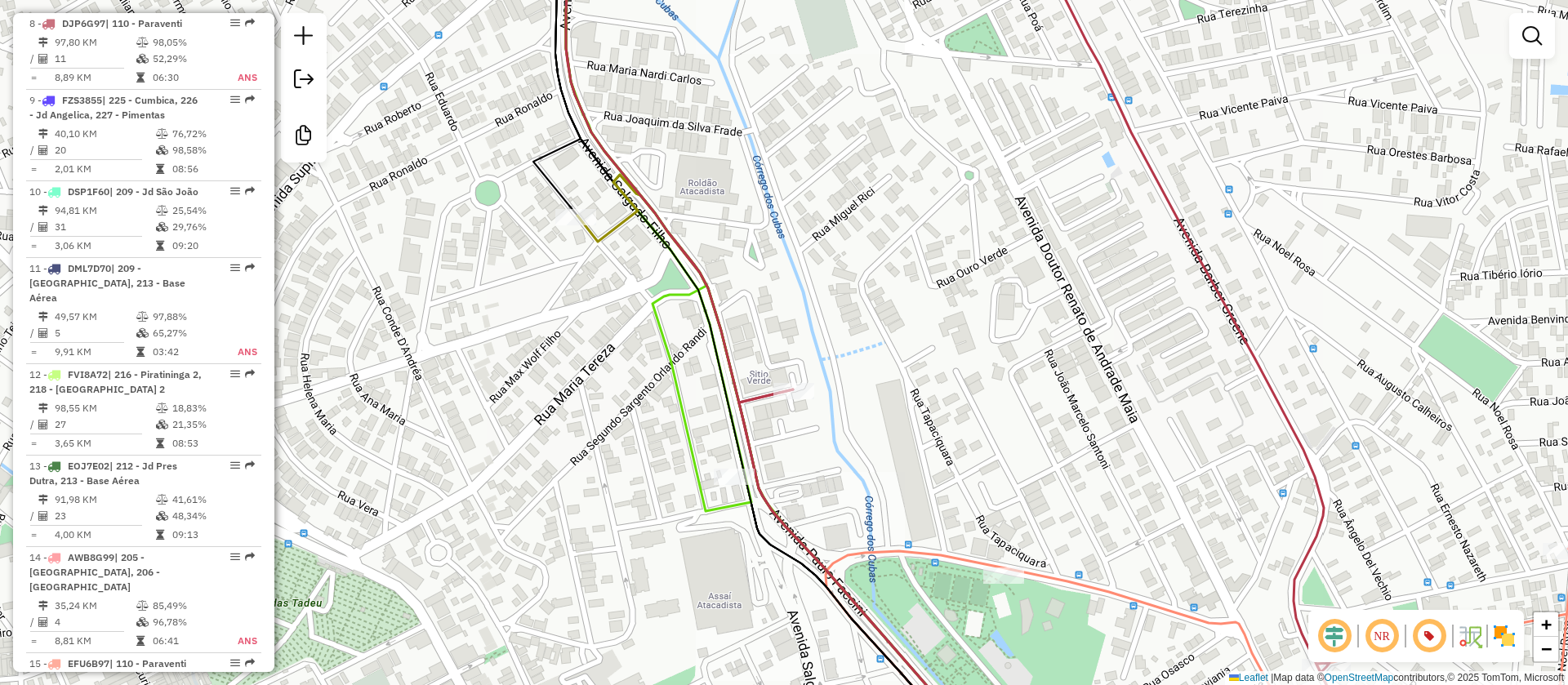
drag, startPoint x: 967, startPoint y: 241, endPoint x: 947, endPoint y: 256, distance: 25.0
click at [949, 263] on div "Janela de atendimento Grade de atendimento Capacidade Transportadoras Veículos …" at bounding box center [784, 342] width 1568 height 685
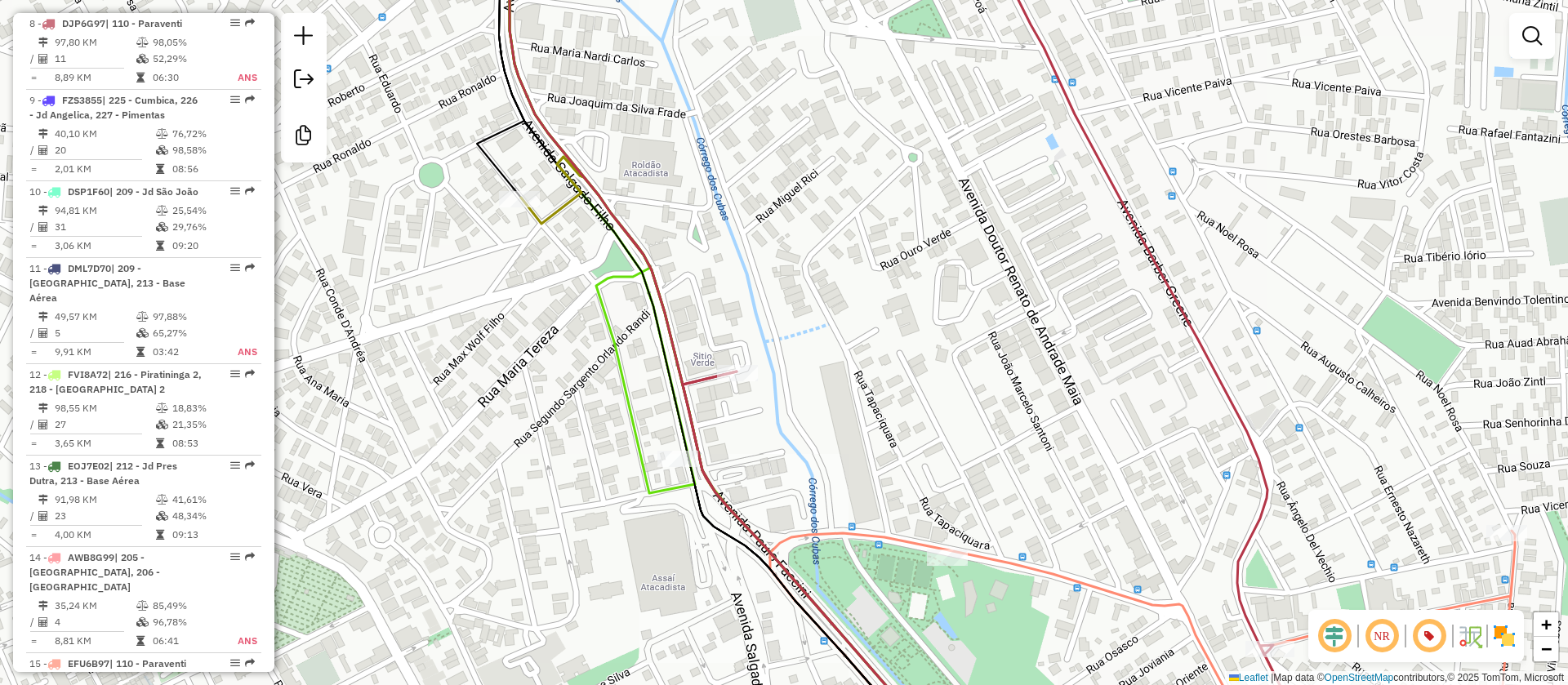
drag, startPoint x: 1072, startPoint y: 350, endPoint x: 842, endPoint y: 141, distance: 310.8
click at [846, 147] on div "Janela de atendimento Grade de atendimento Capacidade Transportadoras Veículos …" at bounding box center [784, 342] width 1568 height 685
